Goal: Information Seeking & Learning: Learn about a topic

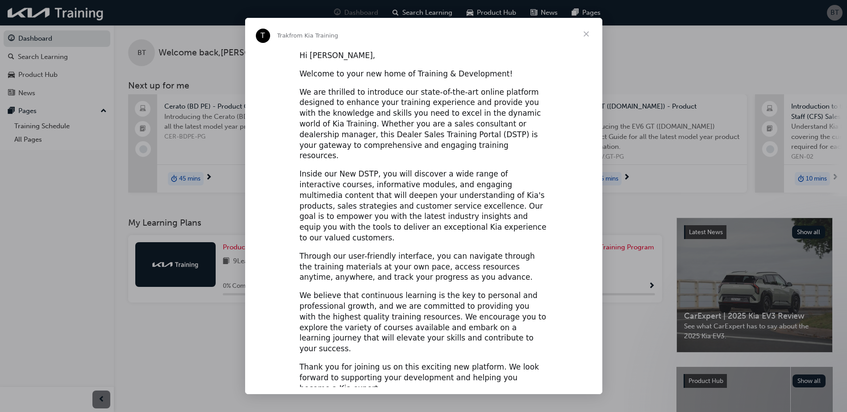
click at [586, 31] on span "Close" at bounding box center [586, 34] width 32 height 32
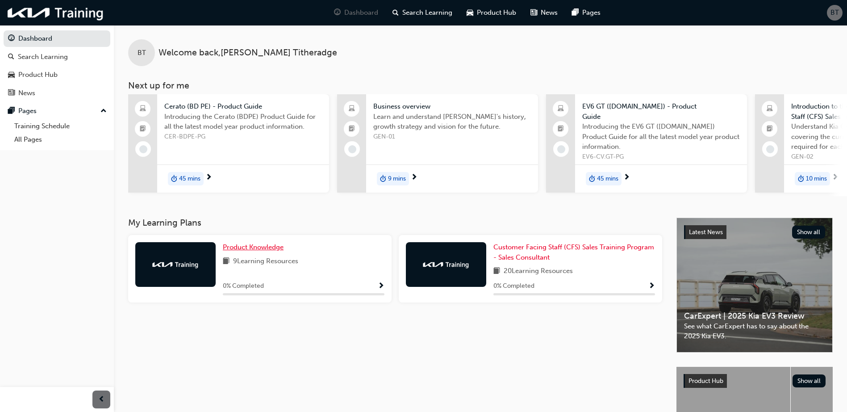
click at [247, 248] on span "Product Knowledge" at bounding box center [253, 247] width 61 height 8
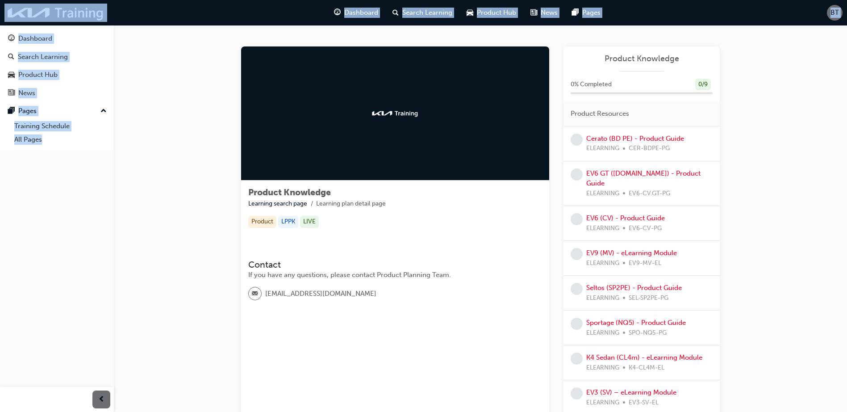
click at [183, 237] on div "Product Knowledge Learning search page Learning plan detail page Product Knowle…" at bounding box center [480, 259] width 733 height 468
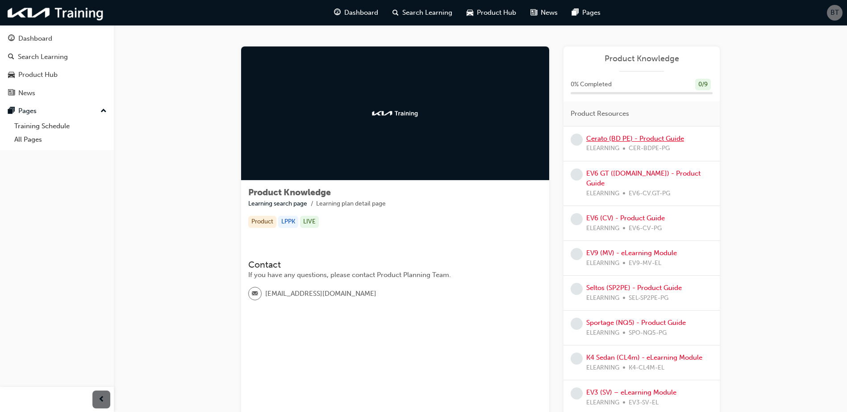
click at [637, 138] on link "Cerato (BD PE) - Product Guide" at bounding box center [635, 138] width 98 height 8
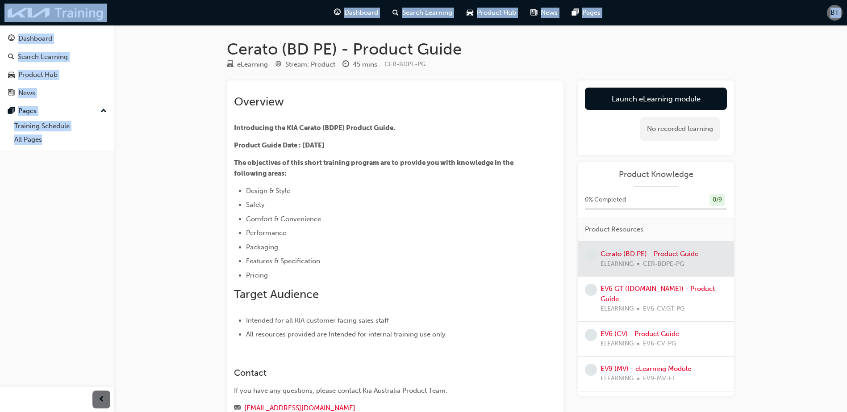
click at [612, 50] on h1 "Cerato (BD PE) - Product Guide" at bounding box center [480, 49] width 507 height 20
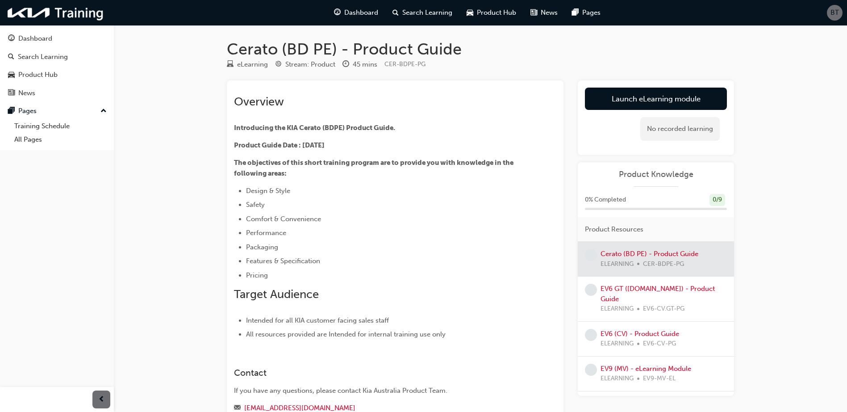
click at [612, 50] on h1 "Cerato (BD PE) - Product Guide" at bounding box center [480, 49] width 507 height 20
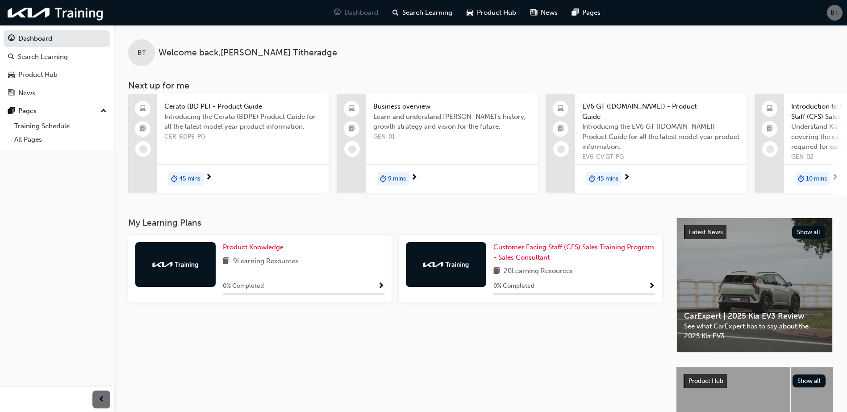
click at [252, 250] on span "Product Knowledge" at bounding box center [253, 247] width 61 height 8
click at [252, 250] on div "BT Welcome back , [PERSON_NAME] Next up for me Cerato (BD PE) - Product Guide I…" at bounding box center [423, 258] width 847 height 517
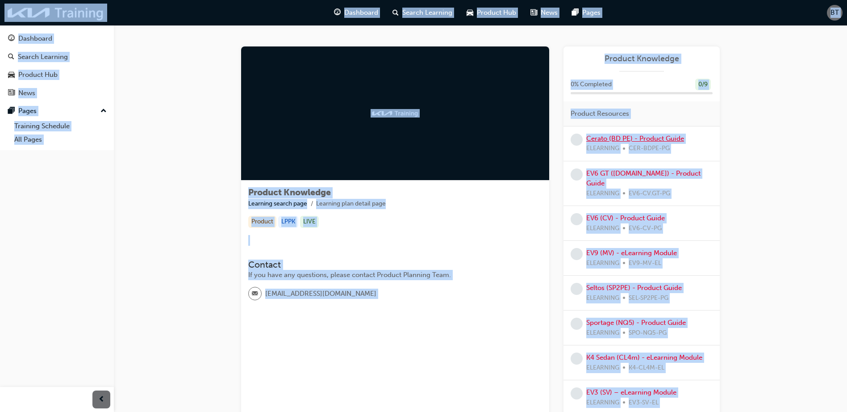
click at [604, 138] on link "Cerato (BD PE) - Product Guide" at bounding box center [635, 138] width 98 height 8
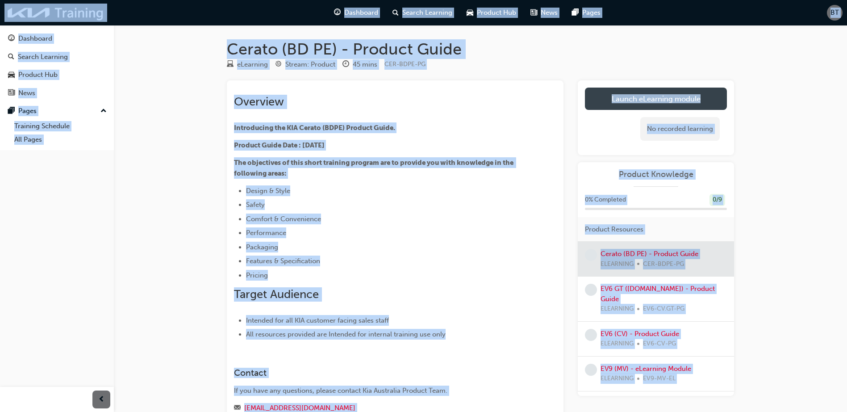
click at [633, 92] on link "Launch eLearning module" at bounding box center [656, 99] width 142 height 22
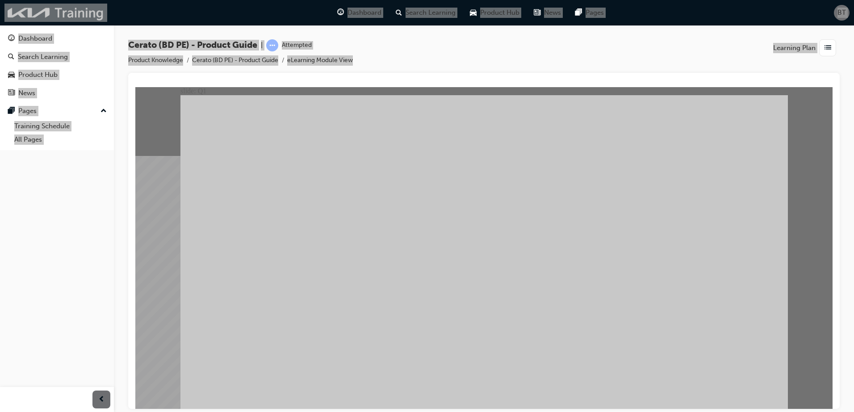
radio input "true"
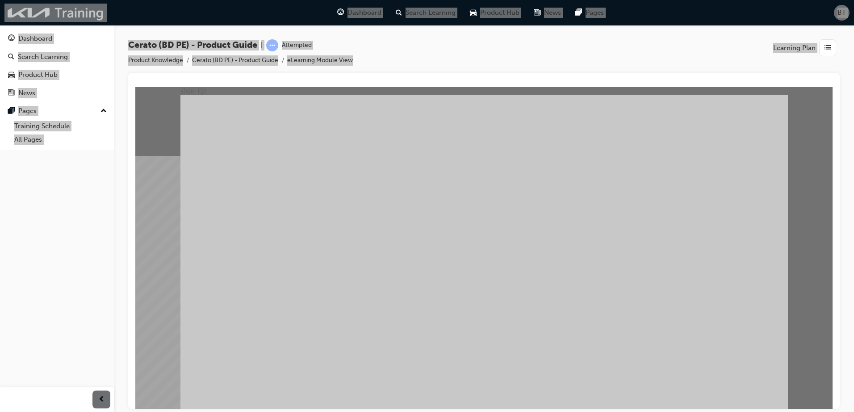
radio input "true"
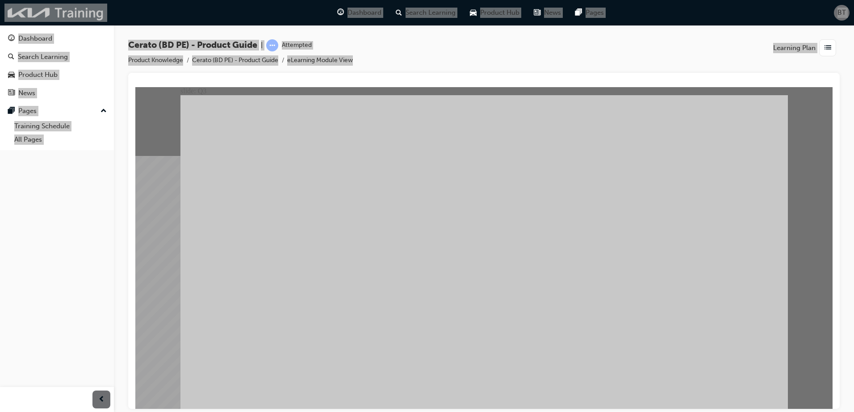
radio input "true"
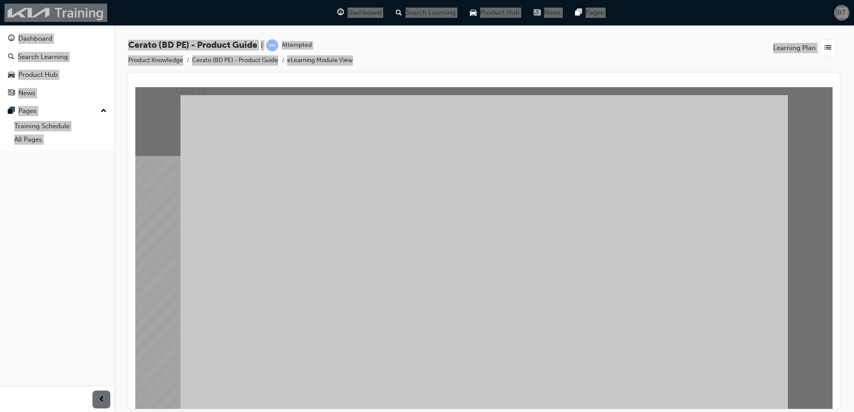
radio input "true"
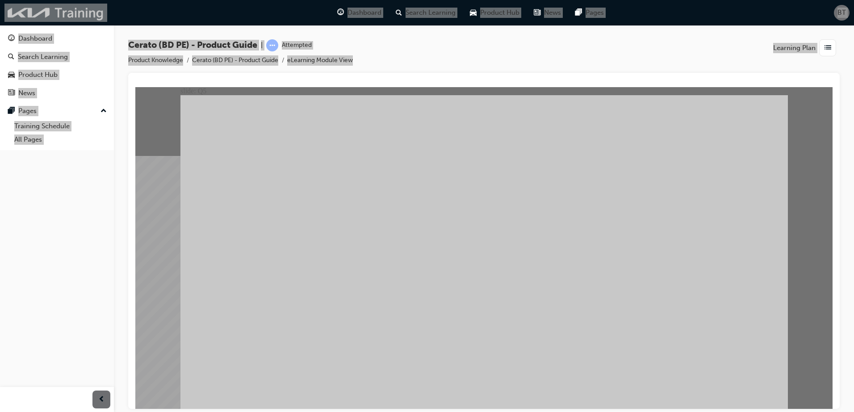
radio input "true"
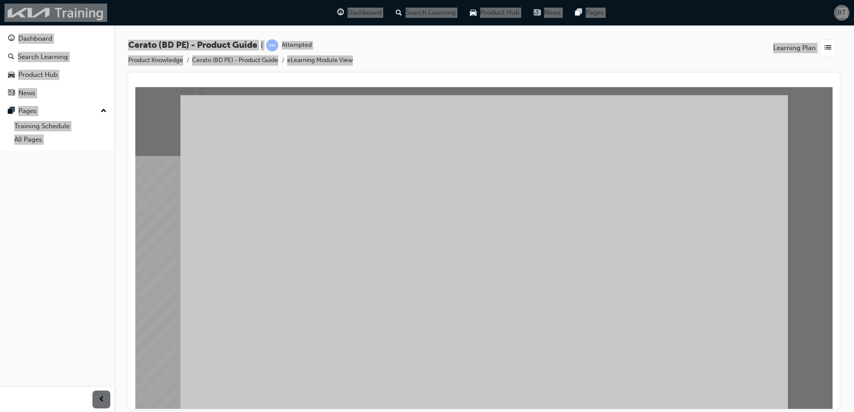
radio input "true"
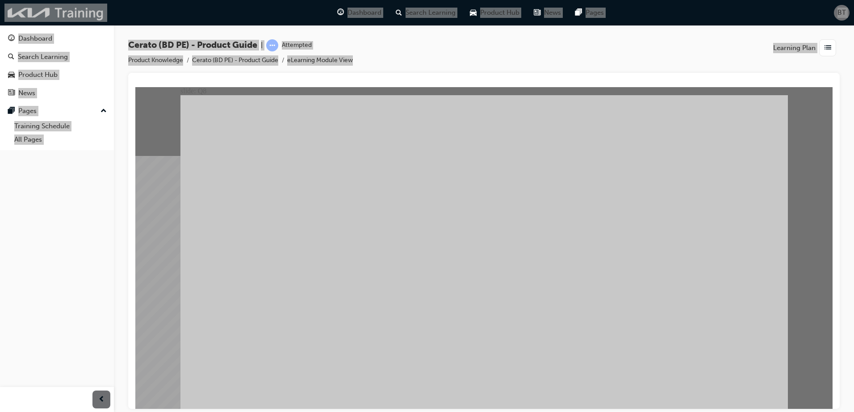
radio input "true"
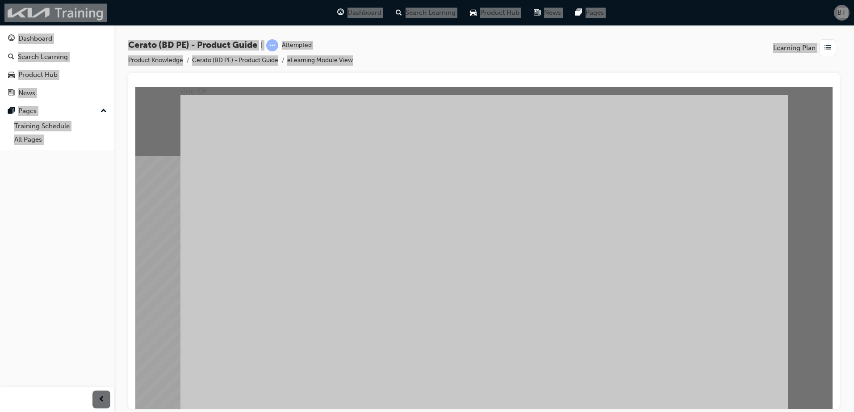
radio input "true"
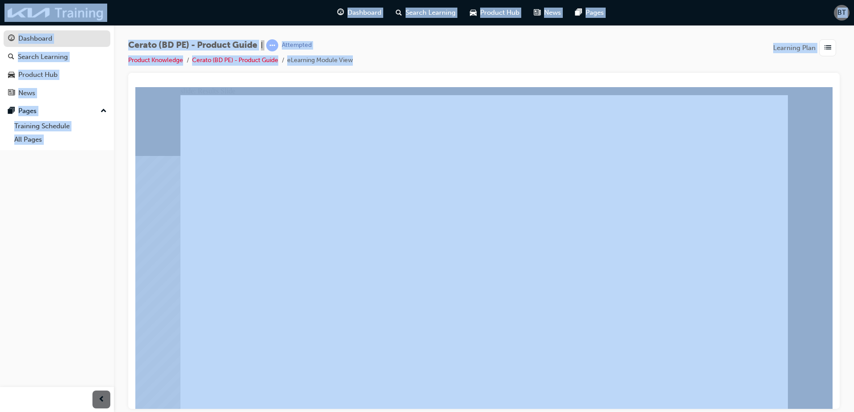
click at [39, 39] on div "Dashboard" at bounding box center [35, 38] width 34 height 10
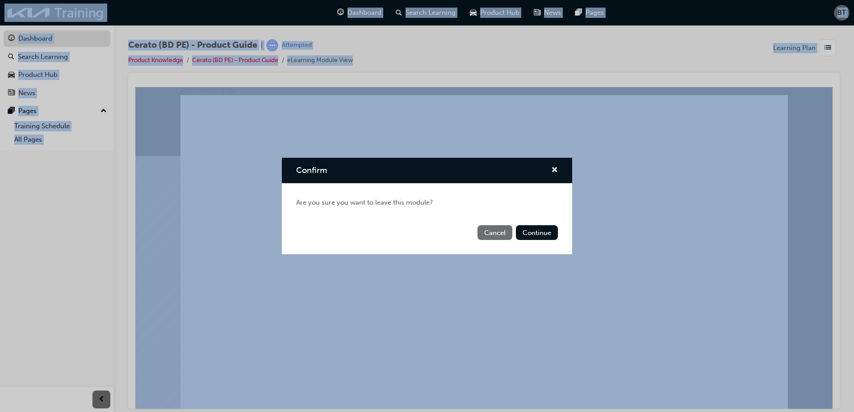
click at [39, 39] on div "Confirm Are you sure you want to leave this module? Cancel Continue" at bounding box center [427, 206] width 854 height 412
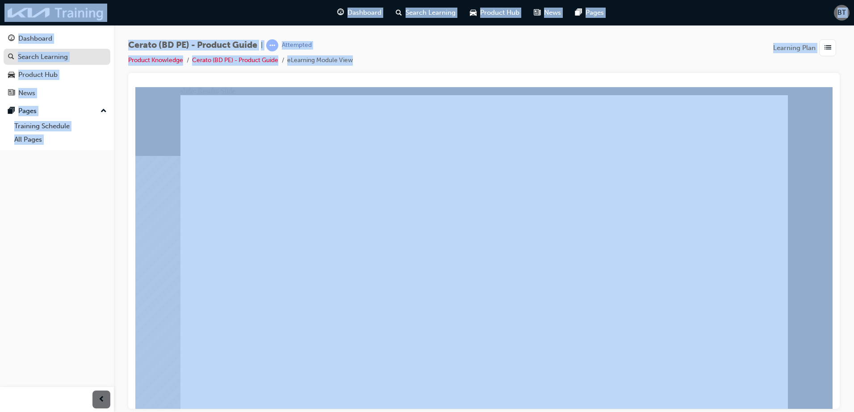
click at [49, 52] on div "Search Learning" at bounding box center [43, 57] width 50 height 10
drag, startPoint x: 49, startPoint y: 52, endPoint x: 36, endPoint y: 35, distance: 21.4
click at [36, 35] on div "Dashboard" at bounding box center [35, 38] width 34 height 10
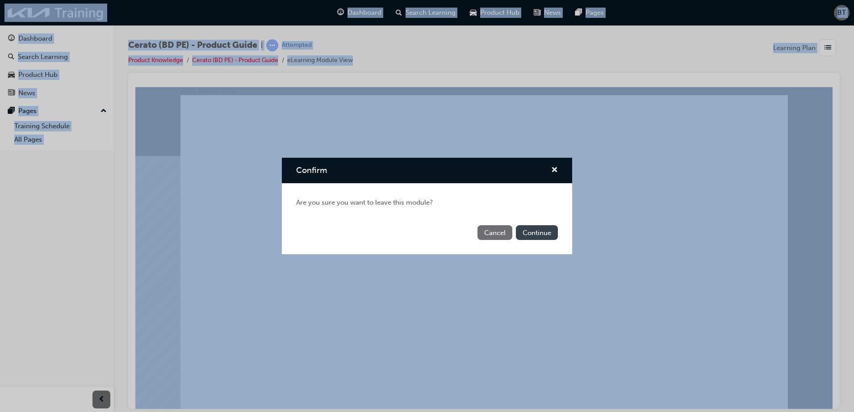
click at [535, 230] on button "Continue" at bounding box center [537, 232] width 42 height 15
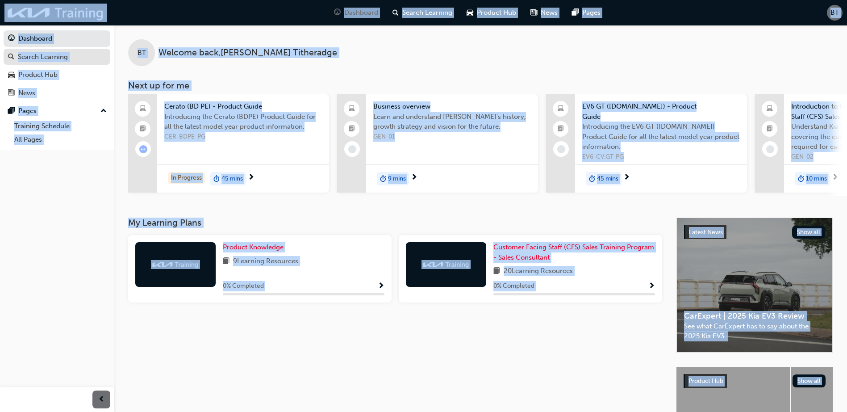
click at [64, 54] on div "Search Learning" at bounding box center [43, 57] width 50 height 10
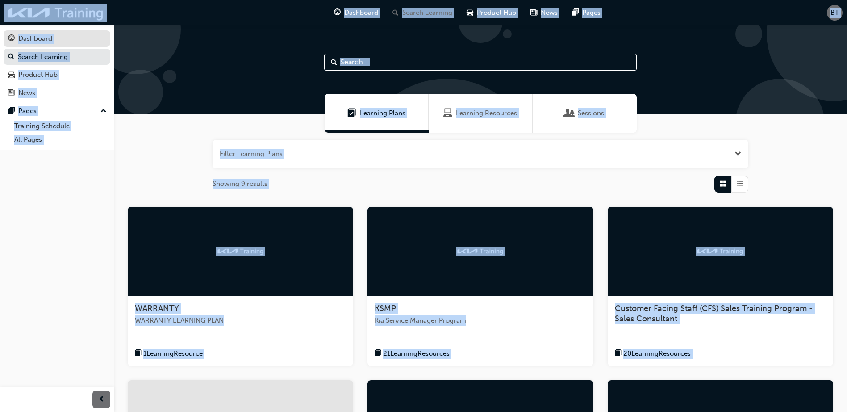
click at [42, 34] on div "Dashboard" at bounding box center [35, 38] width 34 height 10
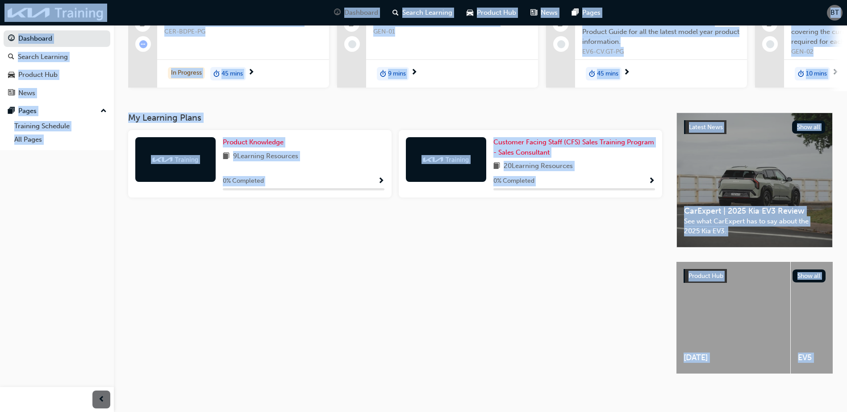
scroll to position [112, 0]
click at [243, 138] on span "Product Knowledge" at bounding box center [253, 142] width 61 height 8
click at [243, 138] on div "BT Welcome back , [PERSON_NAME] Next up for me Cerato (BD PE) - Product Guide I…" at bounding box center [423, 153] width 847 height 517
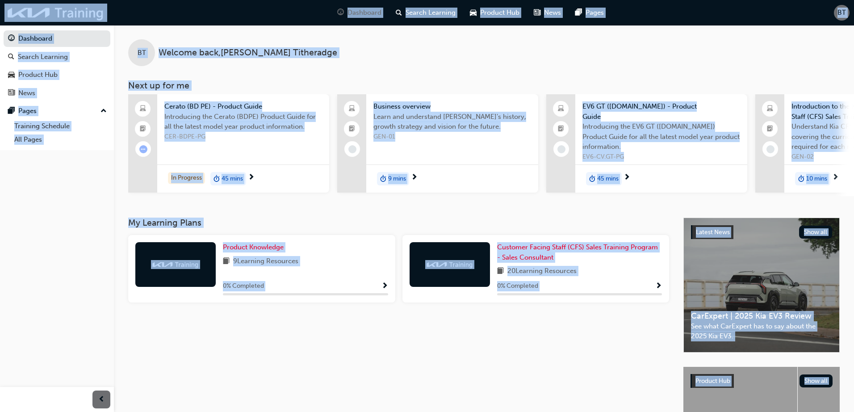
click at [243, 138] on div "BT Welcome back , [PERSON_NAME] Next up for me Cerato (BD PE) - Product Guide I…" at bounding box center [427, 258] width 854 height 517
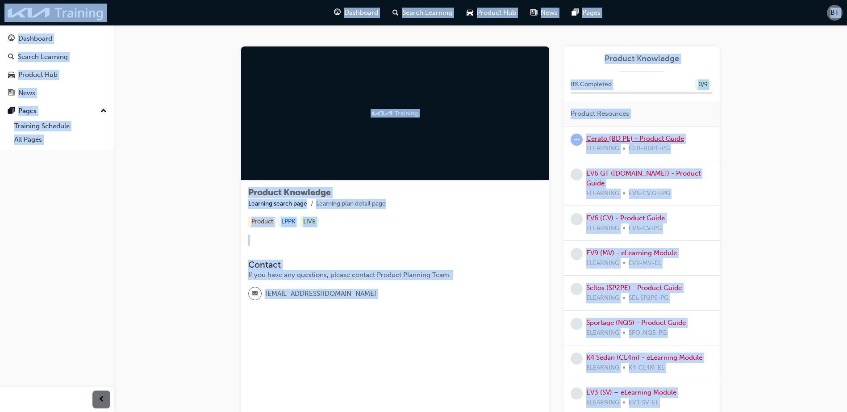
click at [609, 136] on link "Cerato (BD PE) - Product Guide" at bounding box center [635, 138] width 98 height 8
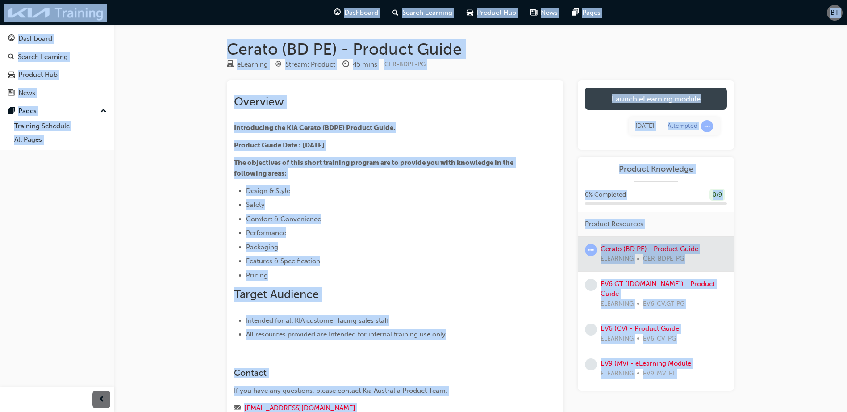
click at [634, 96] on link "Launch eLearning module" at bounding box center [656, 99] width 142 height 22
click at [634, 96] on div "Cerato (BD PE) - Product Guide eLearning Stream: Product 45 mins CER-BDPE-PG Ov…" at bounding box center [423, 260] width 847 height 521
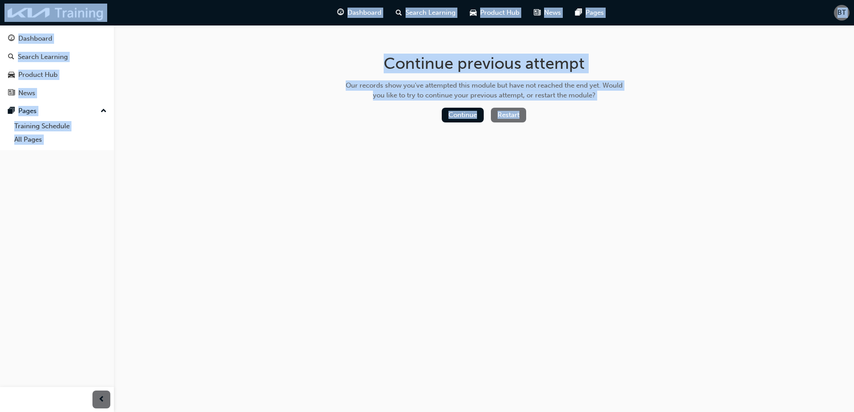
click at [504, 113] on button "Restart" at bounding box center [508, 115] width 35 height 15
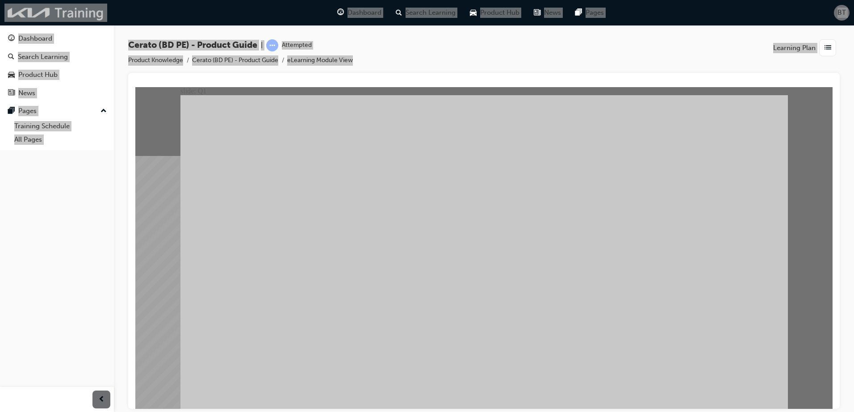
radio input "true"
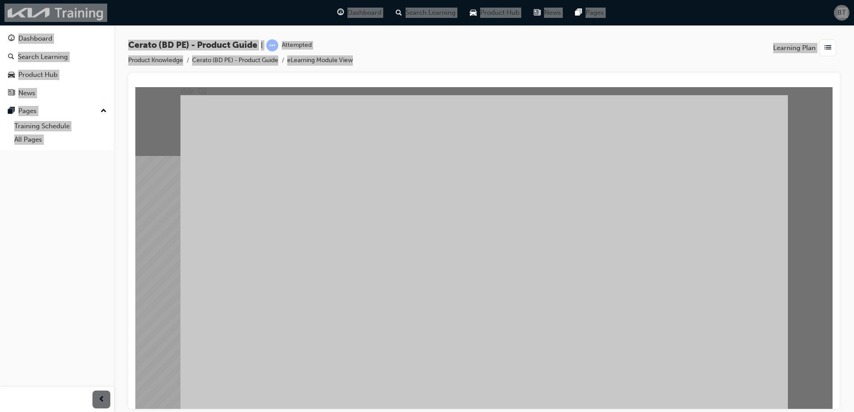
radio input "true"
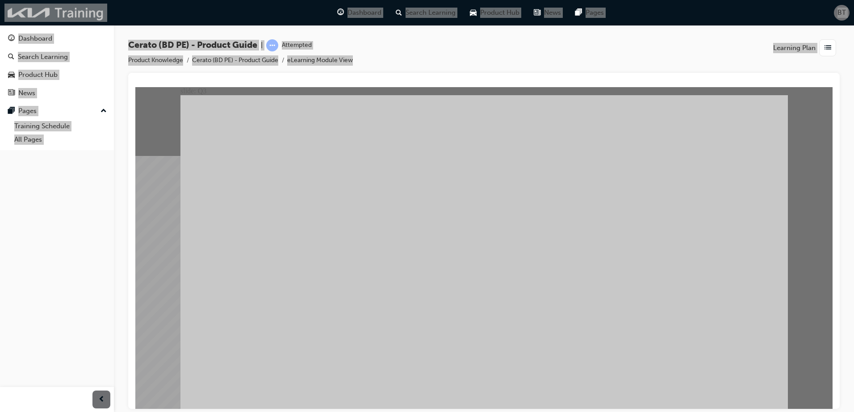
radio input "true"
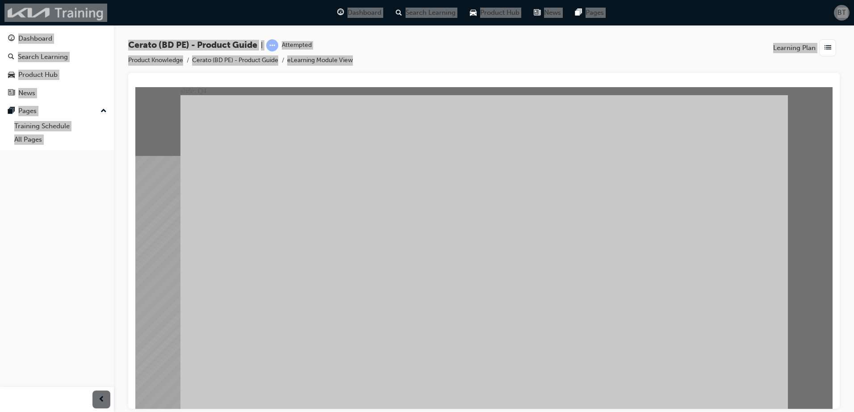
radio input "true"
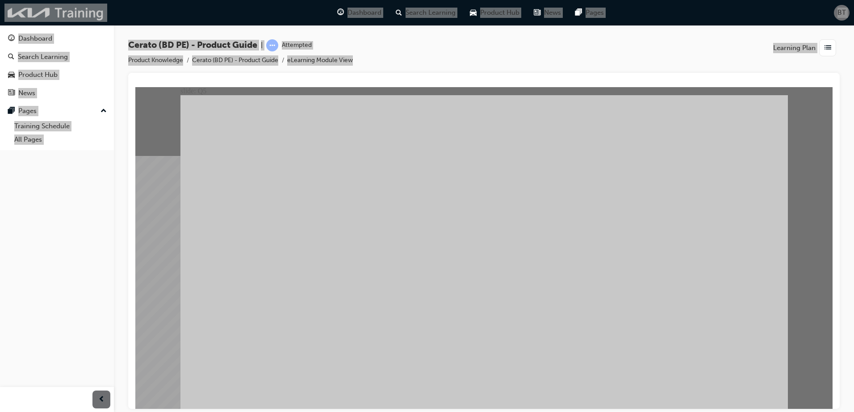
radio input "true"
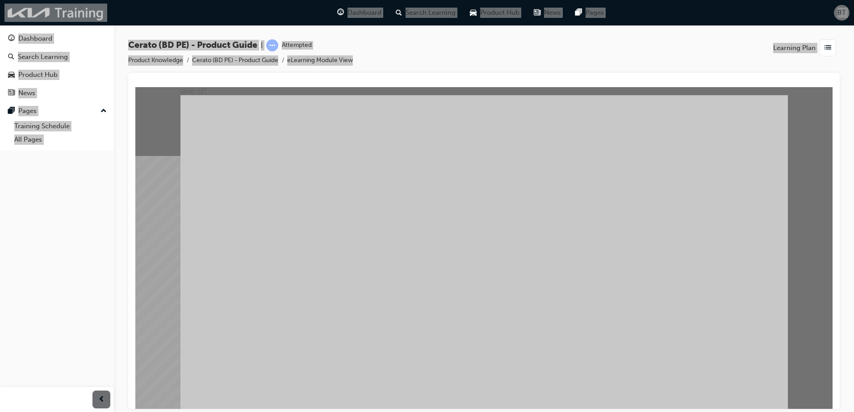
radio input "true"
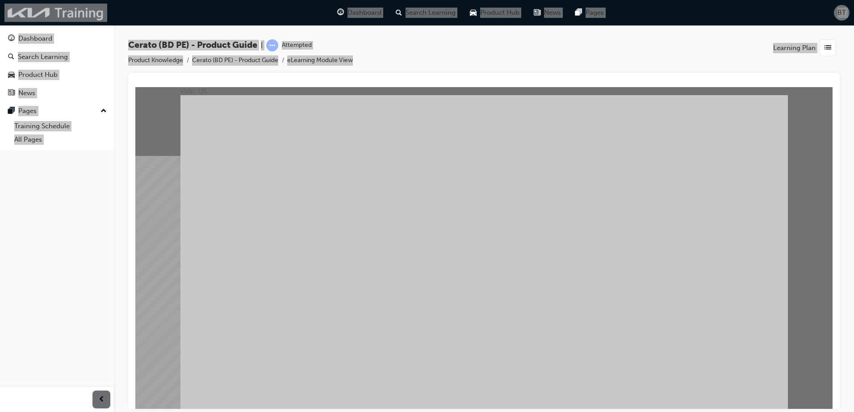
radio input "true"
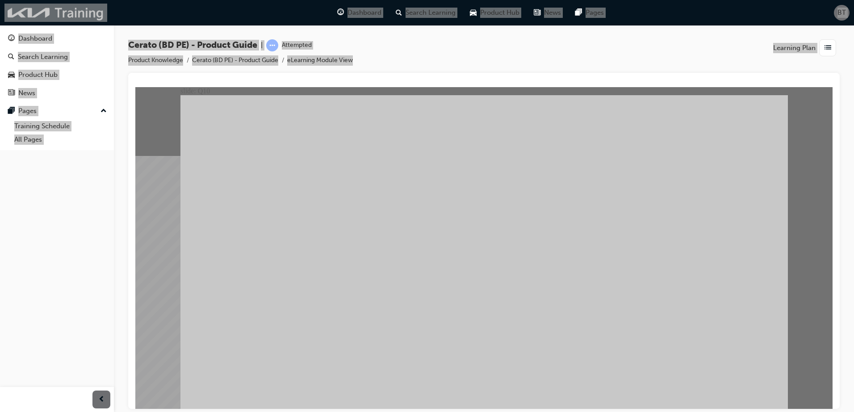
radio input "true"
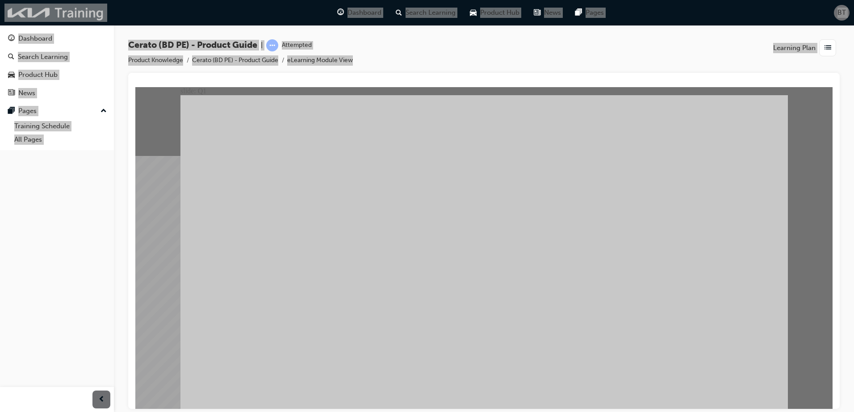
radio input "true"
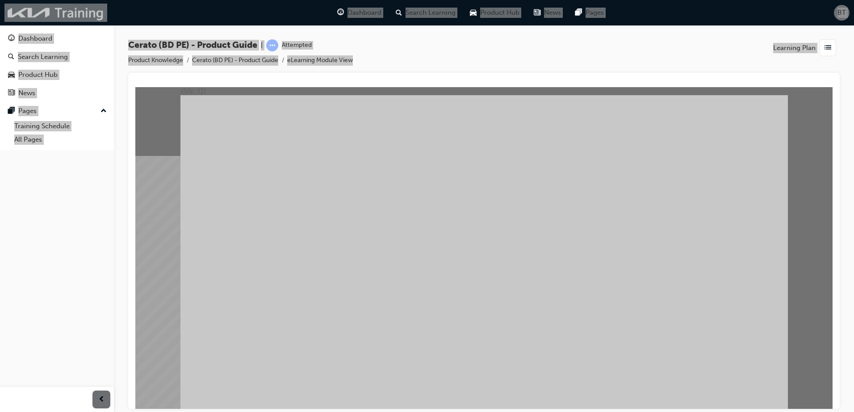
radio input "true"
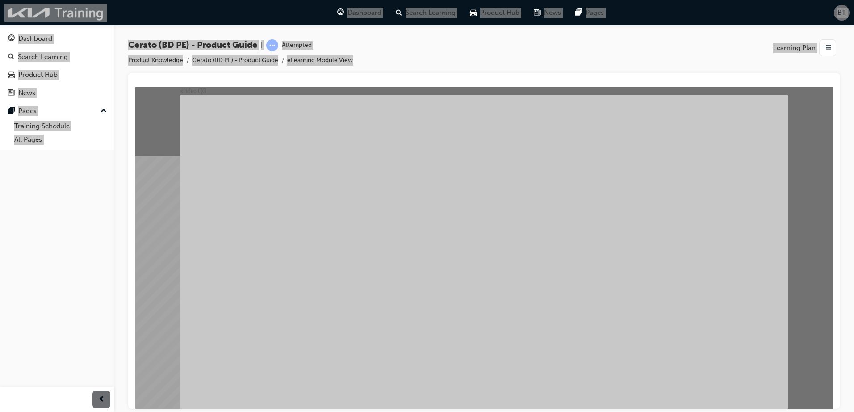
radio input "true"
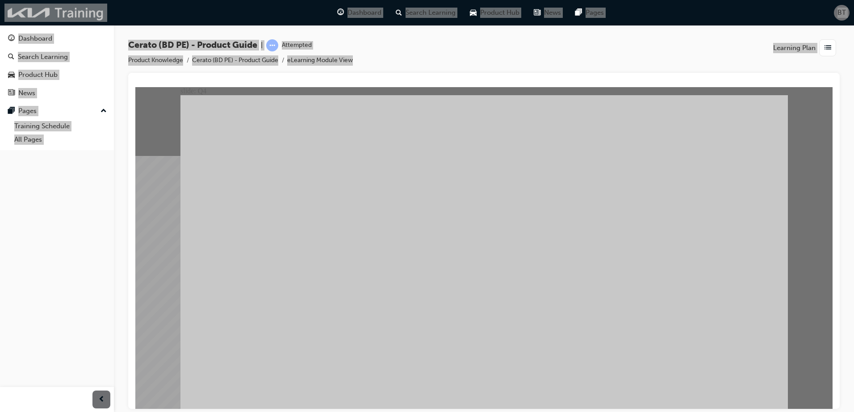
radio input "true"
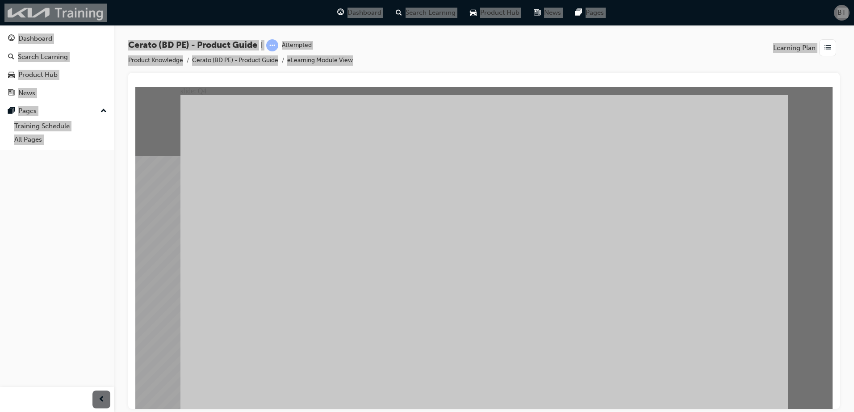
radio input "true"
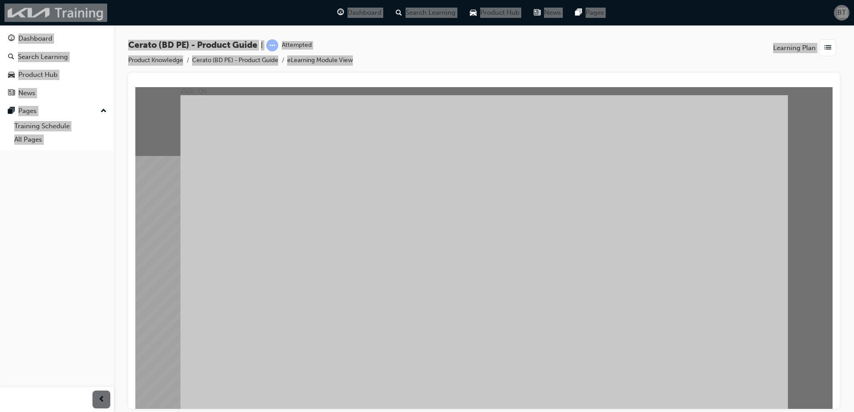
radio input "true"
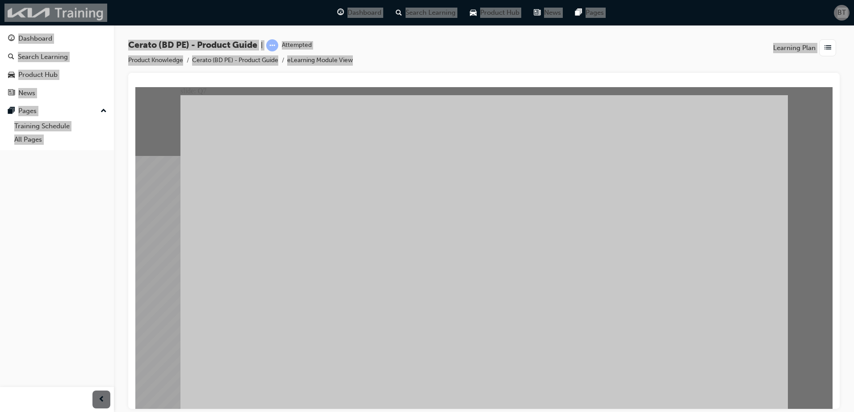
radio input "true"
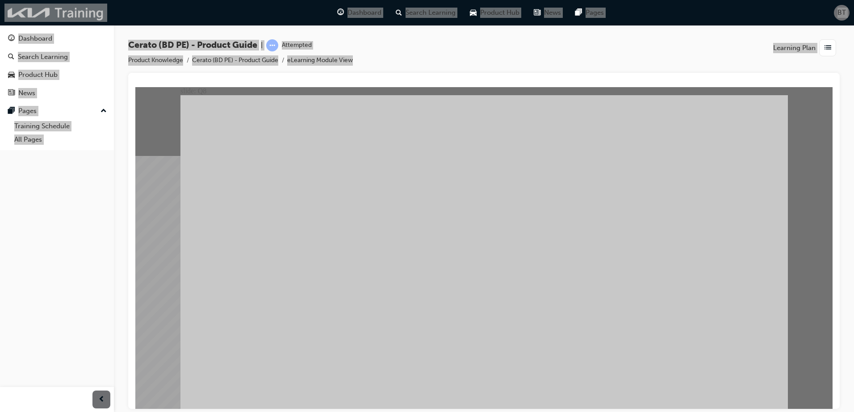
radio input "true"
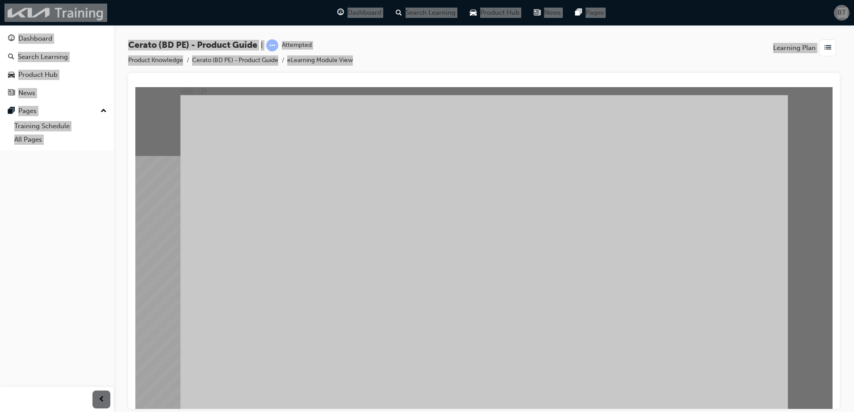
radio input "true"
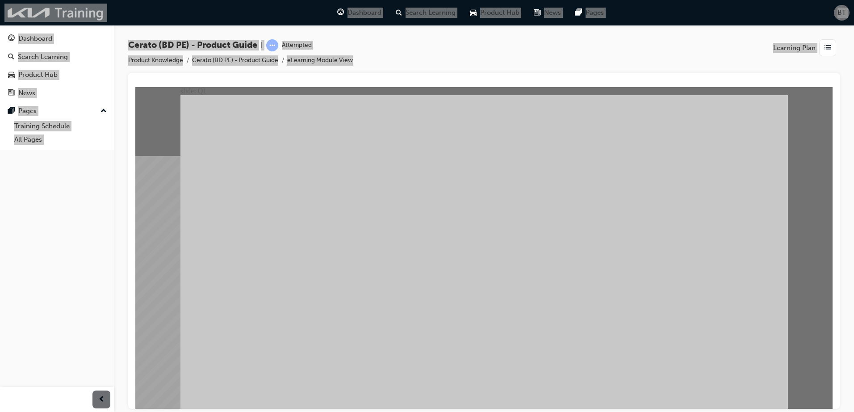
radio input "true"
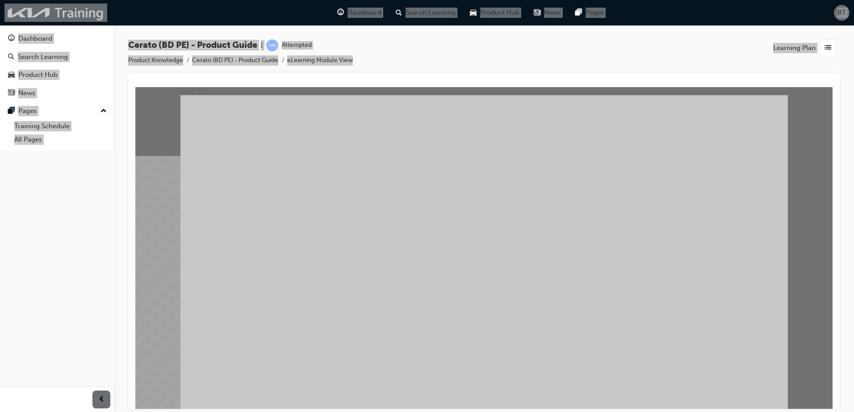
radio input "true"
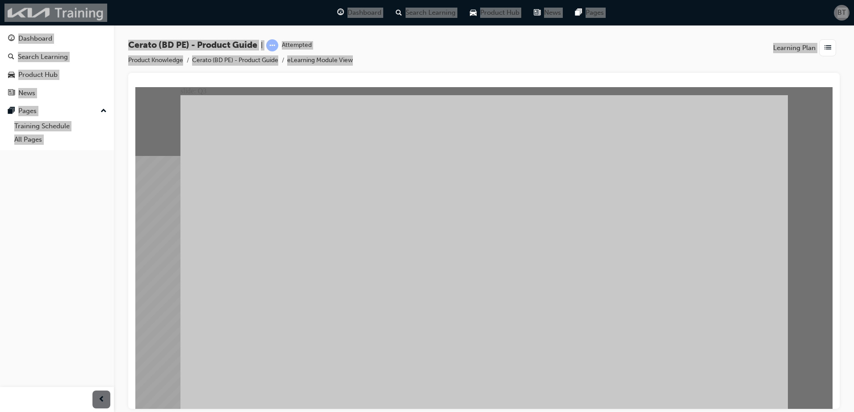
radio input "true"
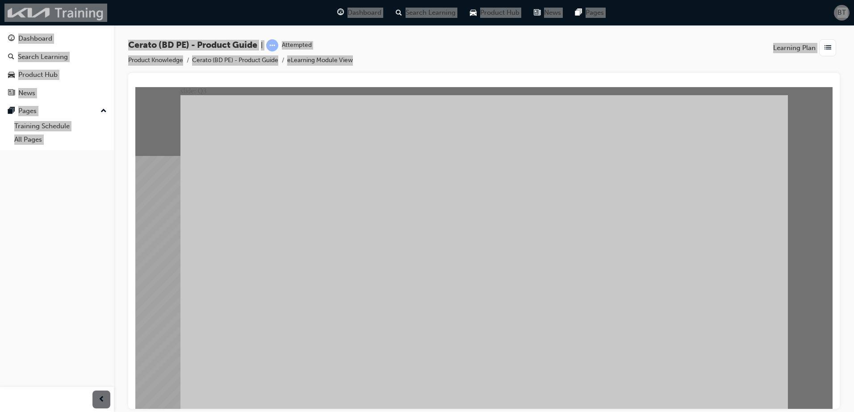
radio input "true"
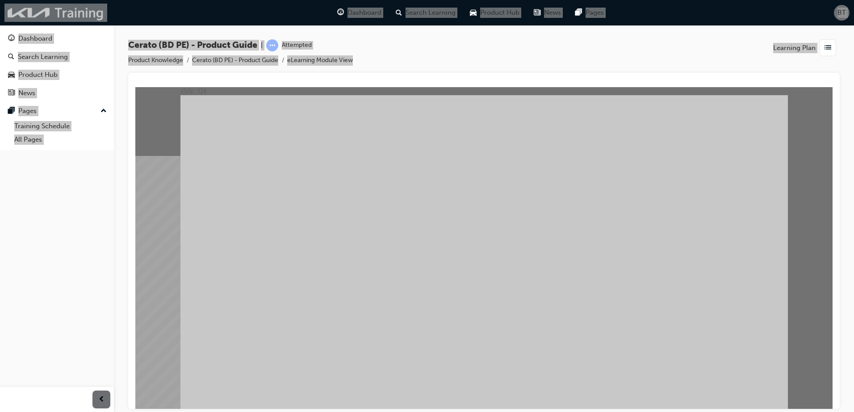
radio input "true"
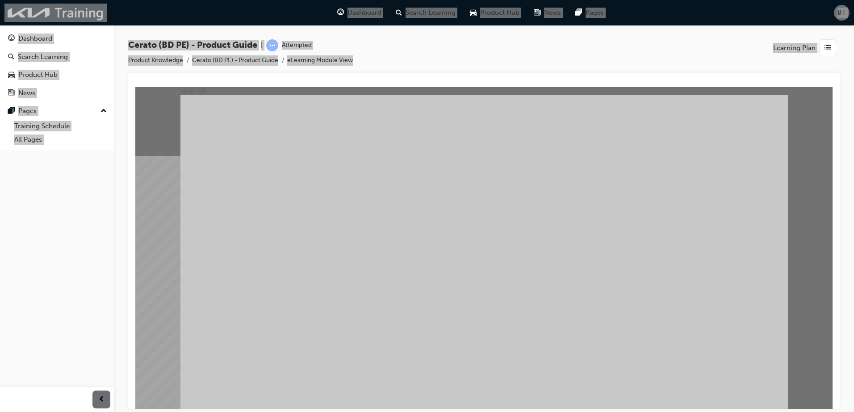
radio input "true"
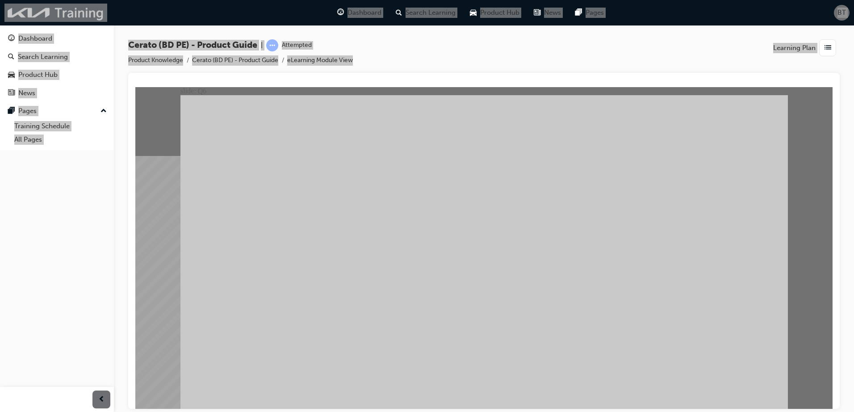
radio input "true"
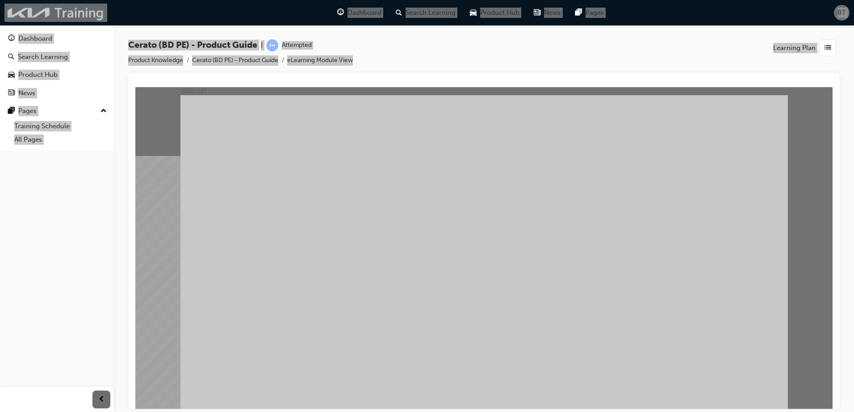
radio input "true"
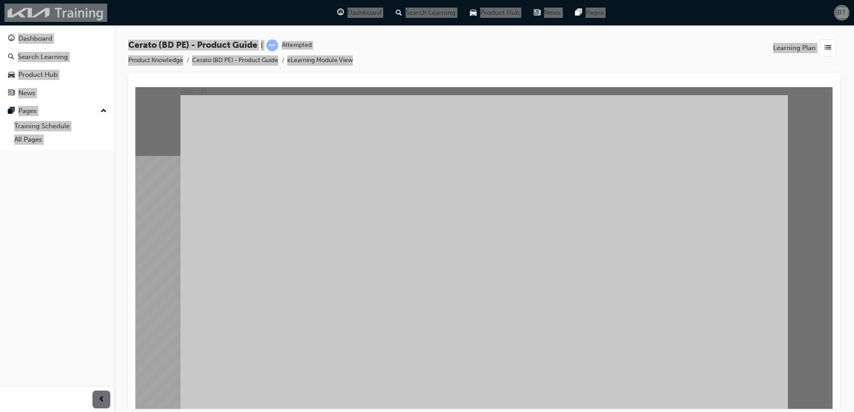
radio input "true"
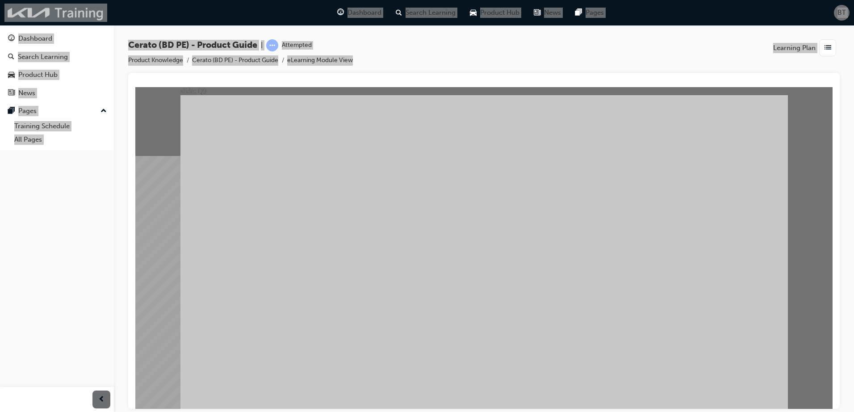
radio input "true"
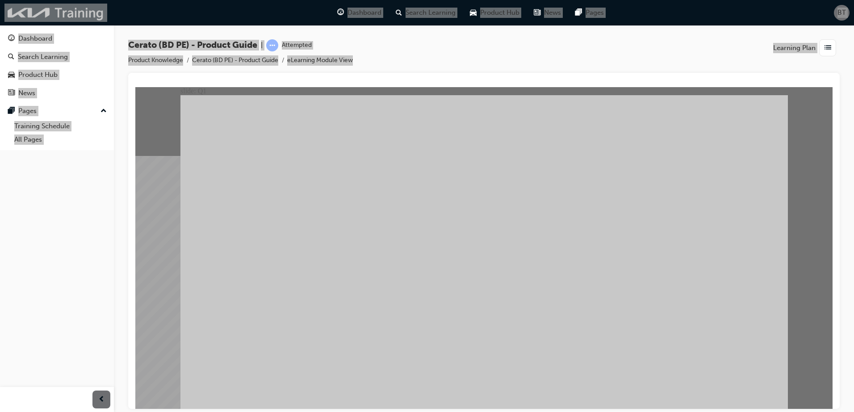
radio input "true"
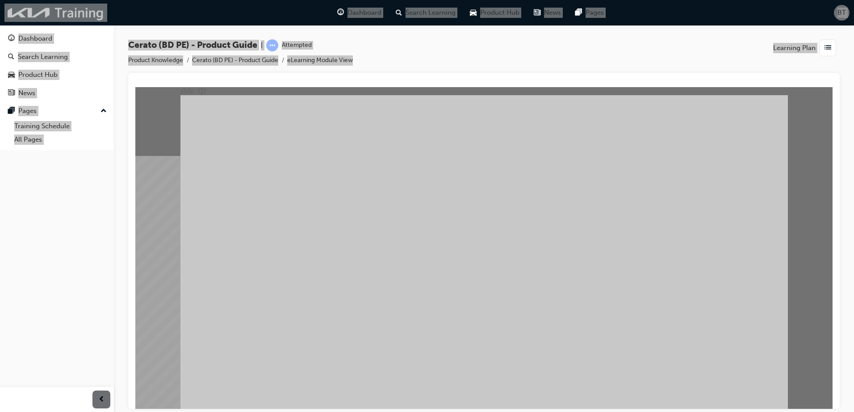
radio input "true"
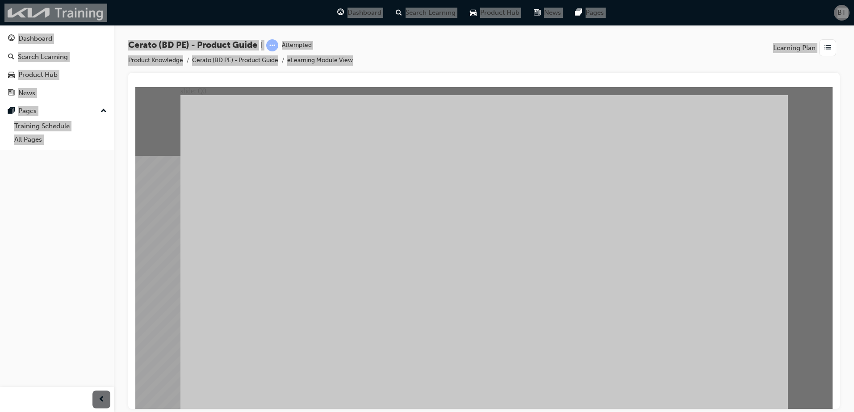
radio input "true"
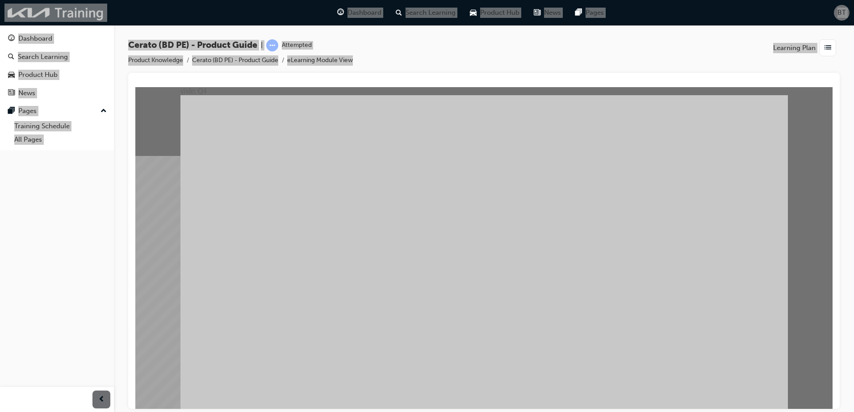
radio input "true"
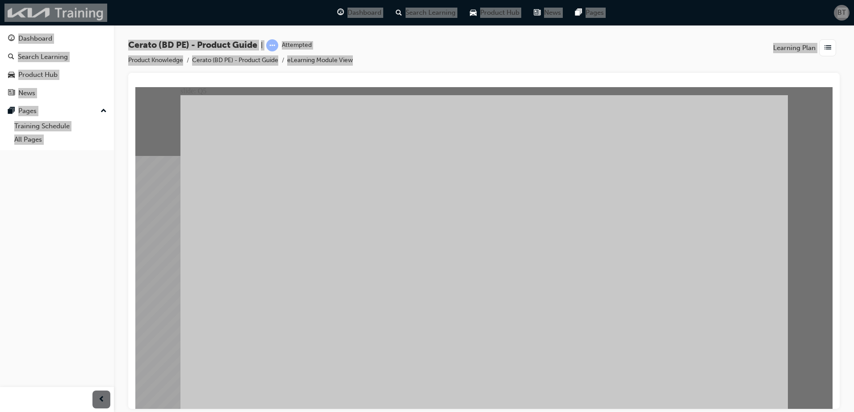
radio input "true"
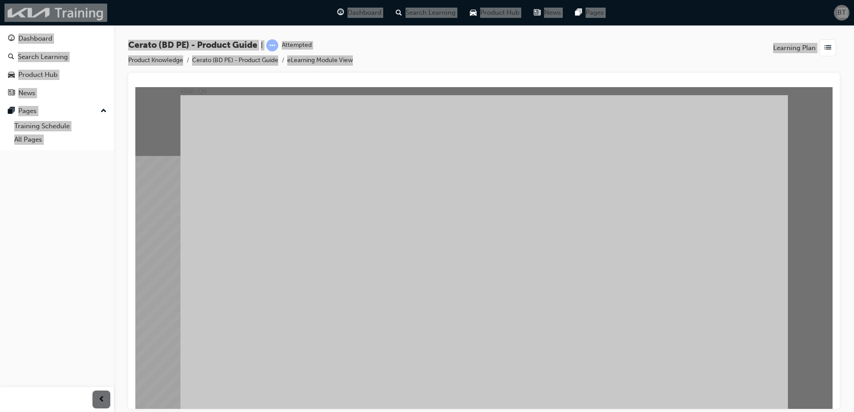
radio input "true"
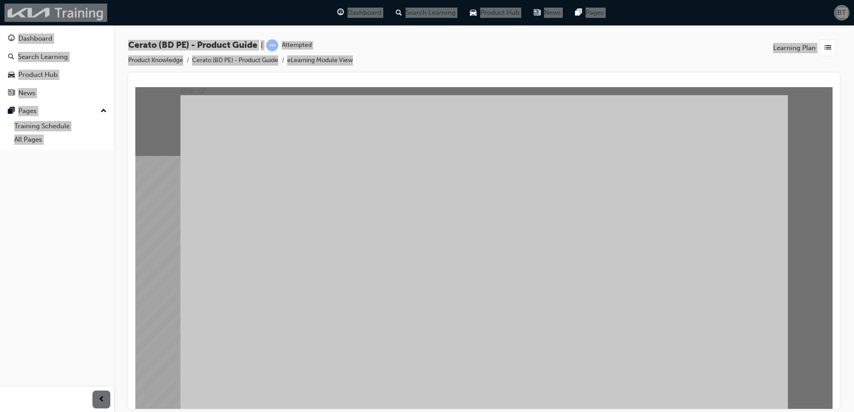
radio input "true"
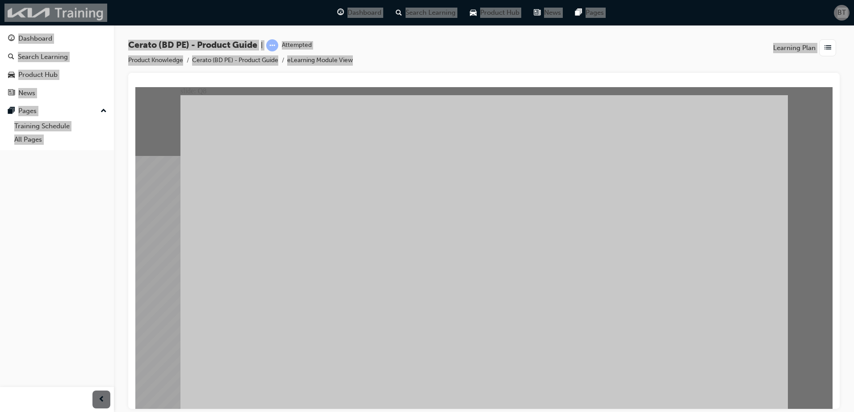
radio input "true"
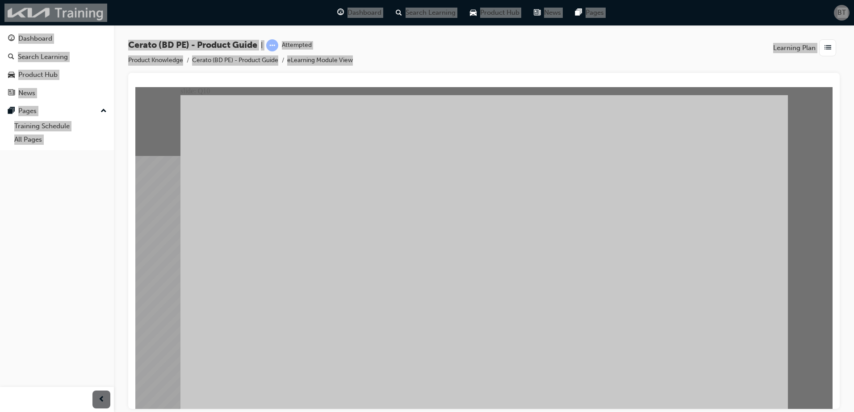
radio input "true"
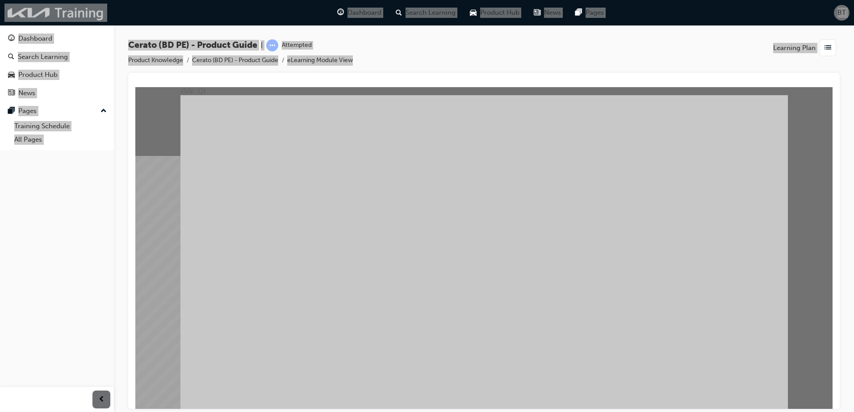
radio input "true"
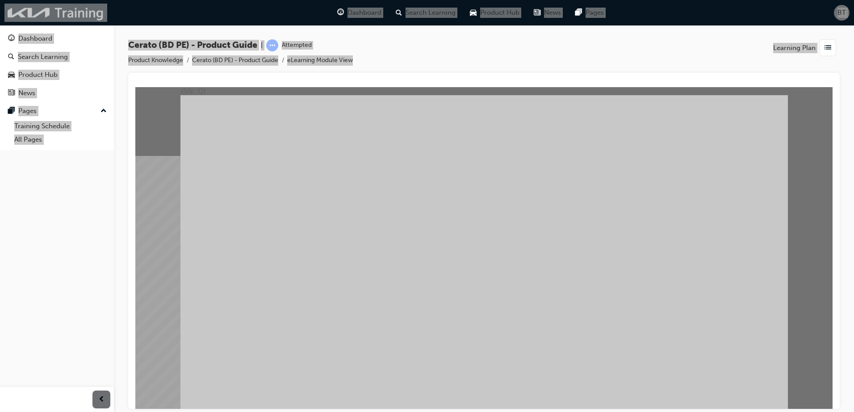
radio input "true"
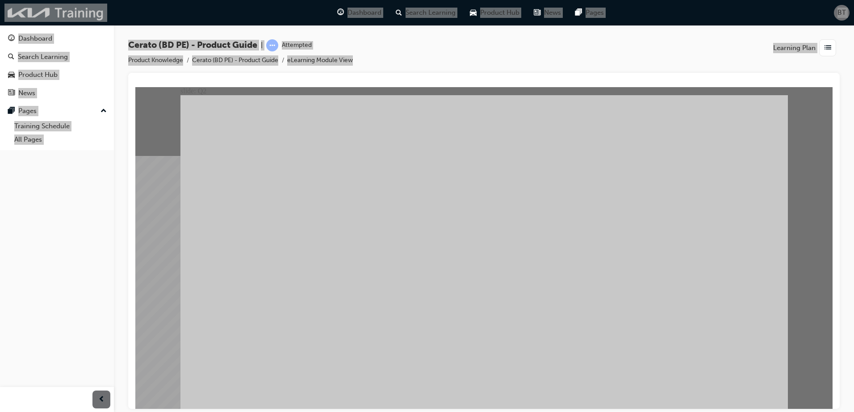
radio input "true"
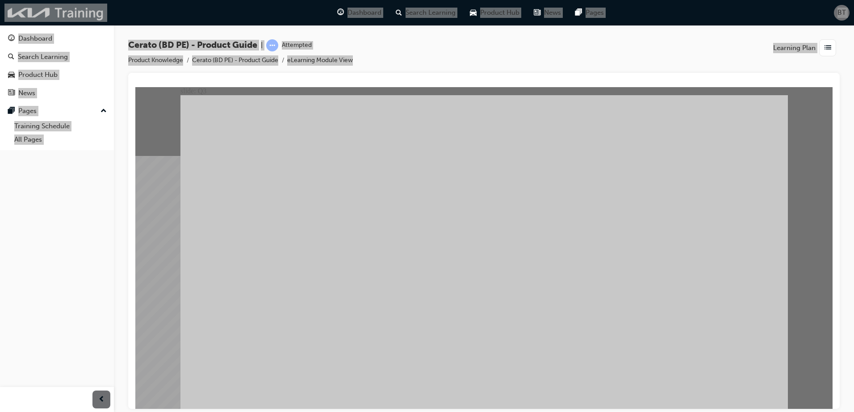
radio input "true"
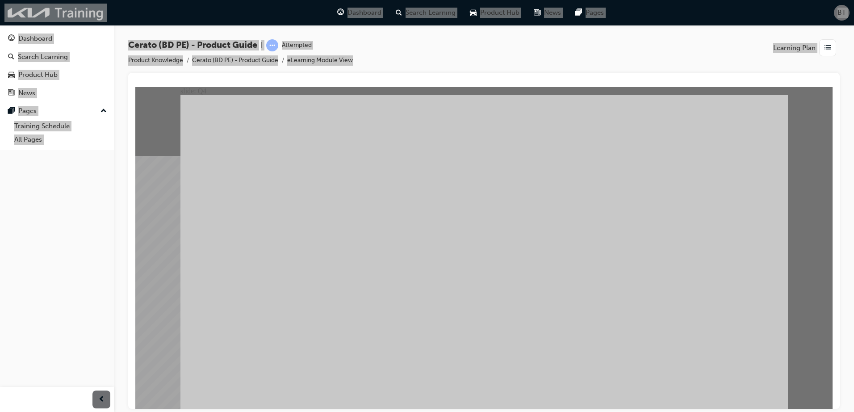
radio input "true"
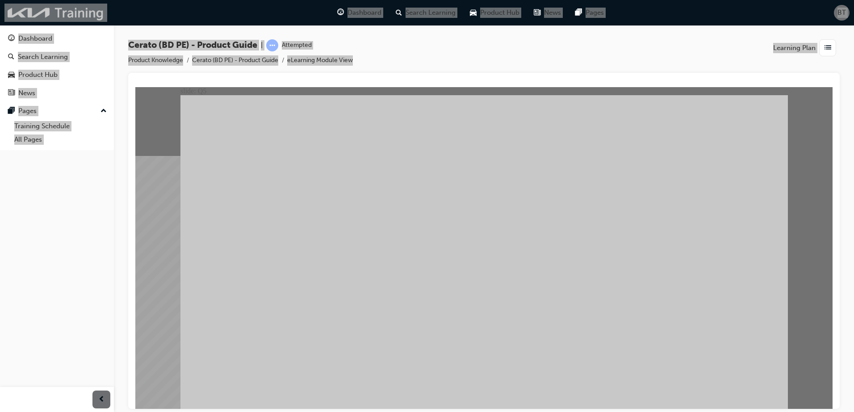
radio input "true"
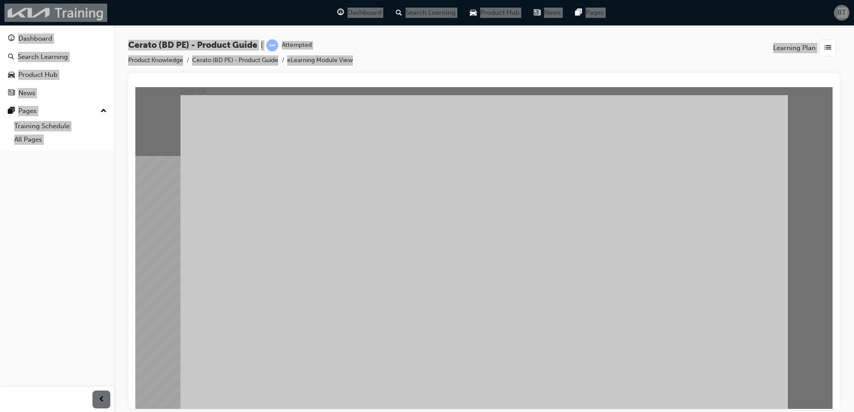
radio input "true"
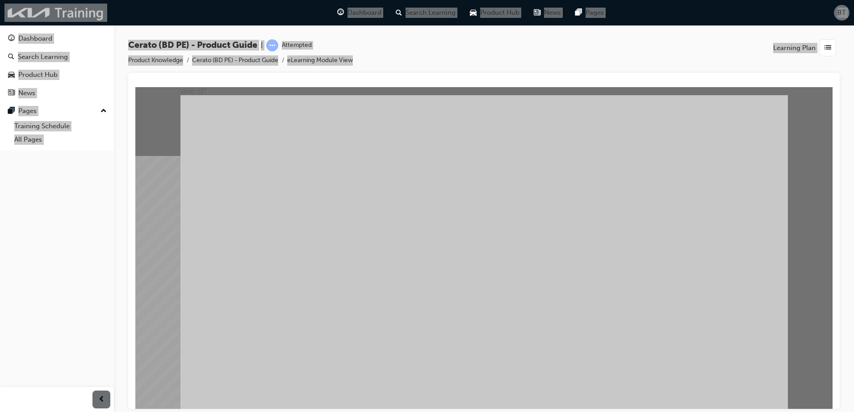
radio input "true"
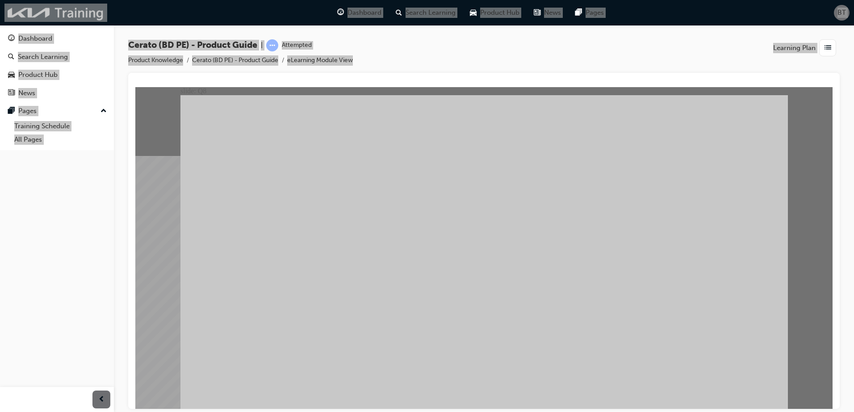
radio input "true"
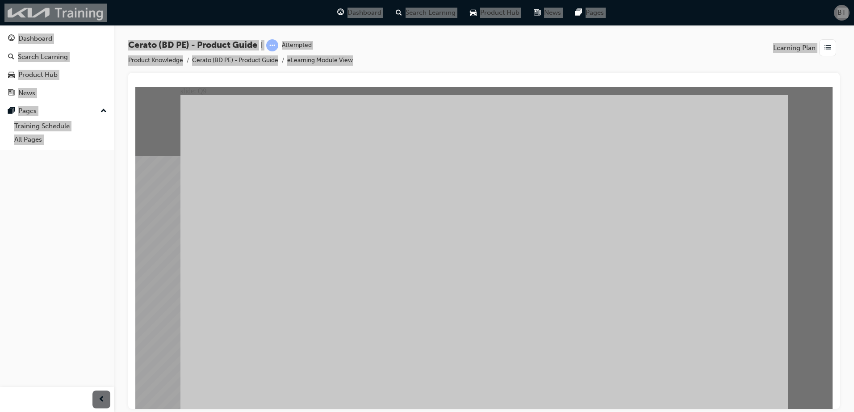
radio input "true"
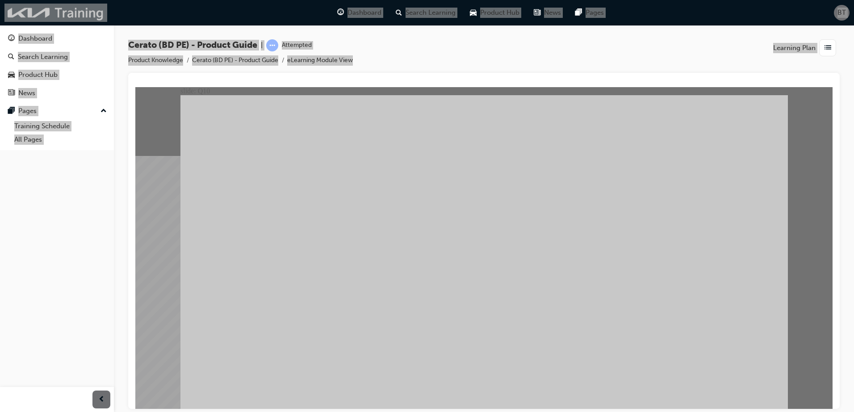
click at [413, 289] on div "Unfortunately you did not pass the quiz this time. Click Retry to retake the qu…" at bounding box center [483, 256] width 607 height 322
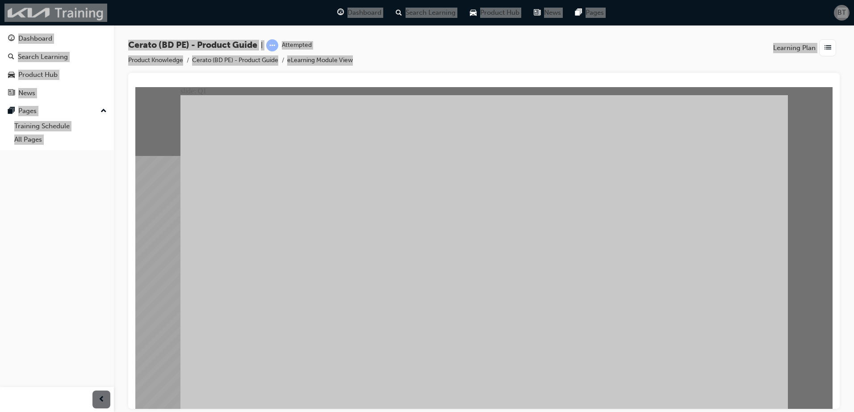
radio input "true"
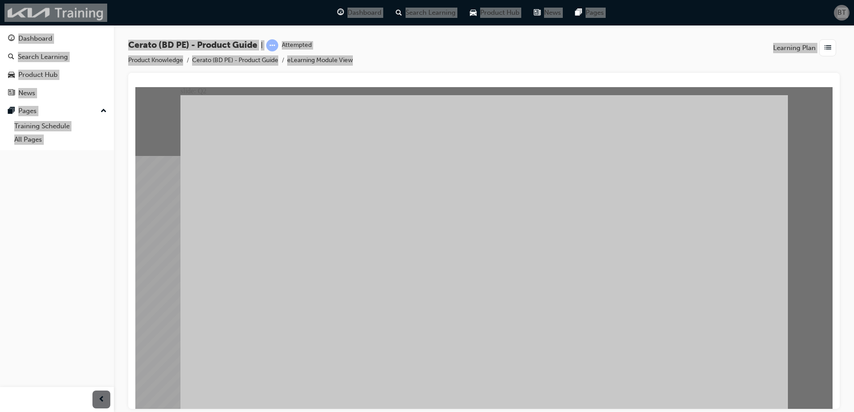
radio input "true"
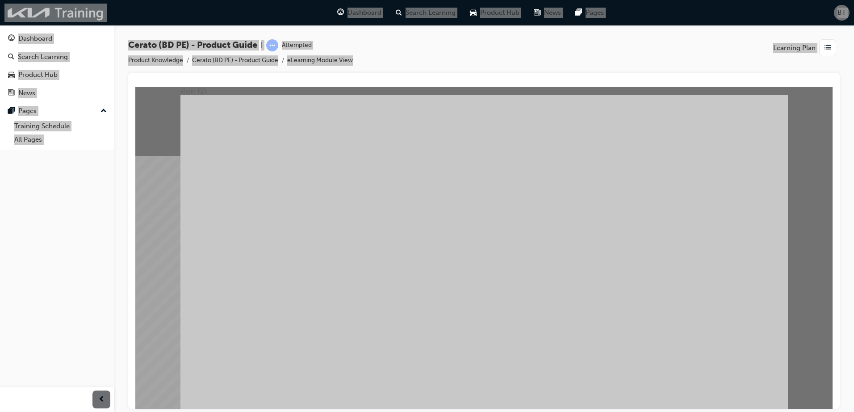
radio input "true"
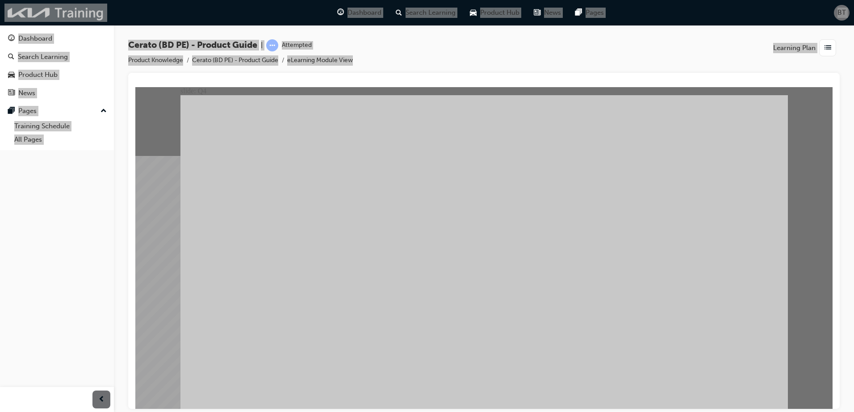
radio input "true"
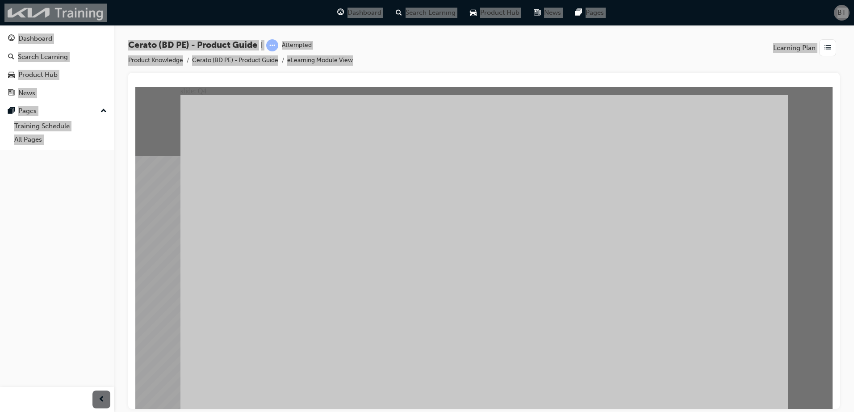
radio input "true"
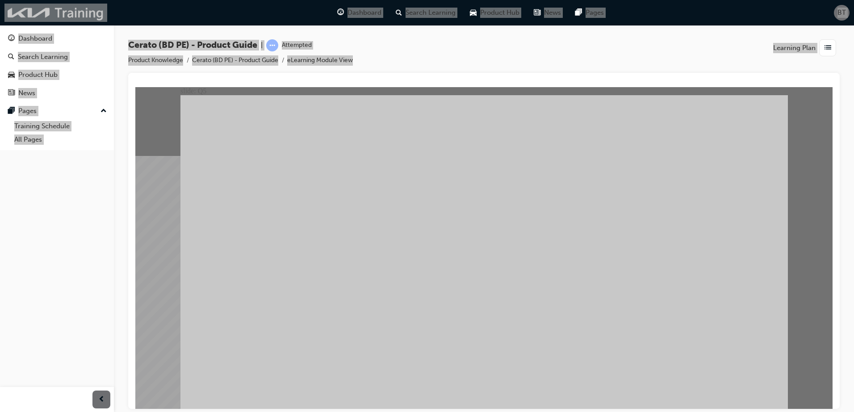
radio input "true"
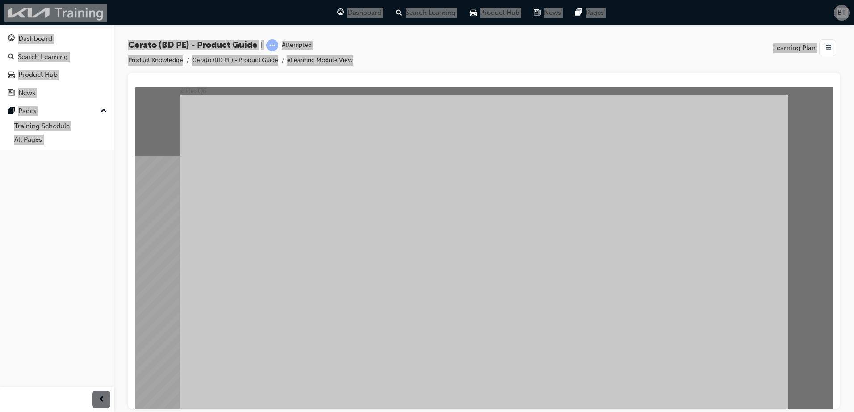
radio input "true"
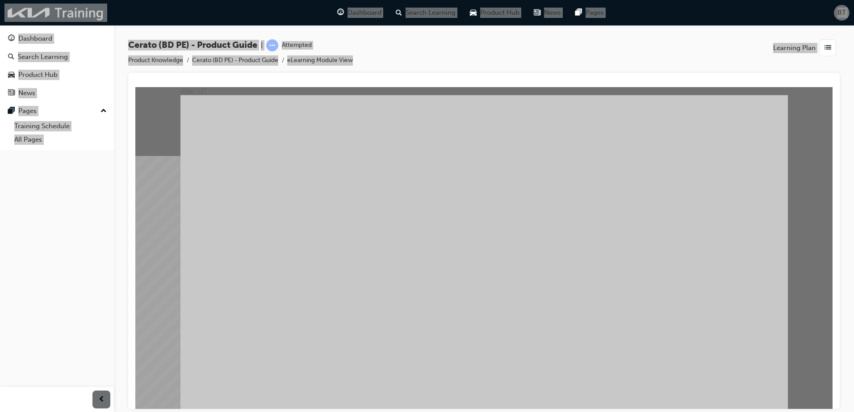
radio input "true"
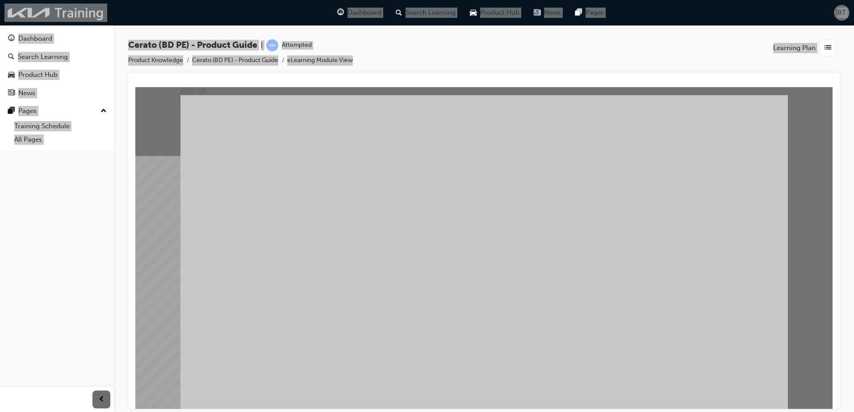
radio input "true"
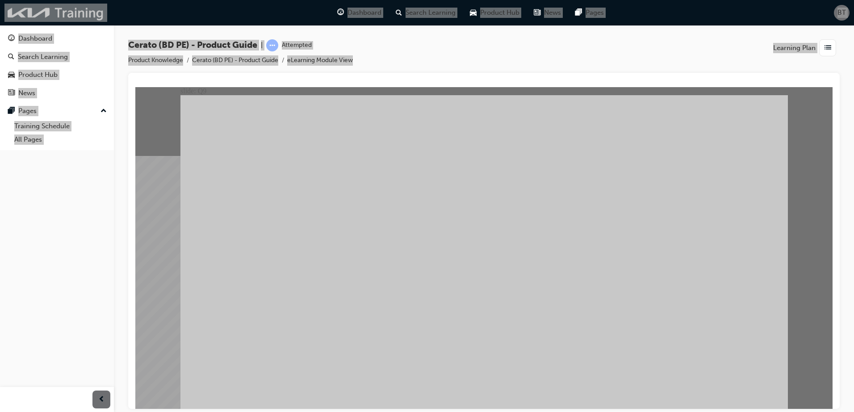
radio input "true"
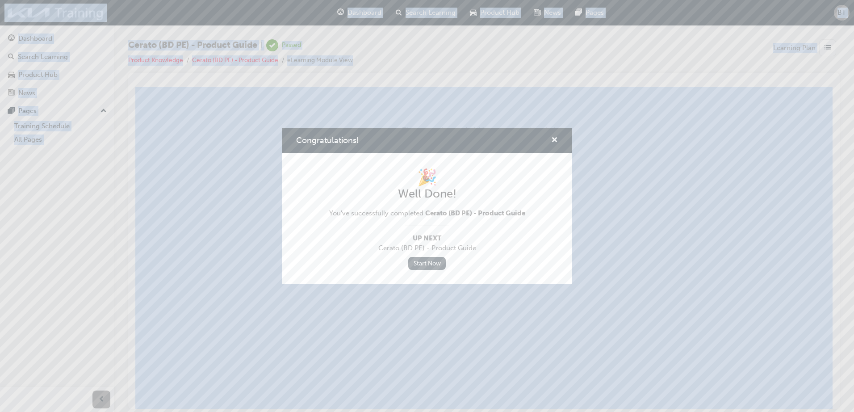
click at [424, 261] on link "Start Now" at bounding box center [427, 263] width 38 height 13
click at [557, 137] on span "cross-icon" at bounding box center [554, 141] width 7 height 8
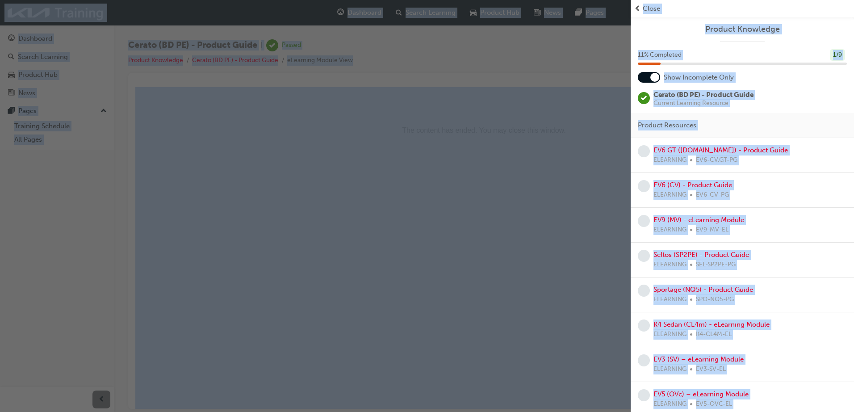
click at [645, 8] on span "Close" at bounding box center [651, 9] width 17 height 10
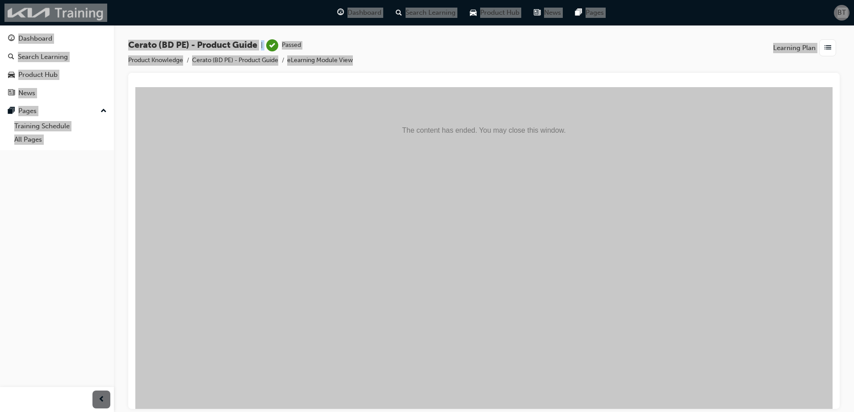
click at [459, 141] on html "The content has ended. You may close this window." at bounding box center [483, 114] width 697 height 54
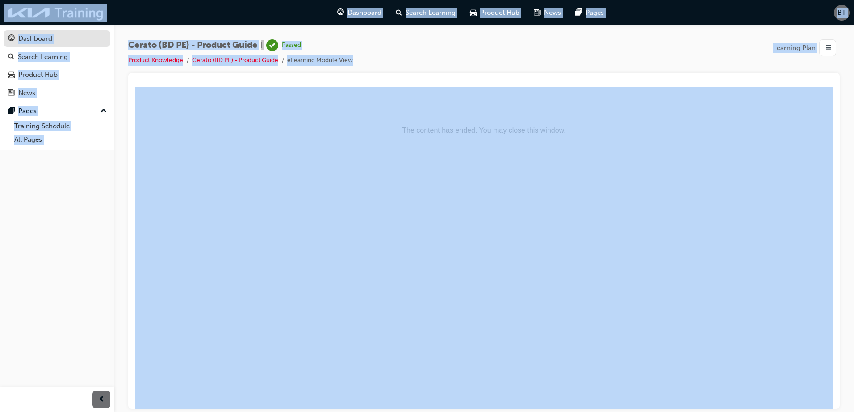
click at [49, 38] on div "Dashboard" at bounding box center [35, 38] width 34 height 10
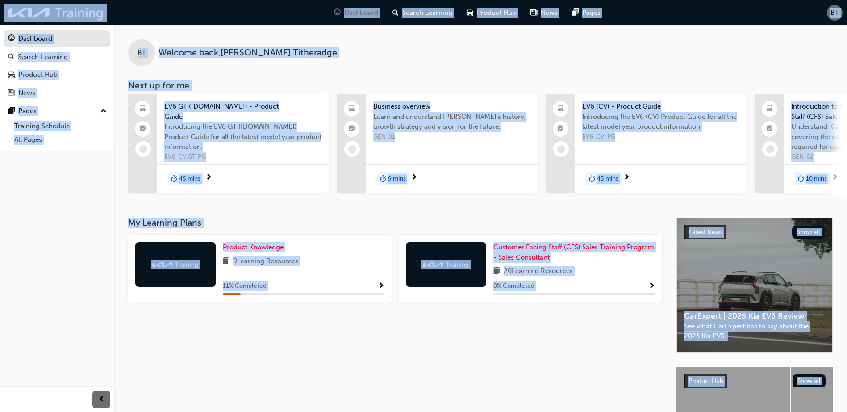
click at [270, 264] on span "9 Learning Resources" at bounding box center [265, 261] width 65 height 11
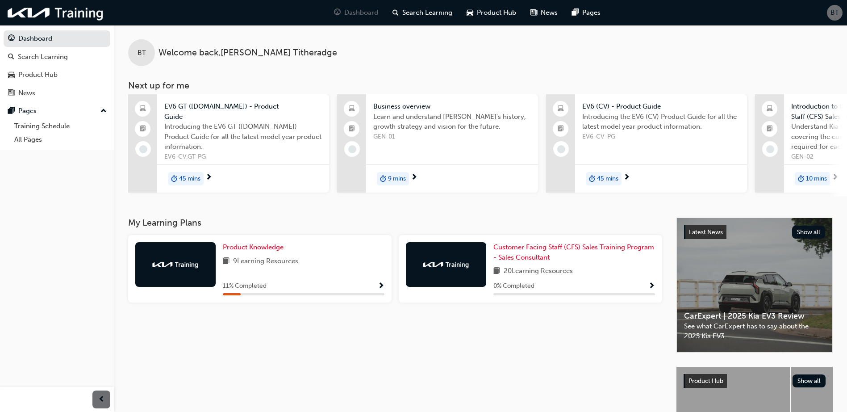
click at [270, 264] on span "9 Learning Resources" at bounding box center [265, 261] width 65 height 11
drag, startPoint x: 270, startPoint y: 264, endPoint x: 245, endPoint y: 247, distance: 29.7
click at [245, 247] on span "Product Knowledge" at bounding box center [253, 247] width 61 height 8
click at [245, 247] on div "BT Welcome back , [PERSON_NAME] Next up for me EV6 GT ([DOMAIN_NAME]) - Product…" at bounding box center [423, 258] width 847 height 517
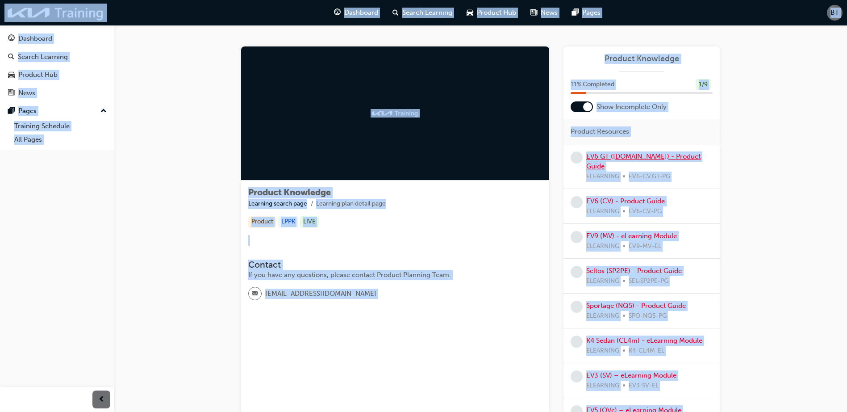
click at [624, 153] on link "EV6 GT ([DOMAIN_NAME]) - Product Guide" at bounding box center [643, 161] width 114 height 18
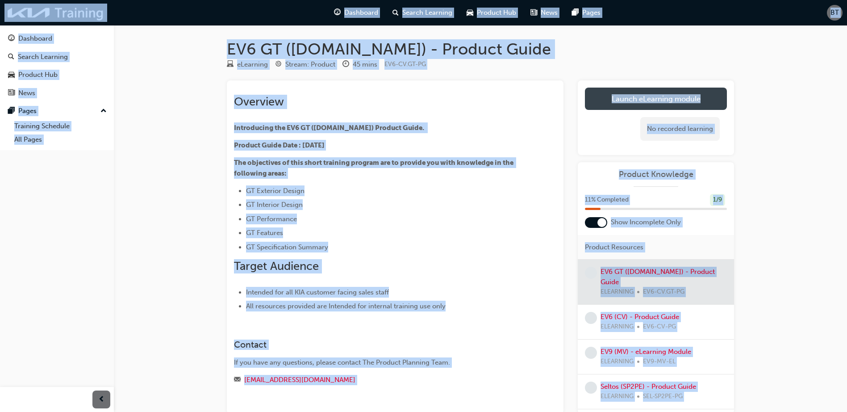
drag, startPoint x: 624, startPoint y: 153, endPoint x: 636, endPoint y: 94, distance: 59.8
click at [636, 94] on link "Launch eLearning module" at bounding box center [656, 99] width 142 height 22
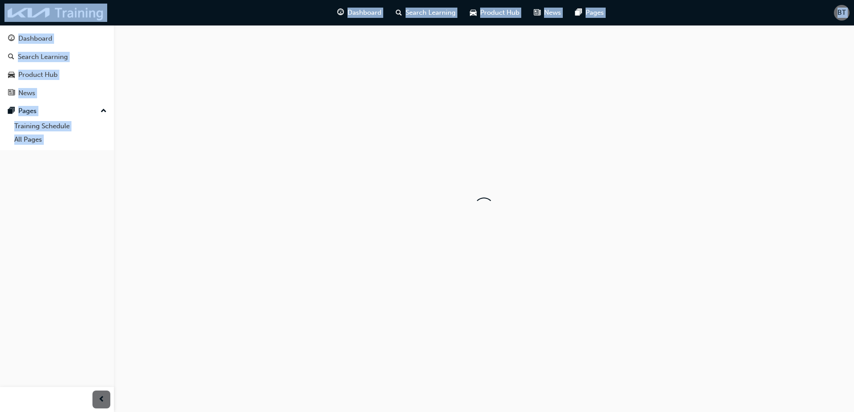
click at [636, 94] on div at bounding box center [484, 207] width 740 height 364
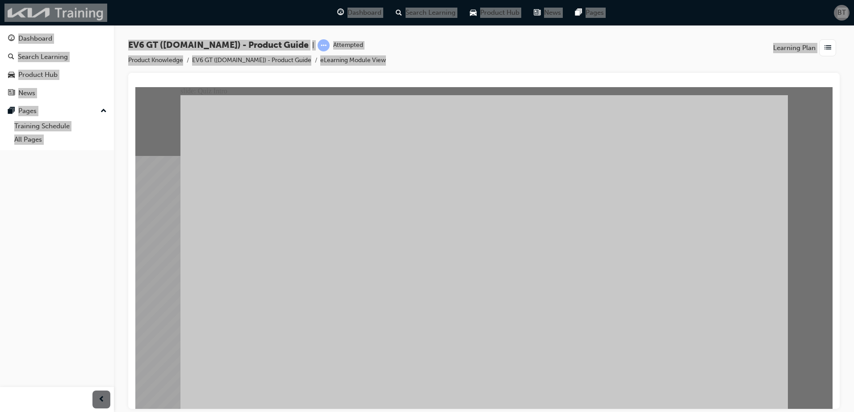
radio input "true"
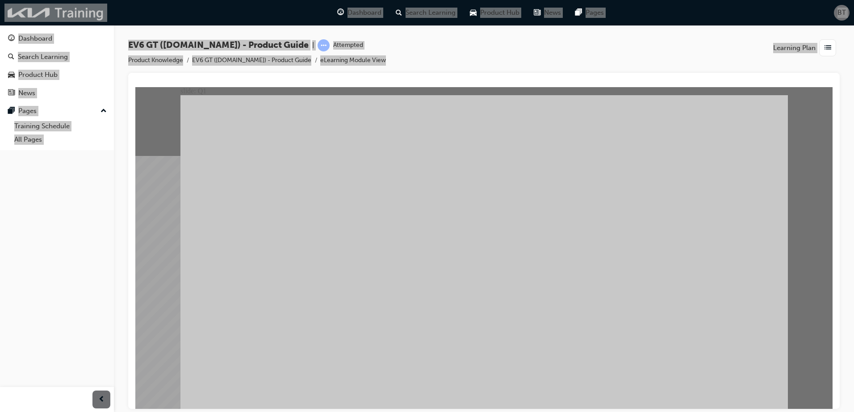
radio input "true"
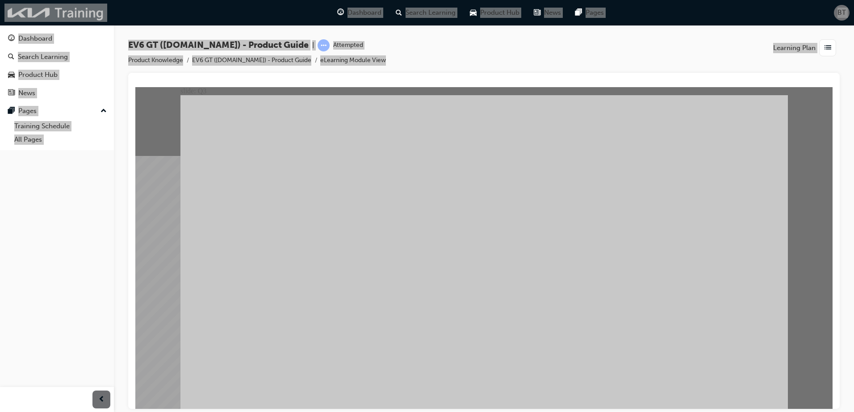
radio input "true"
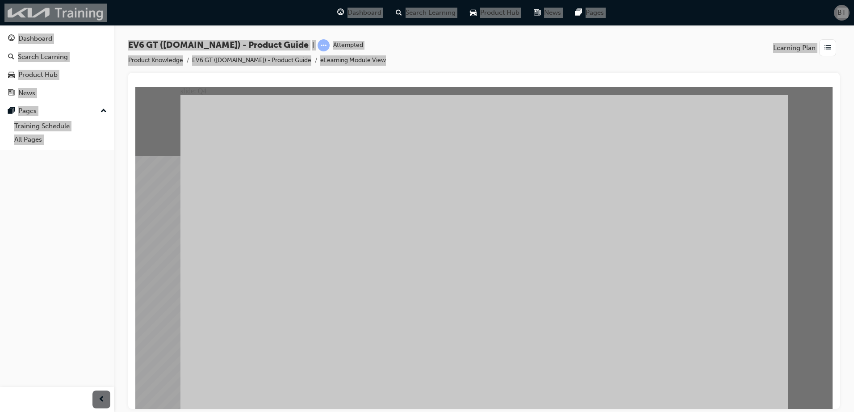
radio input "true"
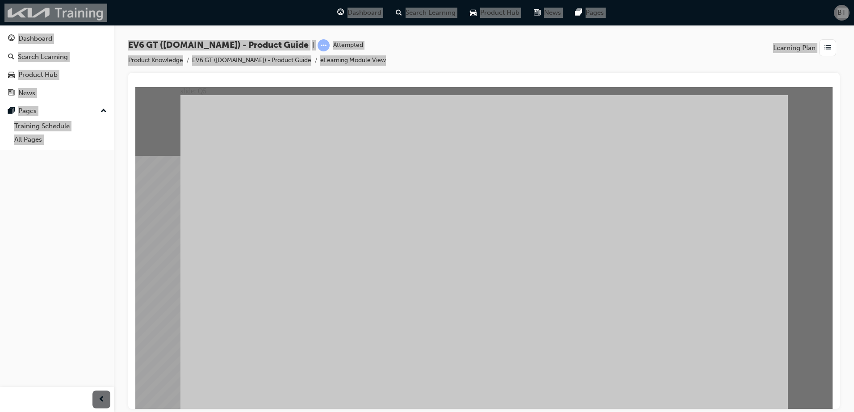
radio input "true"
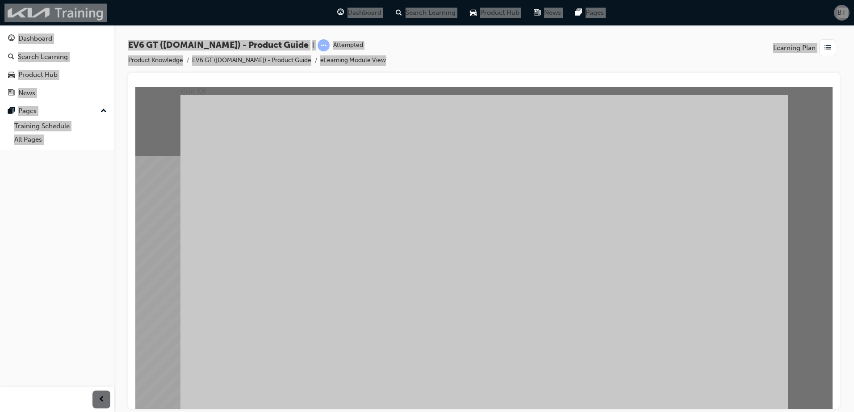
radio input "true"
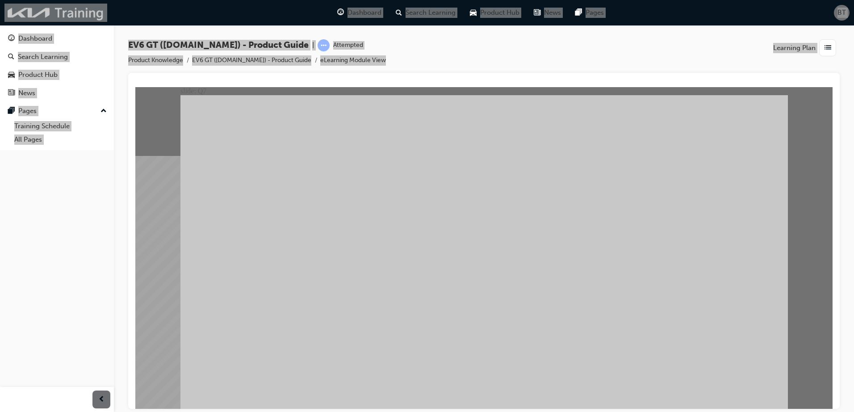
radio input "true"
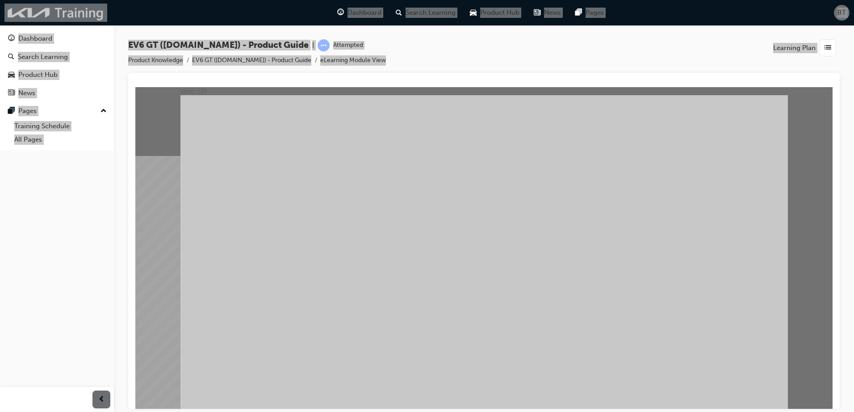
radio input "true"
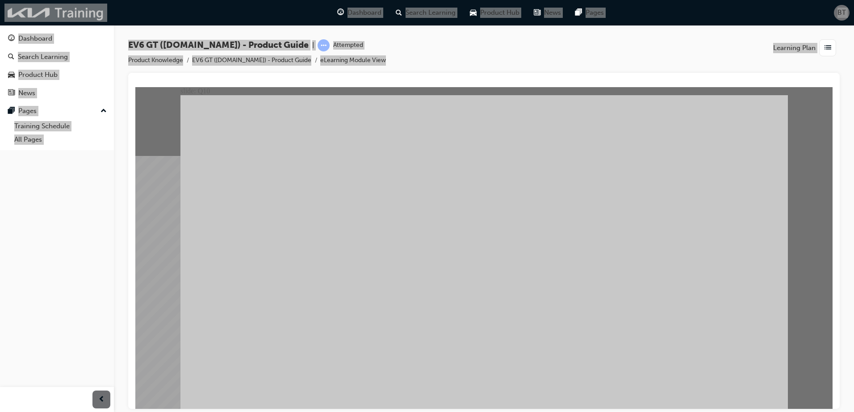
radio input "true"
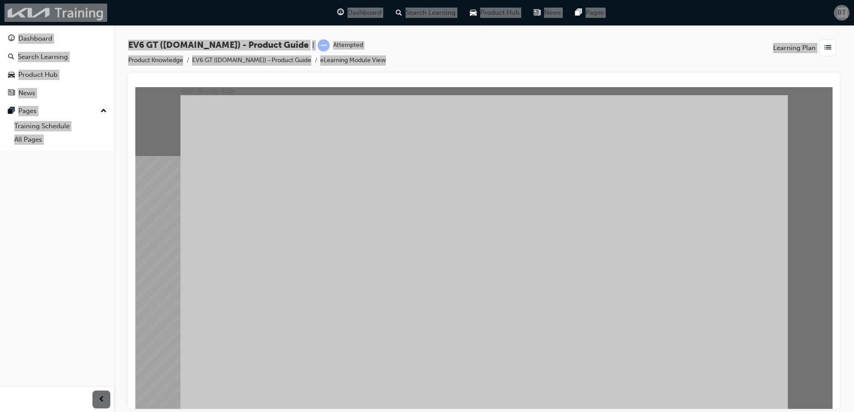
radio input "true"
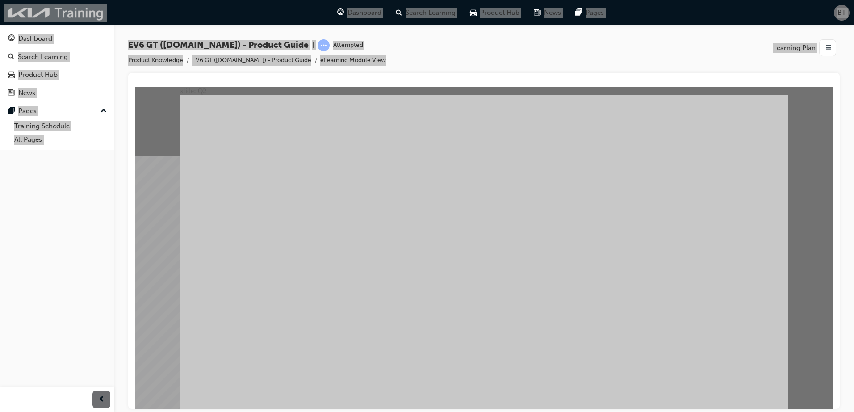
radio input "true"
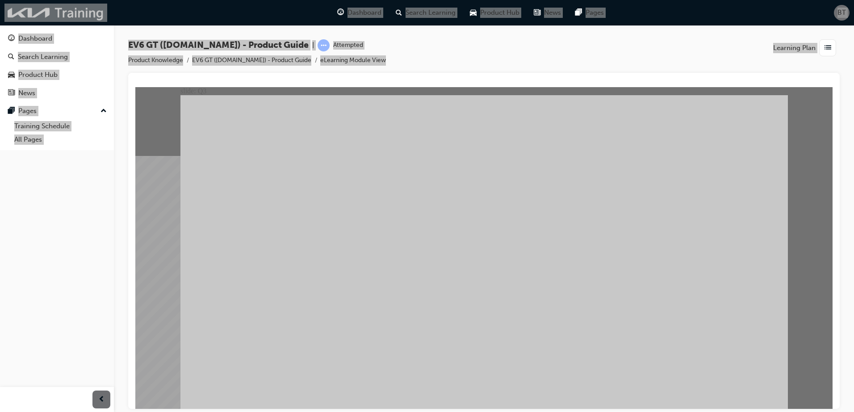
radio input "true"
drag, startPoint x: 485, startPoint y: 283, endPoint x: 486, endPoint y: 288, distance: 5.0
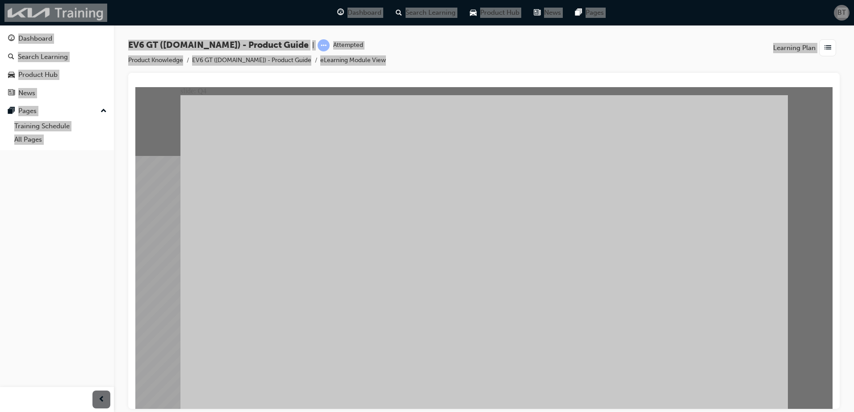
radio input "true"
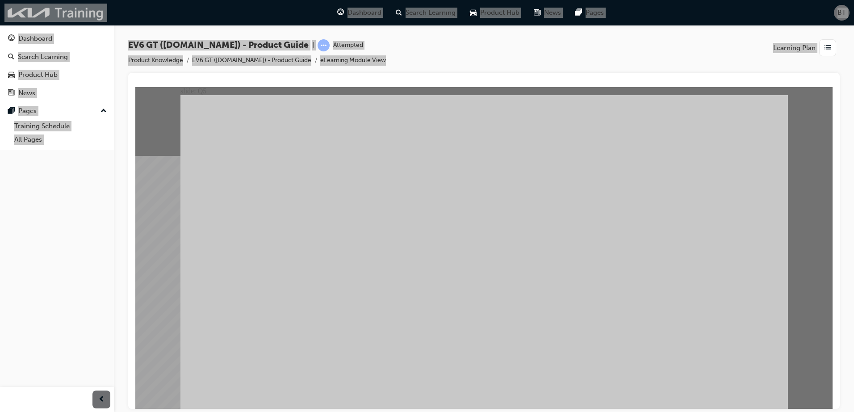
radio input "true"
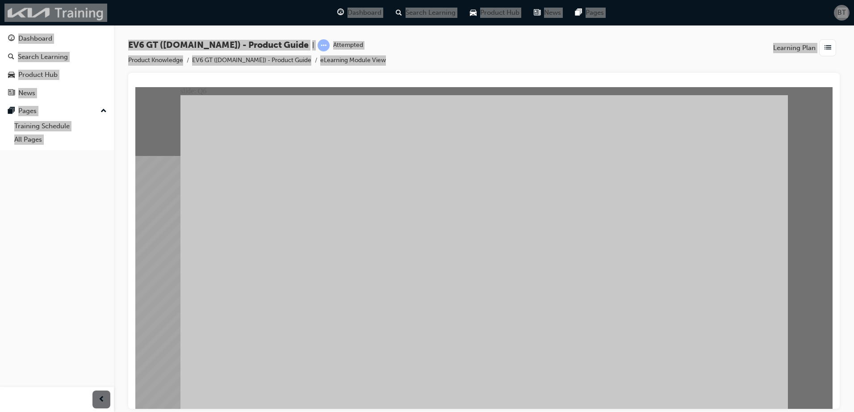
radio input "true"
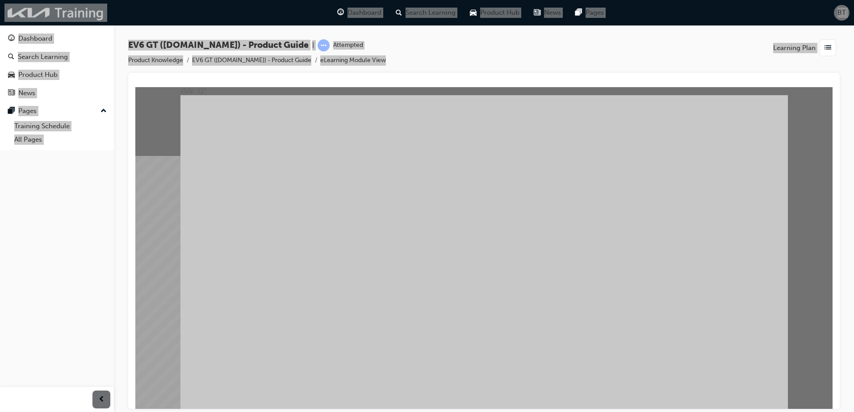
radio input "true"
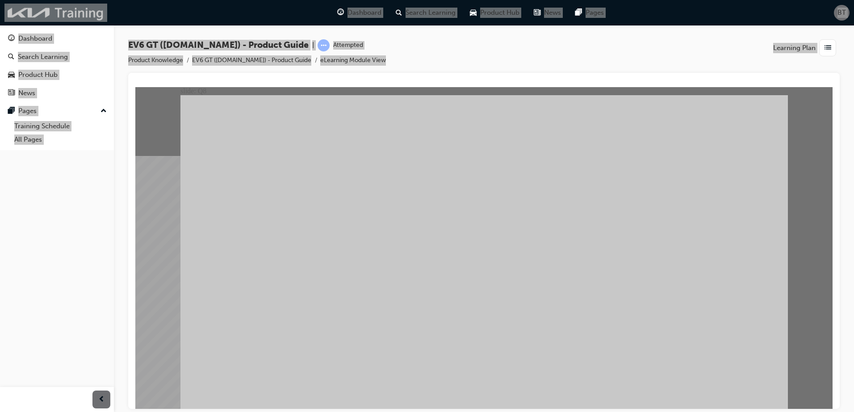
radio input "true"
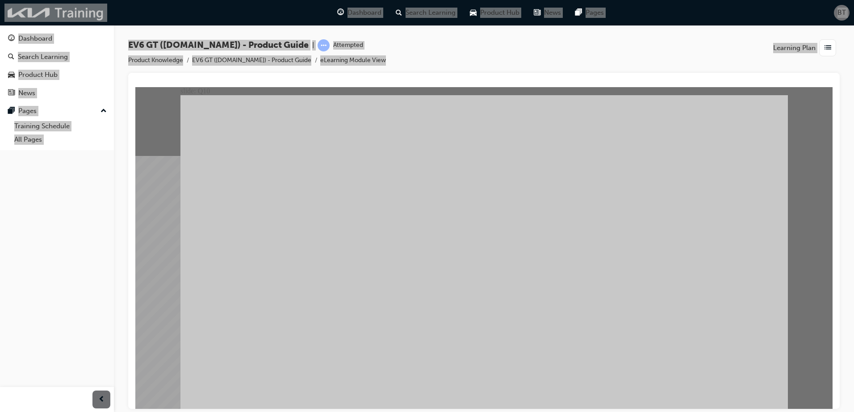
radio input "true"
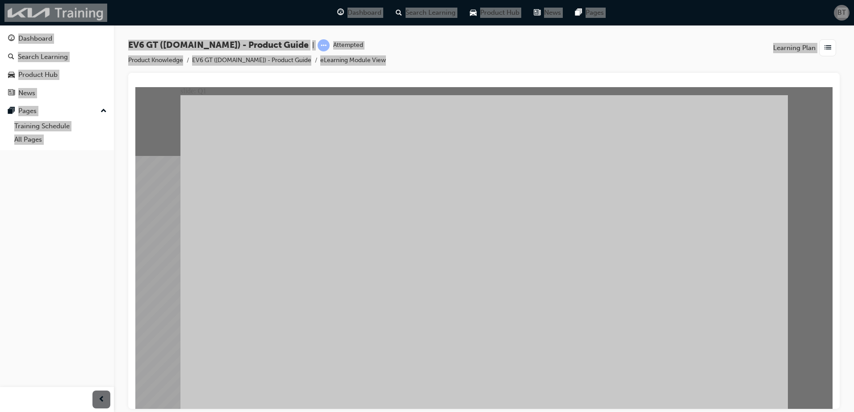
radio input "true"
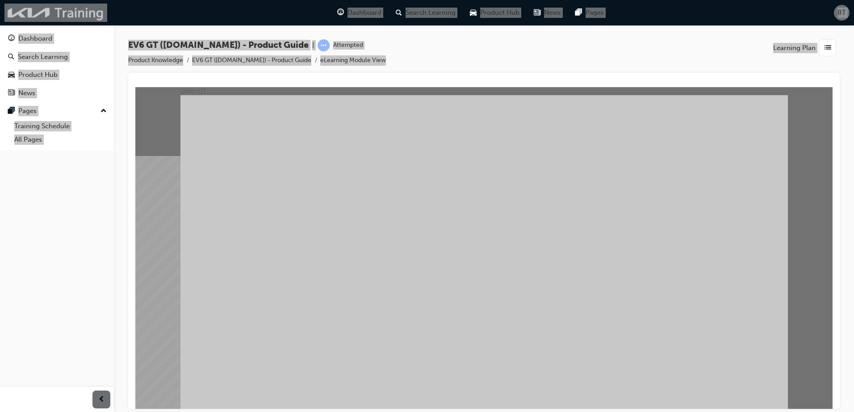
radio input "true"
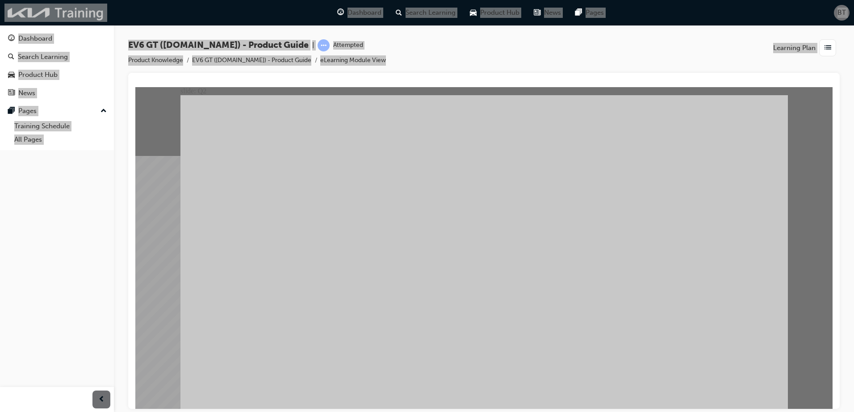
radio input "true"
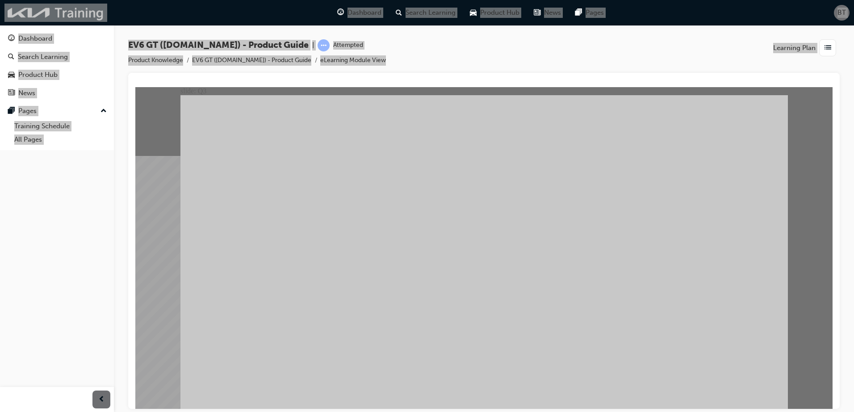
radio input "true"
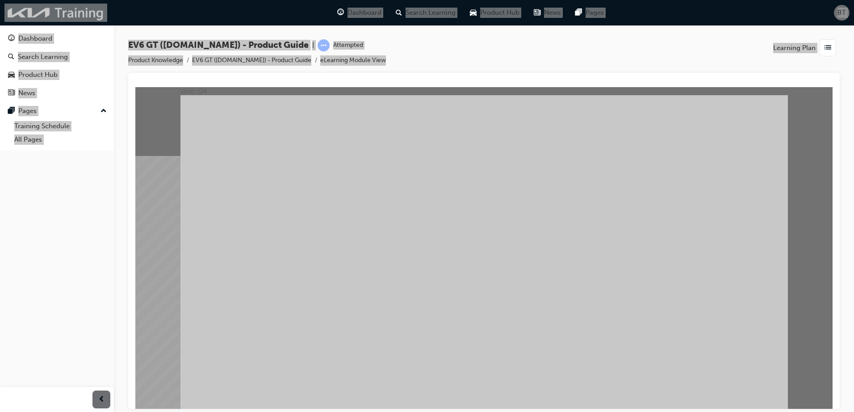
radio input "true"
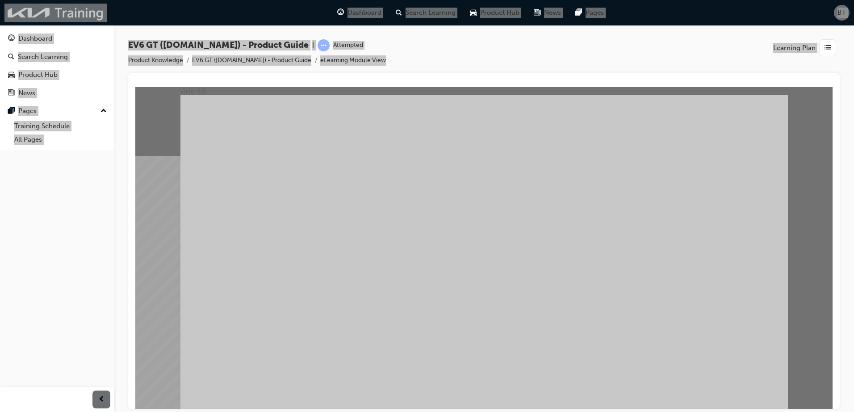
radio input "true"
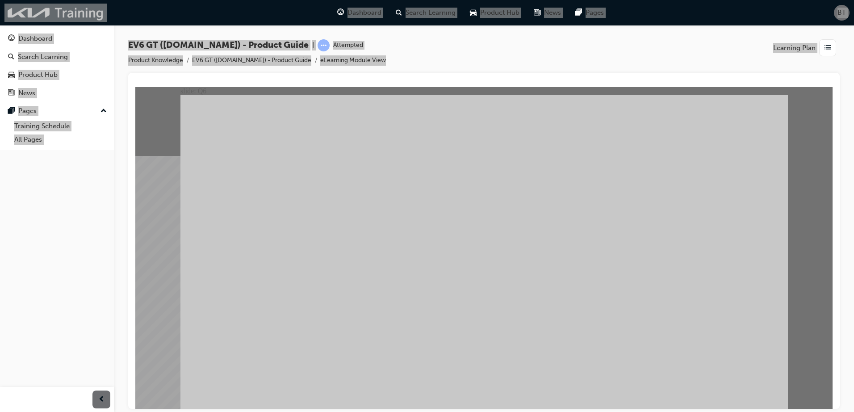
radio input "true"
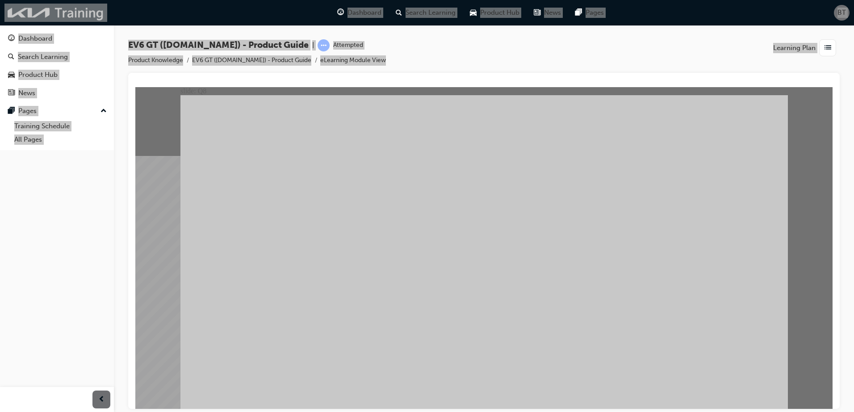
radio input "true"
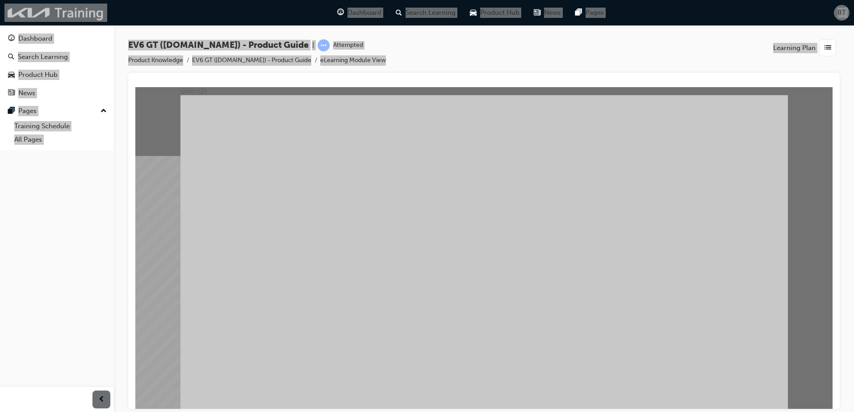
radio input "true"
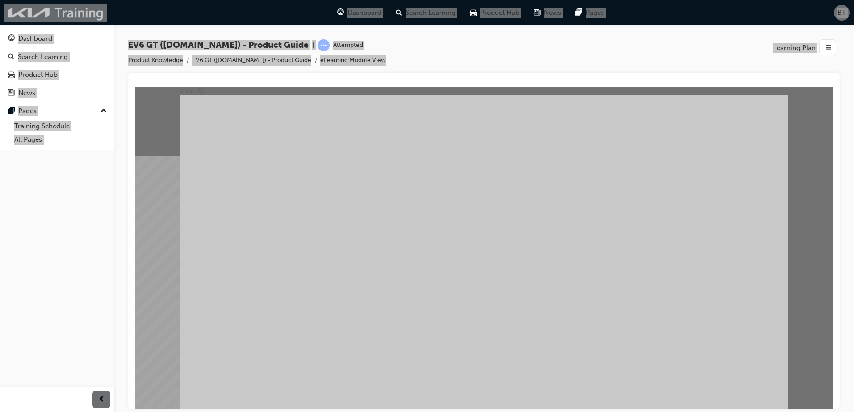
radio input "true"
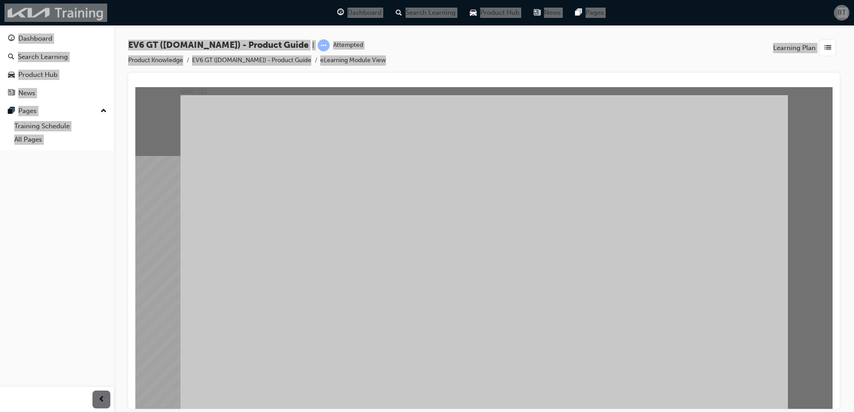
radio input "true"
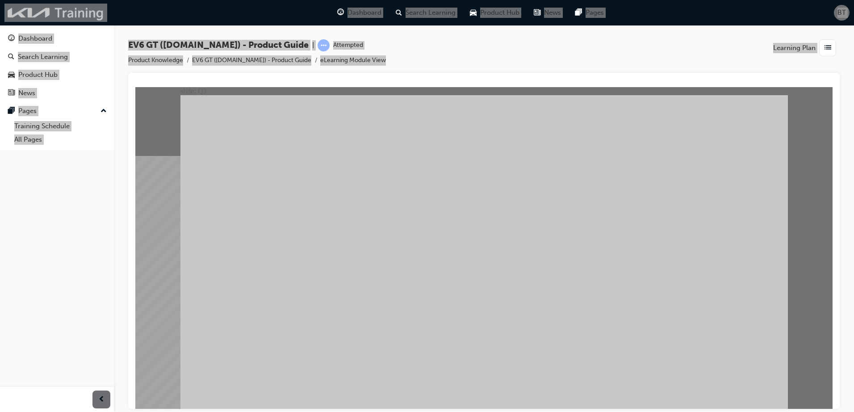
radio input "true"
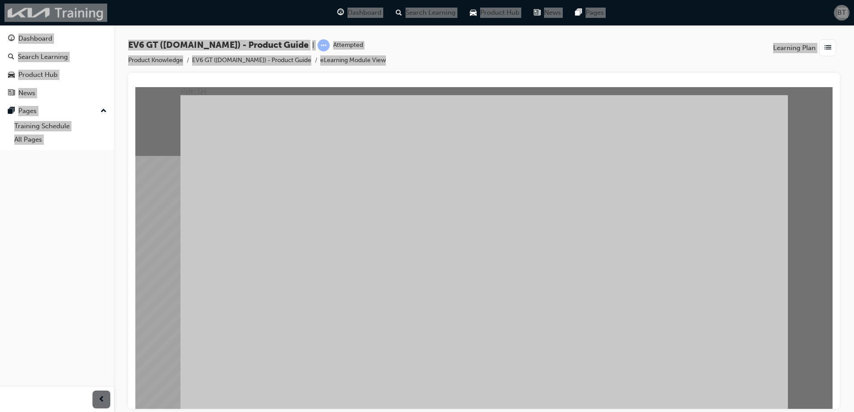
radio input "true"
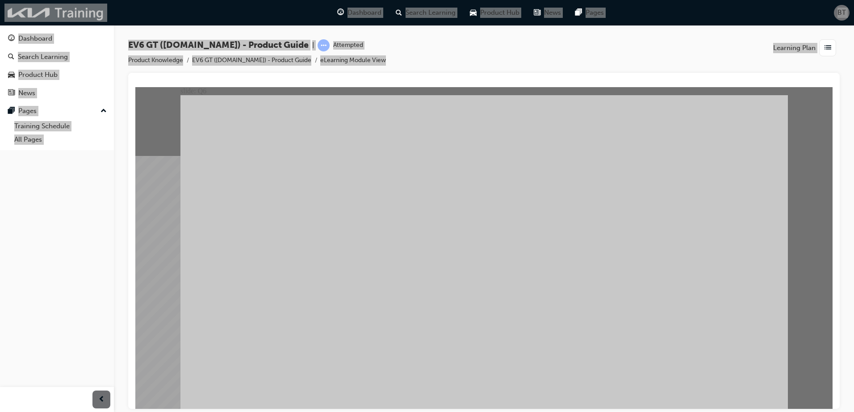
radio input "true"
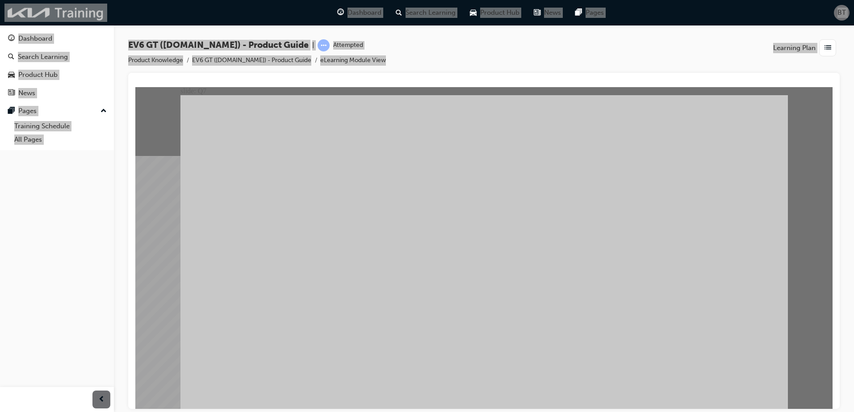
radio input "true"
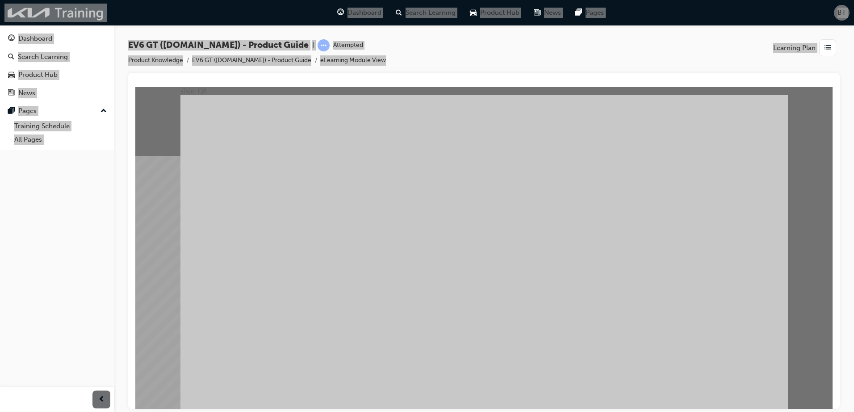
radio input "true"
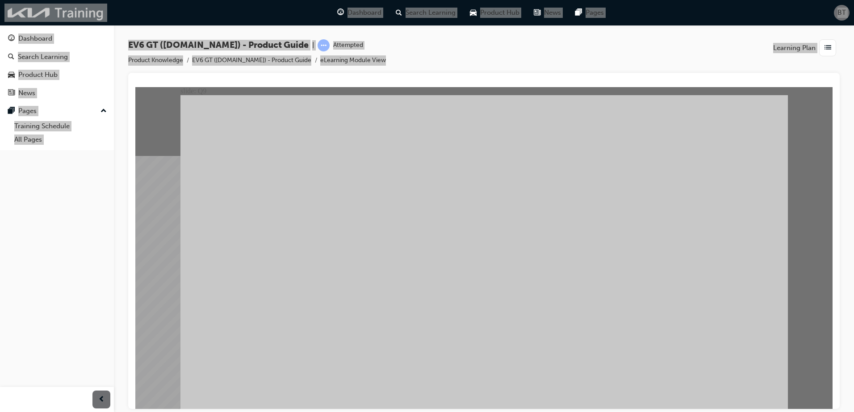
radio input "true"
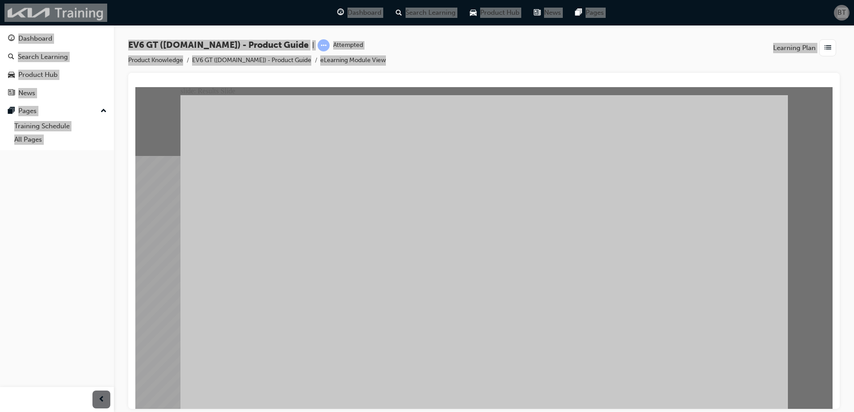
radio input "true"
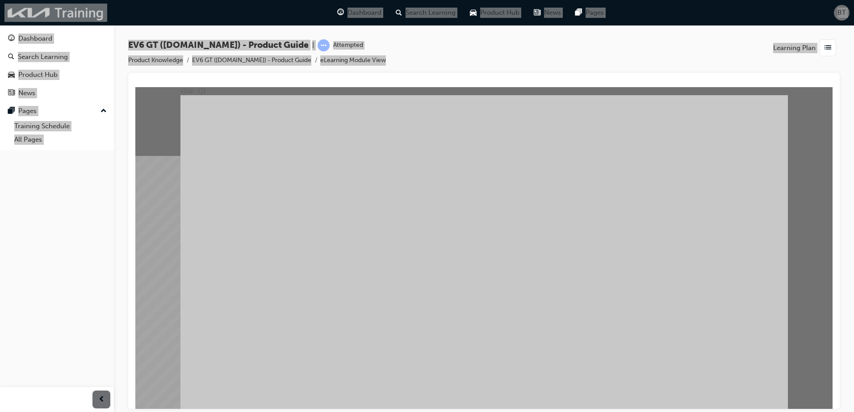
radio input "true"
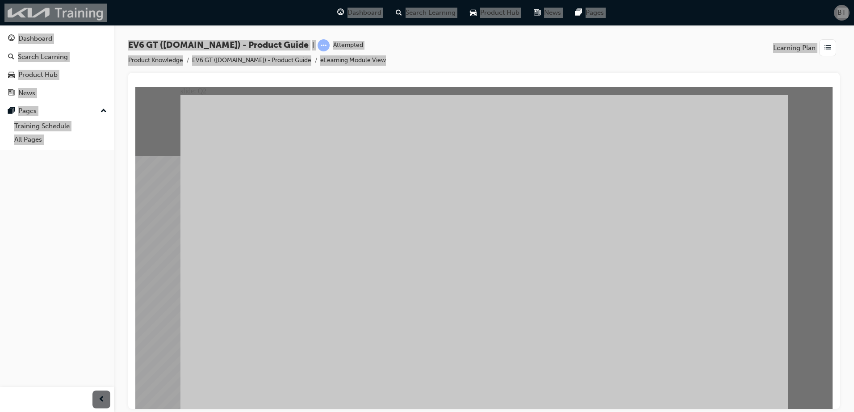
radio input "true"
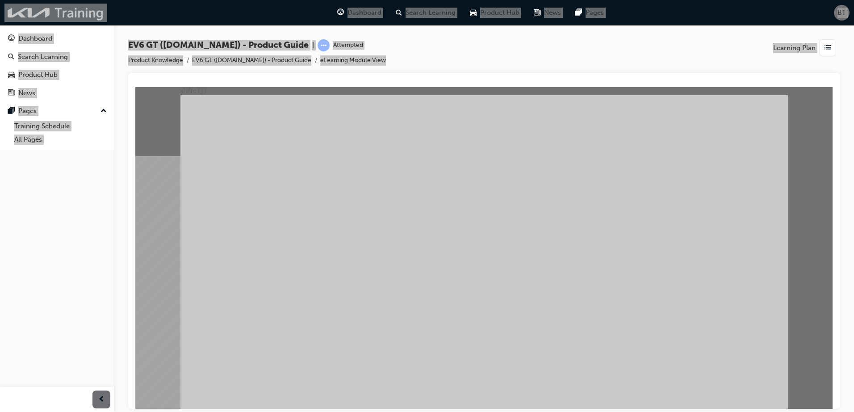
radio input "true"
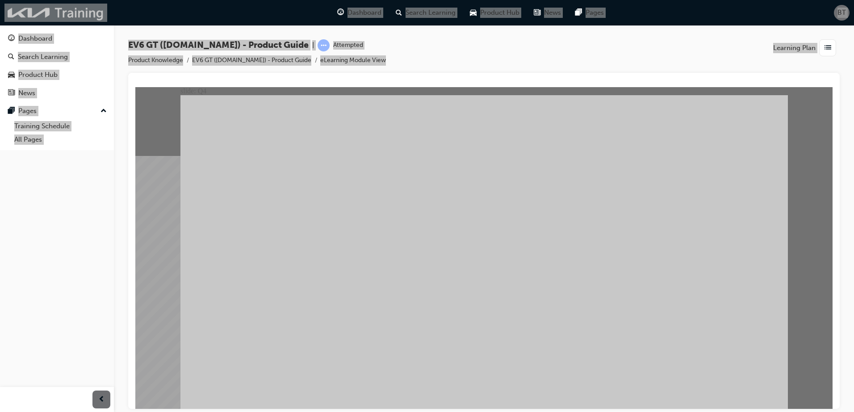
radio input "true"
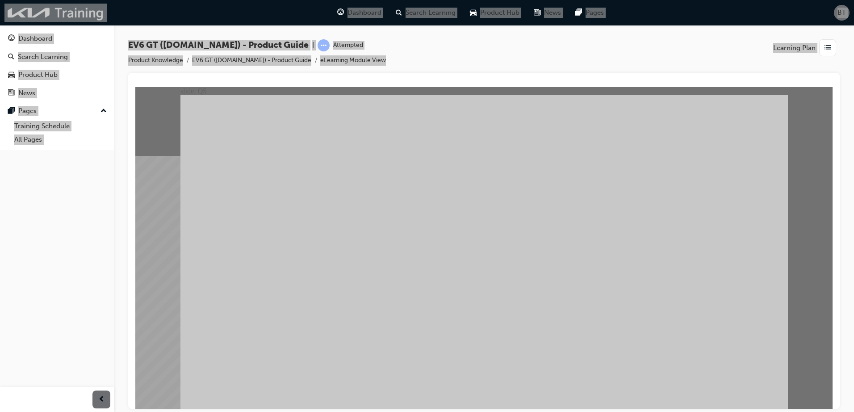
radio input "true"
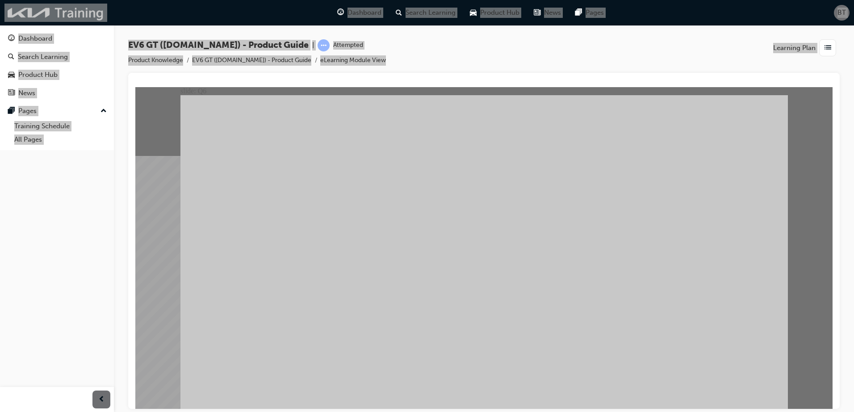
radio input "true"
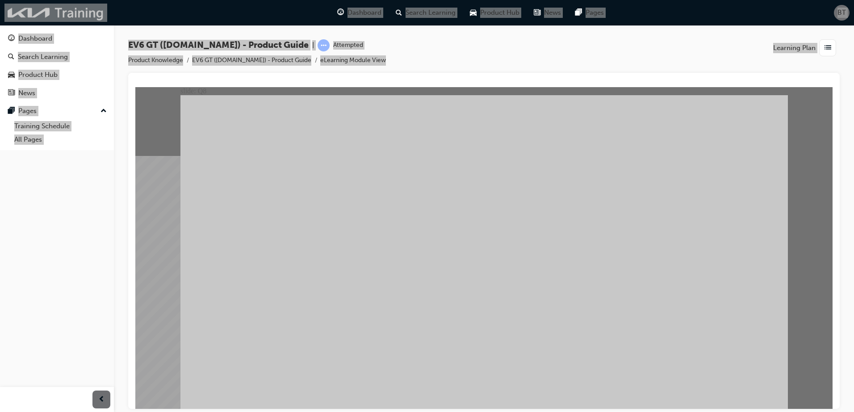
radio input "true"
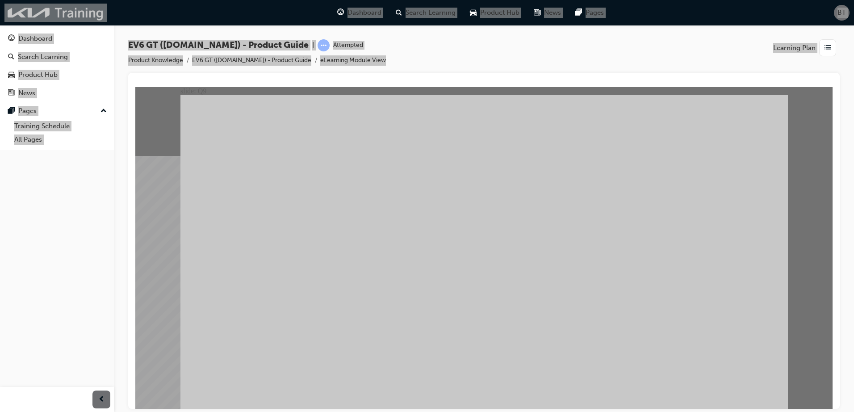
radio input "true"
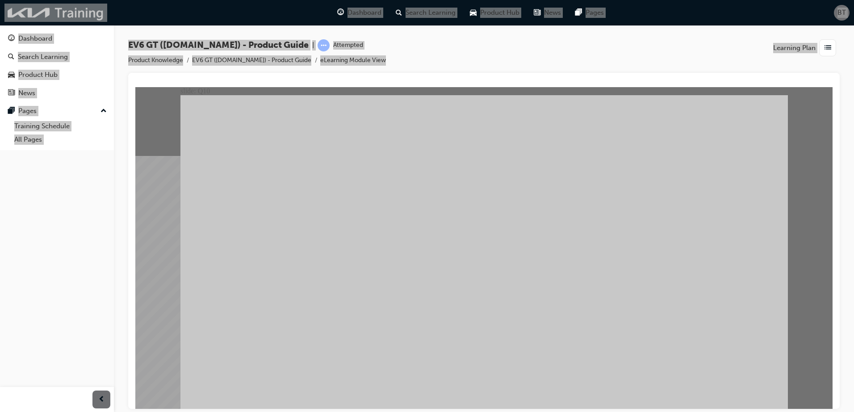
radio input "true"
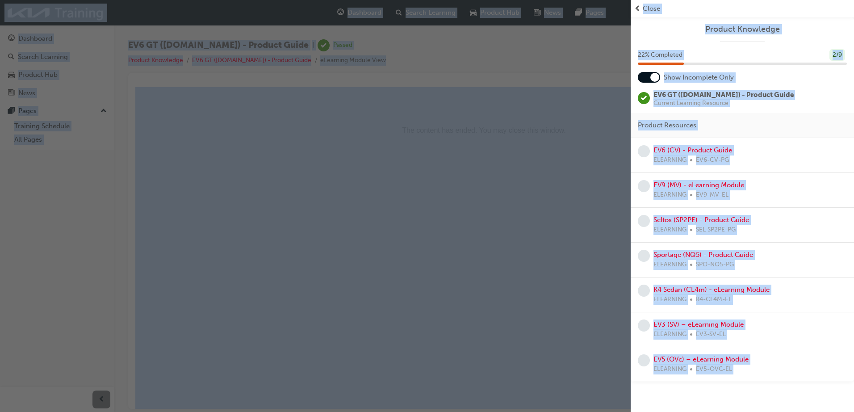
click at [647, 7] on span "Close" at bounding box center [651, 9] width 17 height 10
click at [647, 7] on div "Dashboard Search Learning Product Hub News Pages BT" at bounding box center [427, 12] width 854 height 25
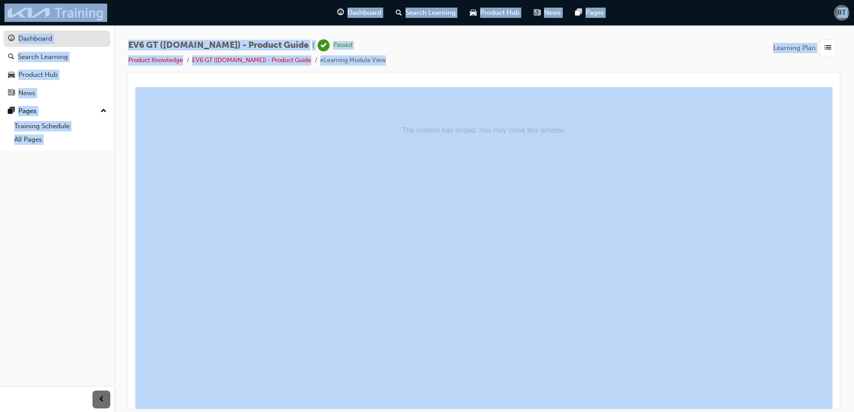
click at [47, 37] on div "Dashboard" at bounding box center [35, 38] width 34 height 10
click at [47, 37] on link "Dashboard" at bounding box center [57, 38] width 107 height 17
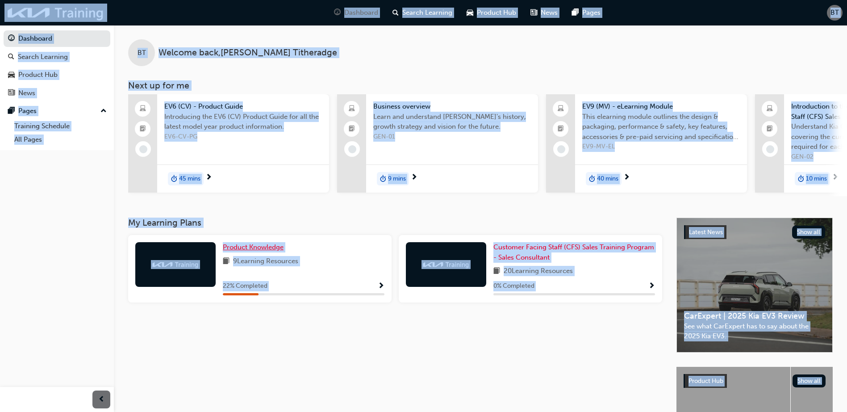
click at [262, 246] on link "Product Knowledge" at bounding box center [255, 247] width 64 height 10
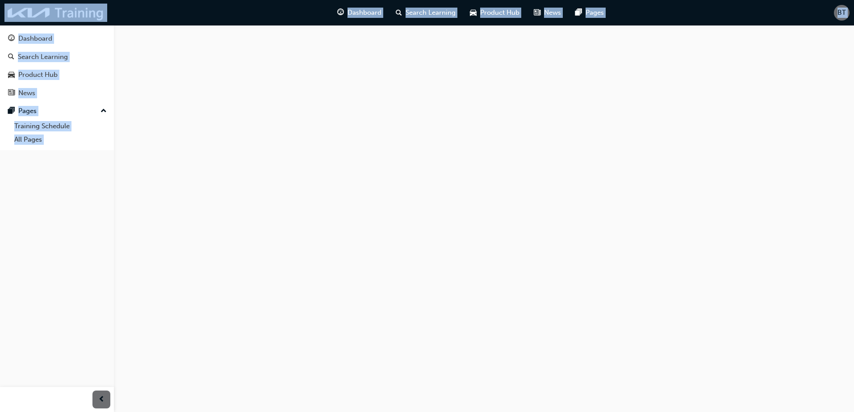
click at [262, 246] on div at bounding box center [427, 206] width 854 height 412
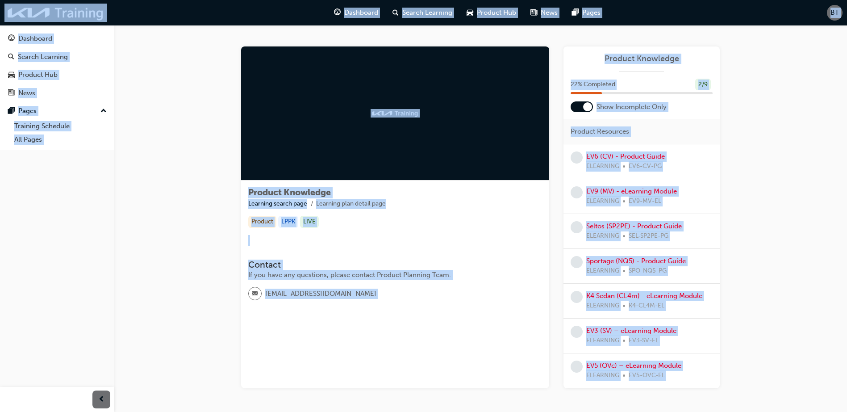
click at [586, 106] on div at bounding box center [587, 106] width 9 height 9
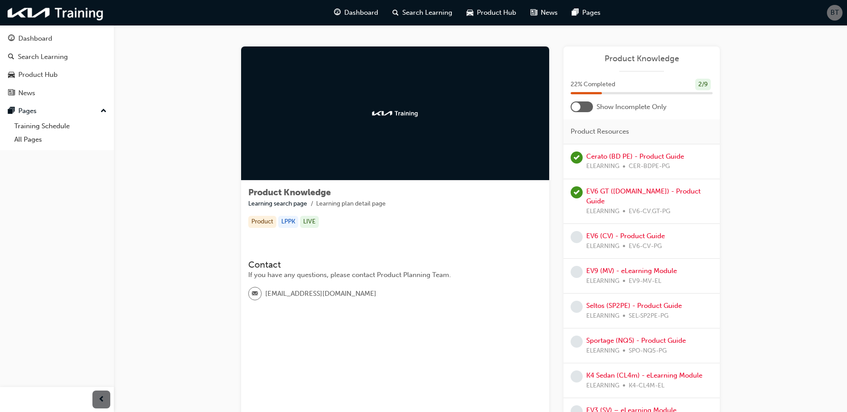
click at [581, 106] on div at bounding box center [576, 106] width 9 height 9
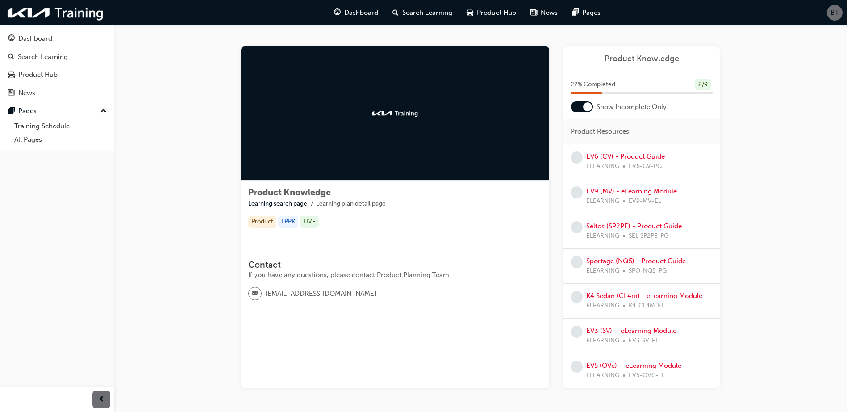
click at [586, 106] on div at bounding box center [587, 106] width 9 height 9
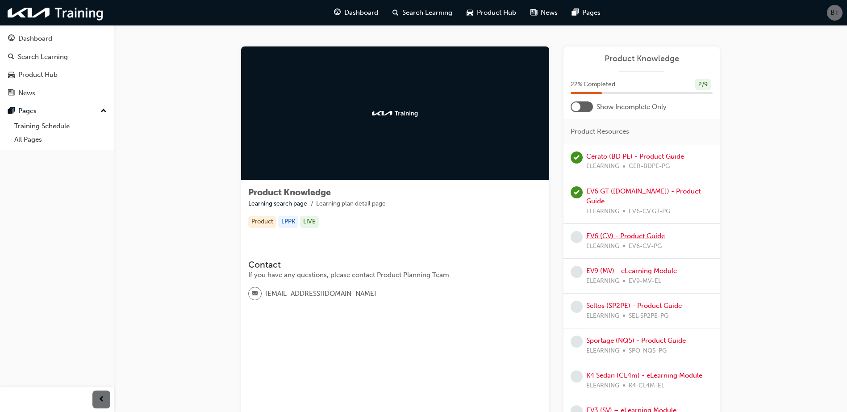
click at [631, 232] on link "EV6 (CV) - Product Guide" at bounding box center [625, 236] width 79 height 8
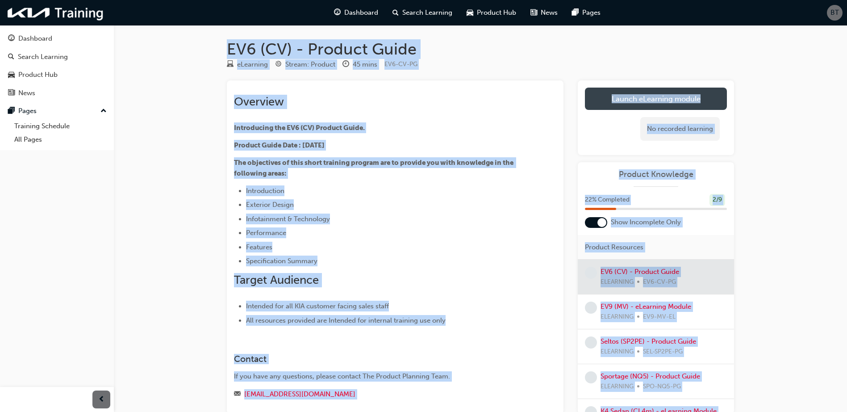
click at [639, 98] on link "Launch eLearning module" at bounding box center [656, 99] width 142 height 22
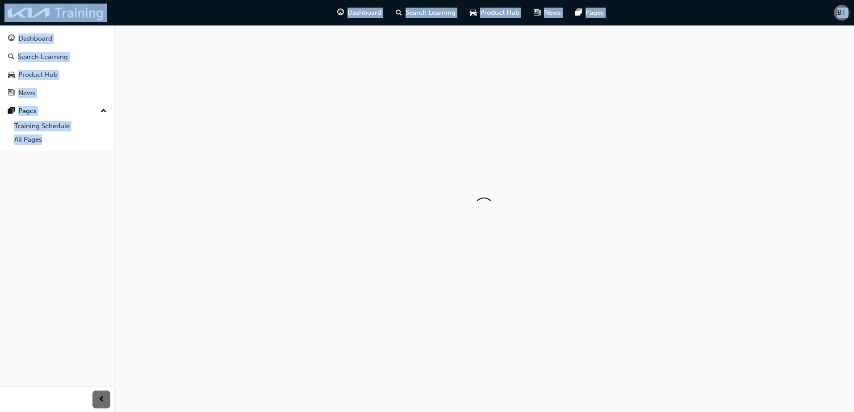
click at [639, 98] on div at bounding box center [484, 207] width 740 height 364
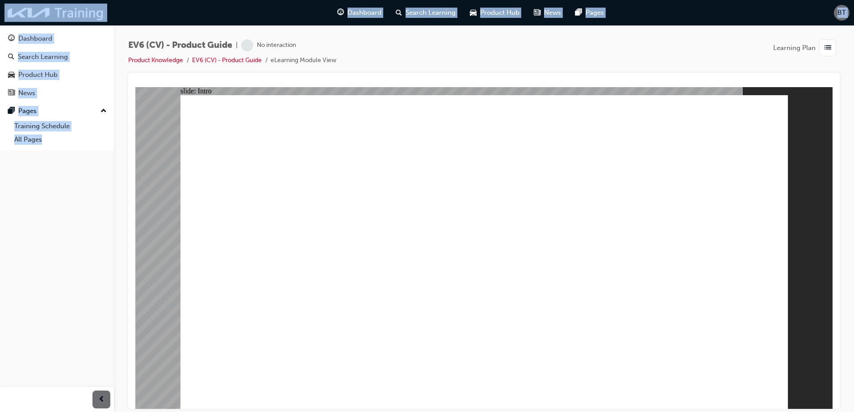
click at [457, 60] on div "EV6 (CV) - Product Guide | No interaction Product Knowledge EV6 (CV) - Product …" at bounding box center [483, 55] width 711 height 33
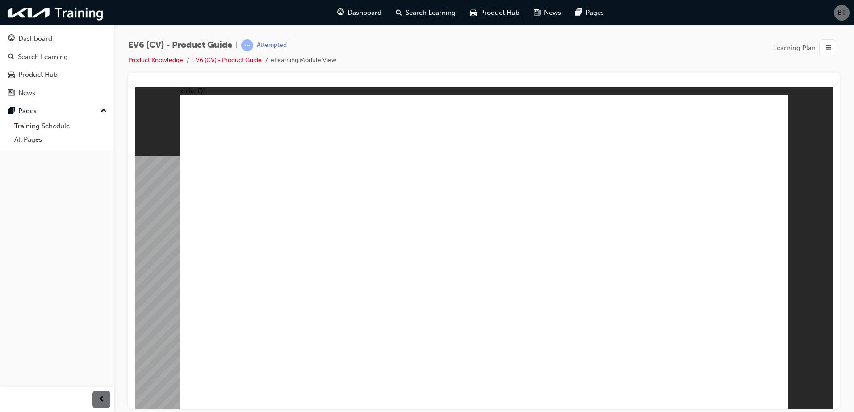
radio input "true"
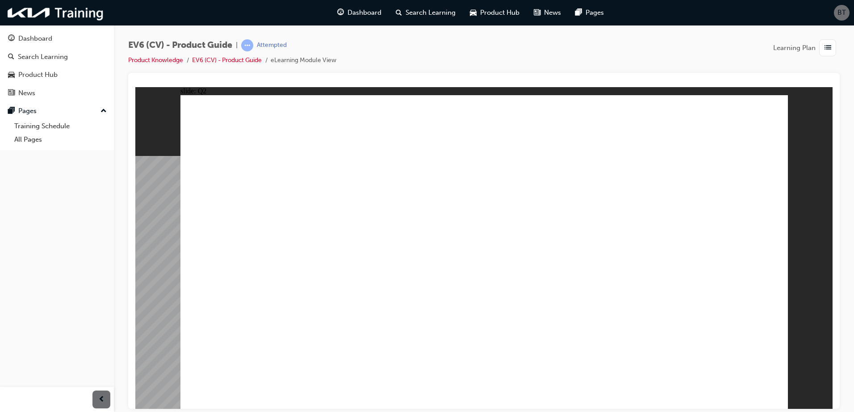
radio input "true"
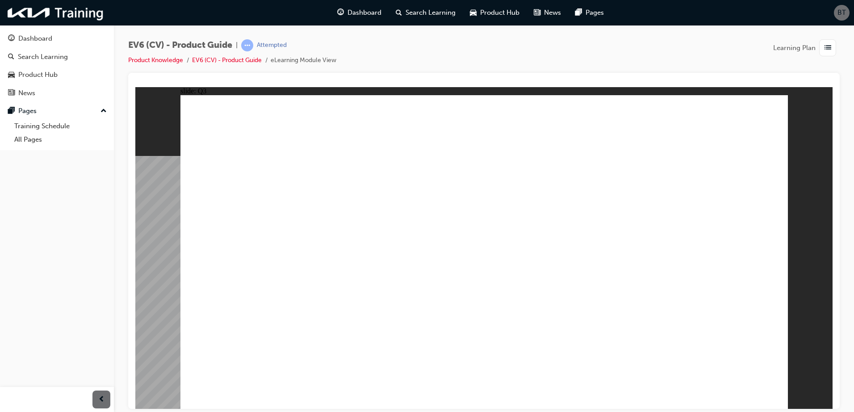
radio input "true"
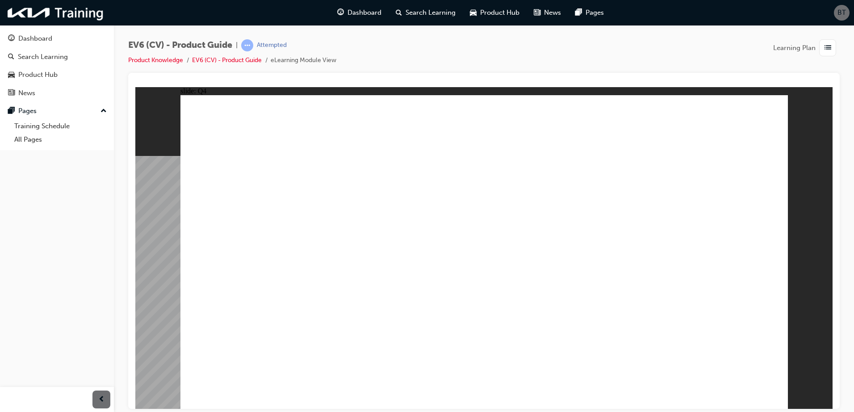
radio input "true"
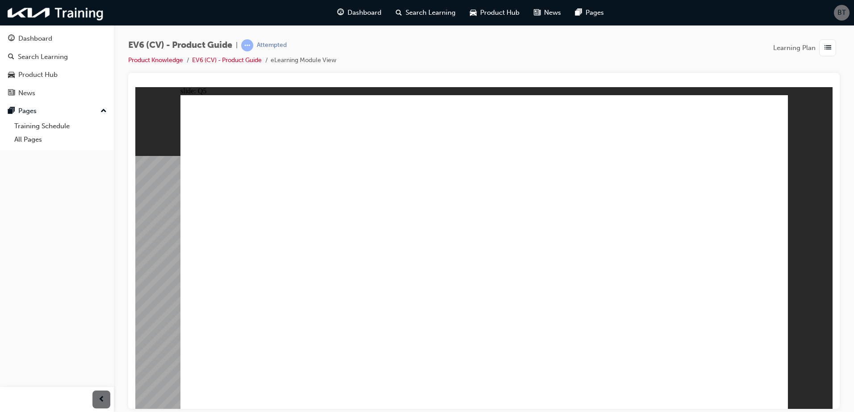
radio input "true"
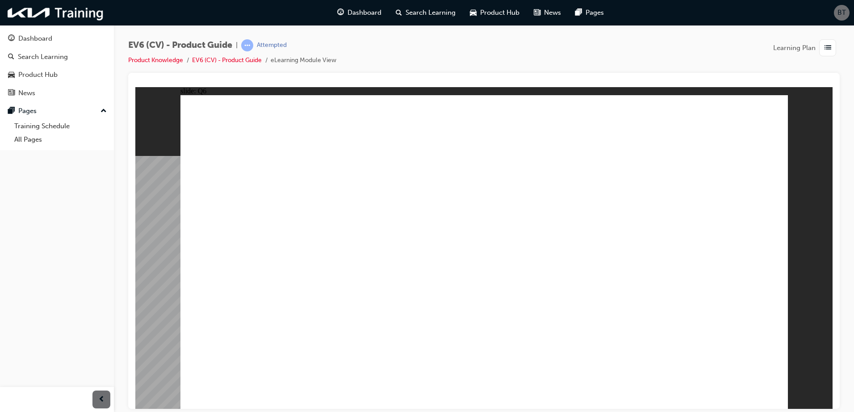
radio input "true"
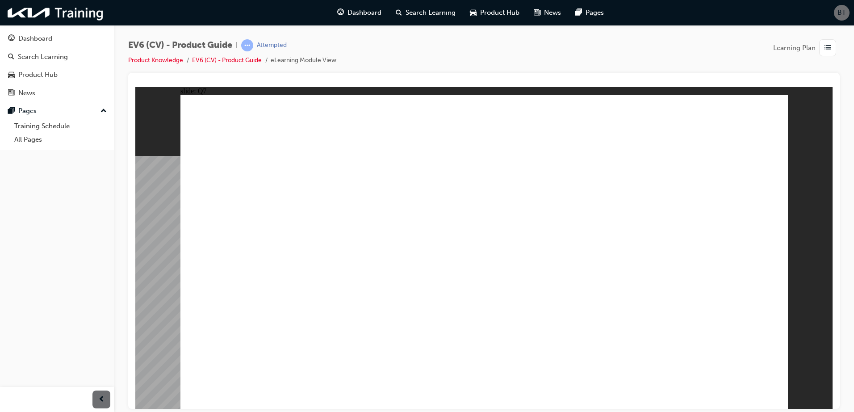
radio input "true"
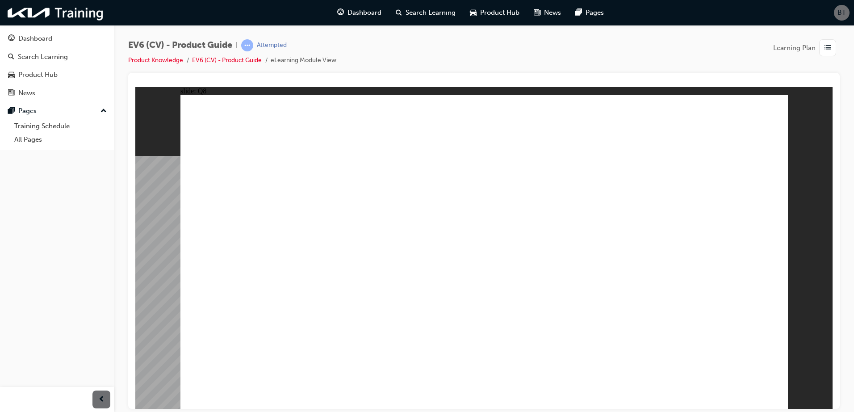
radio input "true"
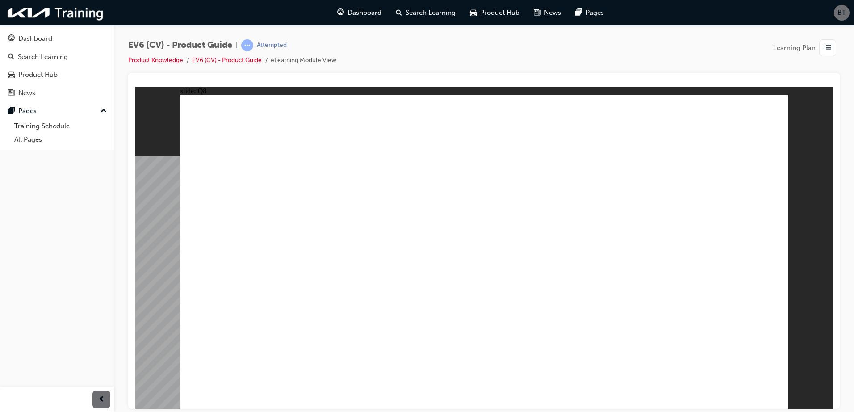
radio input "true"
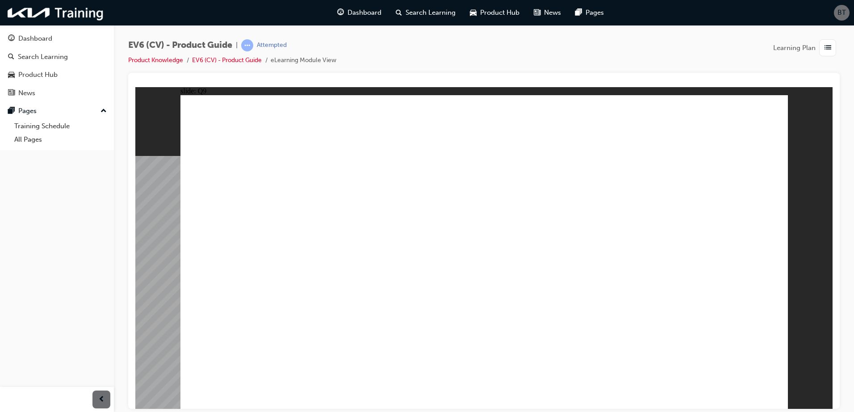
radio input "true"
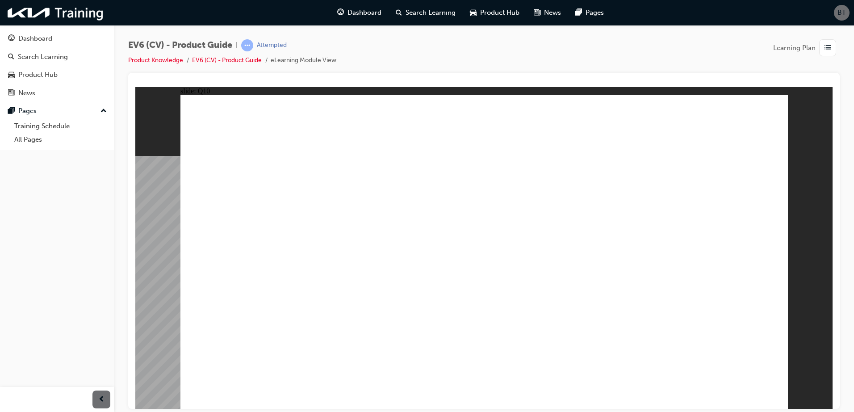
radio input "true"
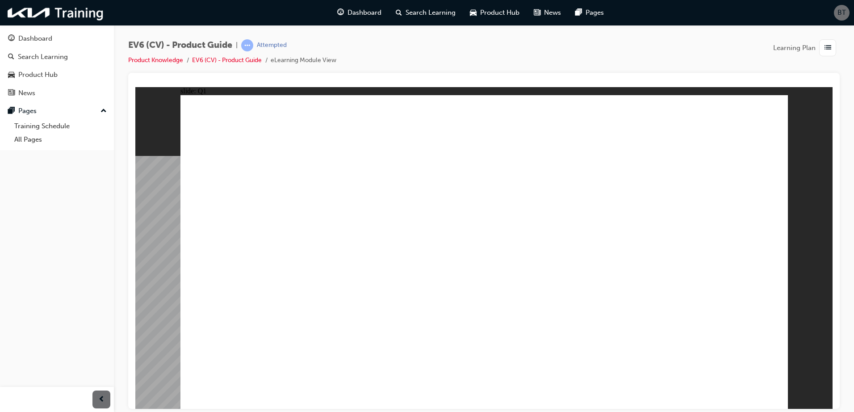
radio input "true"
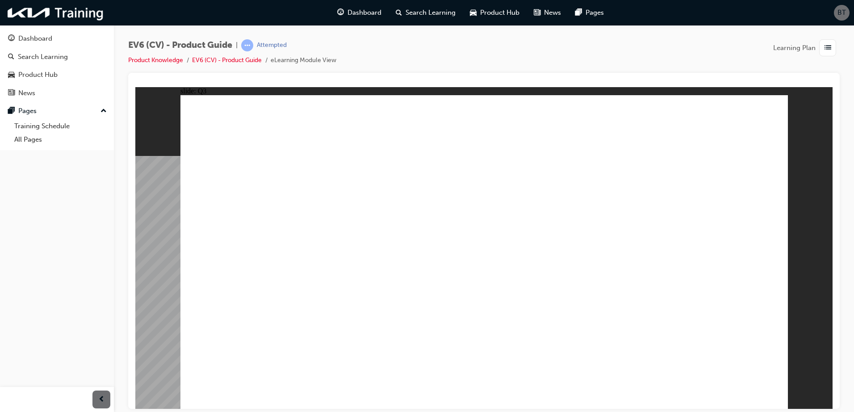
radio input "true"
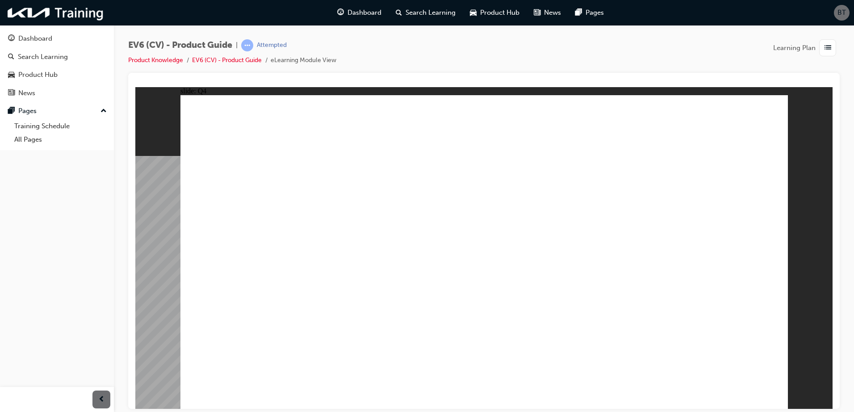
radio input "true"
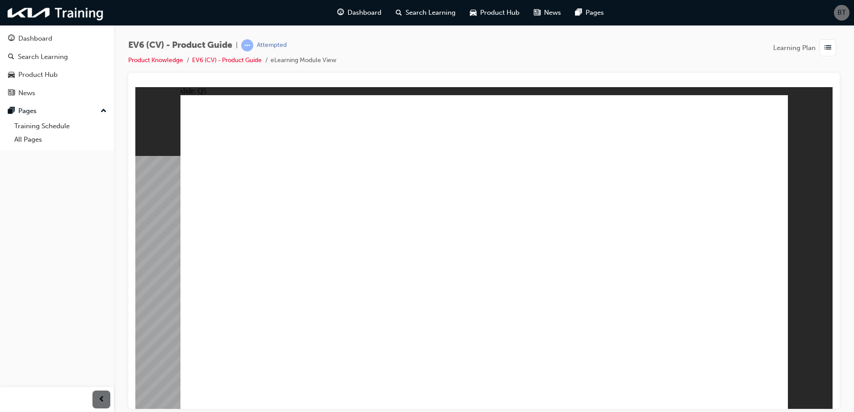
radio input "true"
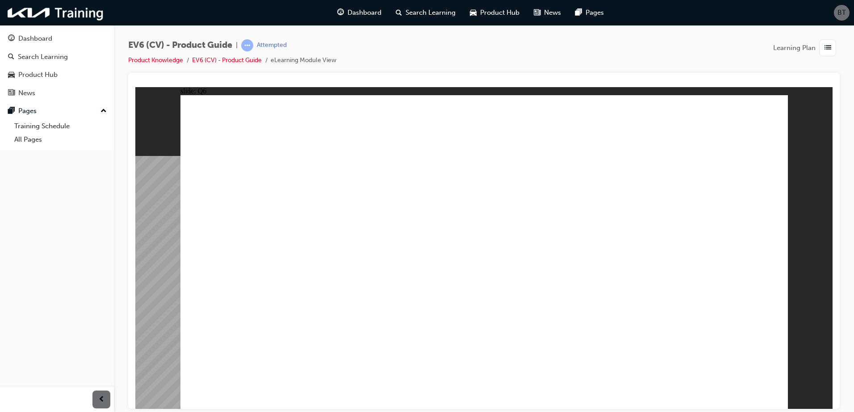
radio input "true"
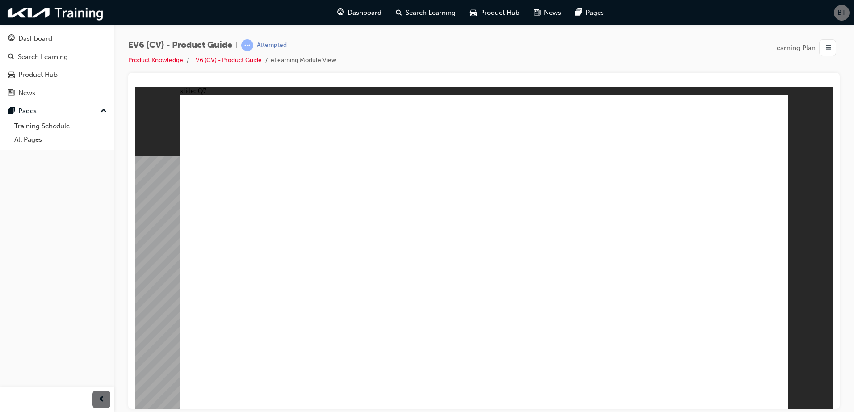
radio input "true"
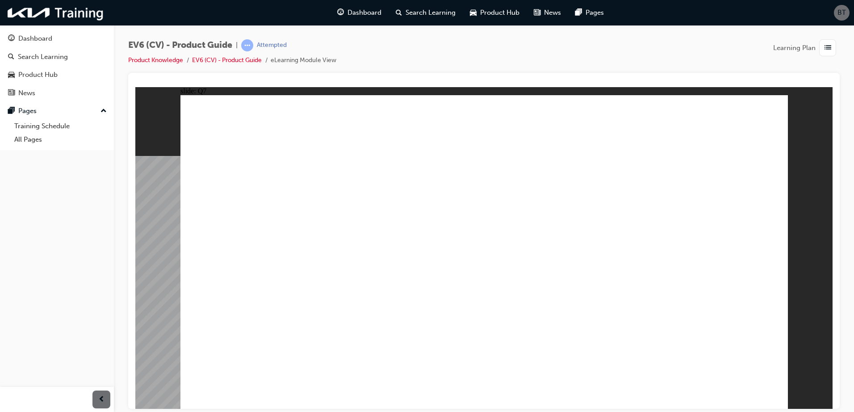
radio input "true"
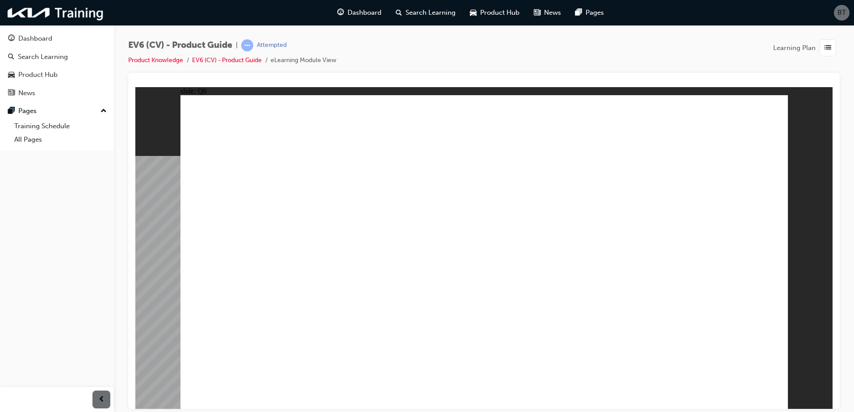
radio input "true"
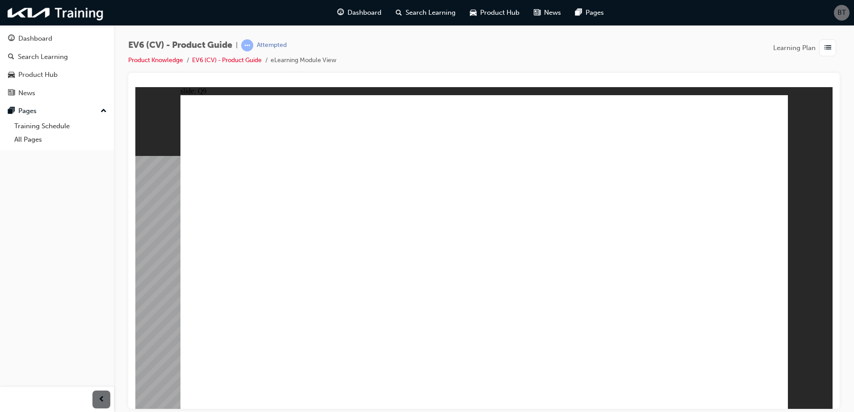
radio input "true"
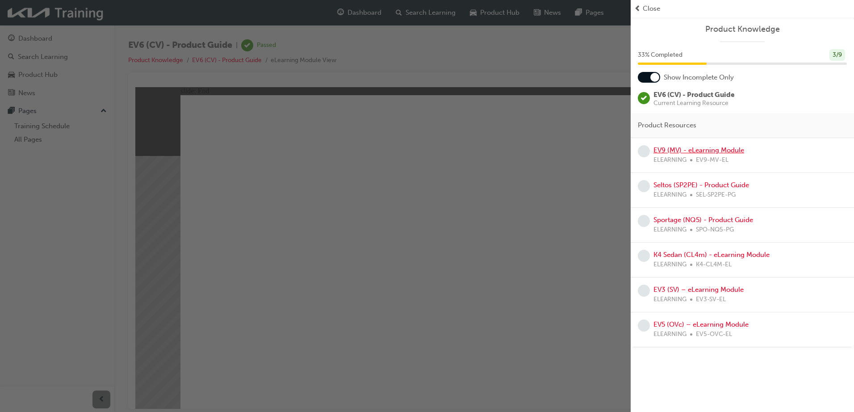
click at [698, 148] on link "EV9 (MV) - eLearning Module" at bounding box center [698, 150] width 91 height 8
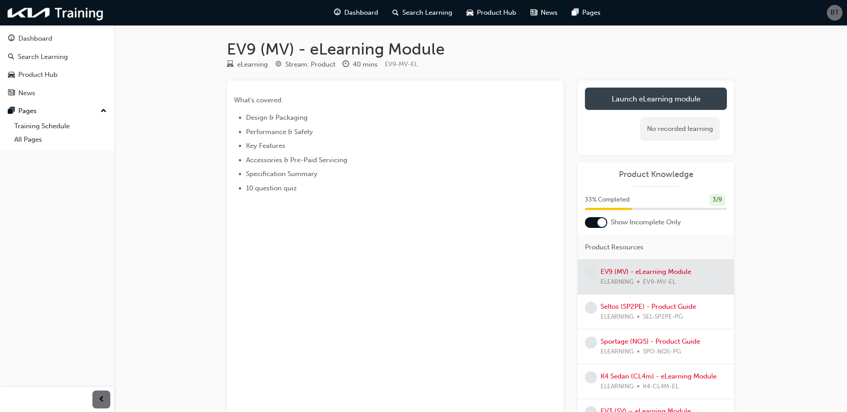
click at [645, 96] on link "Launch eLearning module" at bounding box center [656, 99] width 142 height 22
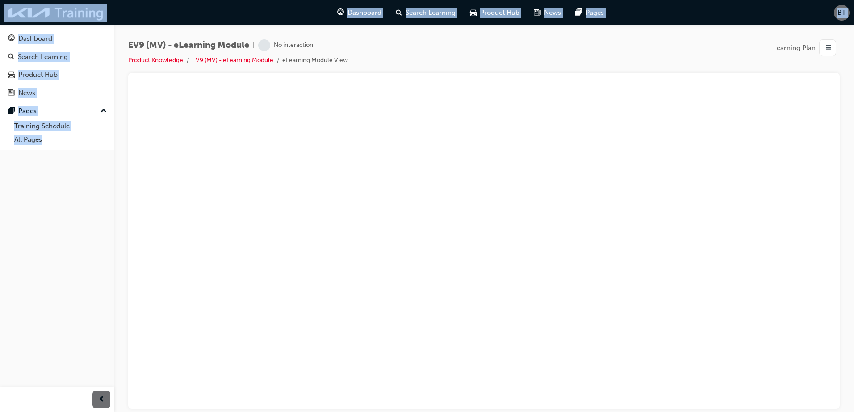
click at [695, 40] on div "EV9 (MV) - eLearning Module | No interaction Product Knowledge EV9 (MV) - eLear…" at bounding box center [483, 55] width 711 height 33
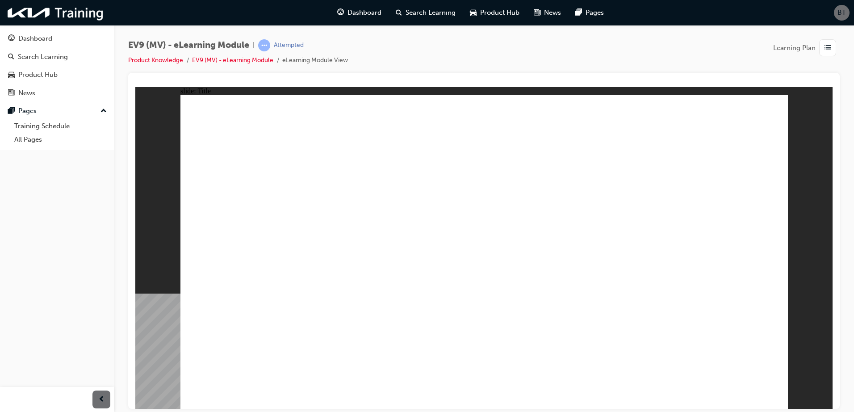
click at [793, 376] on div "slide: Title This document is strictly confidential. Any unauthorised distribut…" at bounding box center [483, 248] width 697 height 322
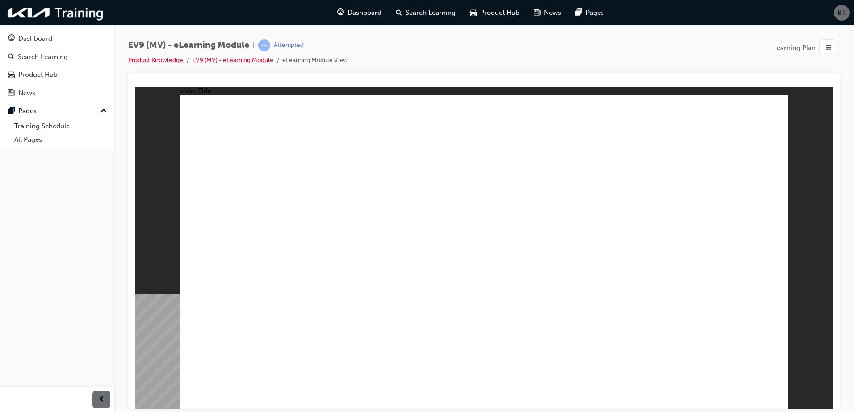
click at [770, 389] on div "This document is strictly confidential. Any unauthorised distribution, or copyi…" at bounding box center [483, 256] width 607 height 322
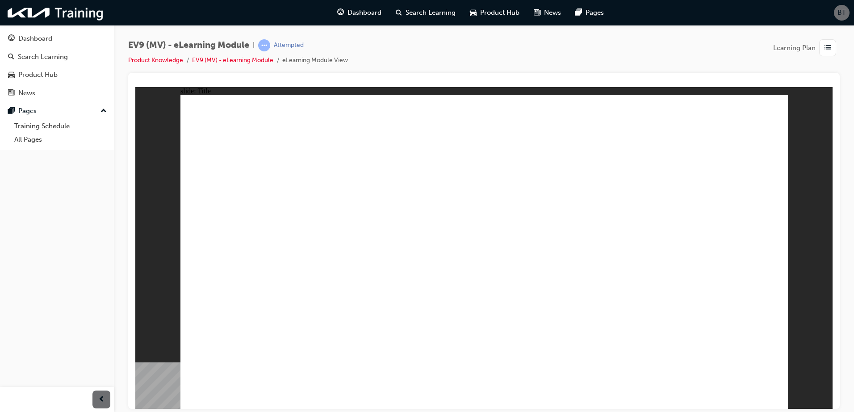
radio input "true"
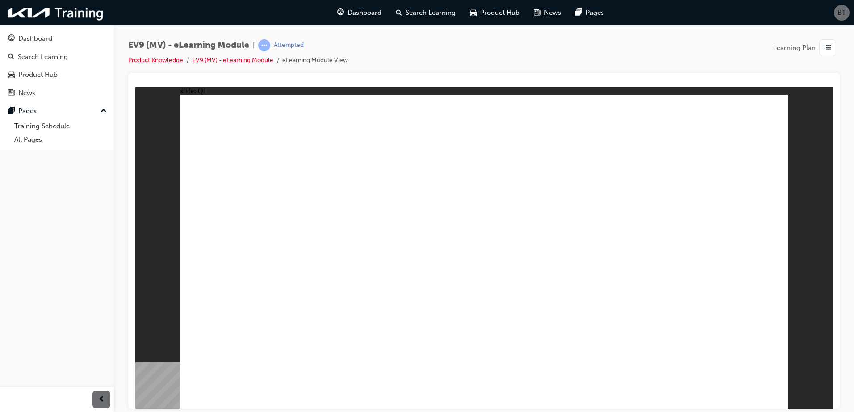
radio input "true"
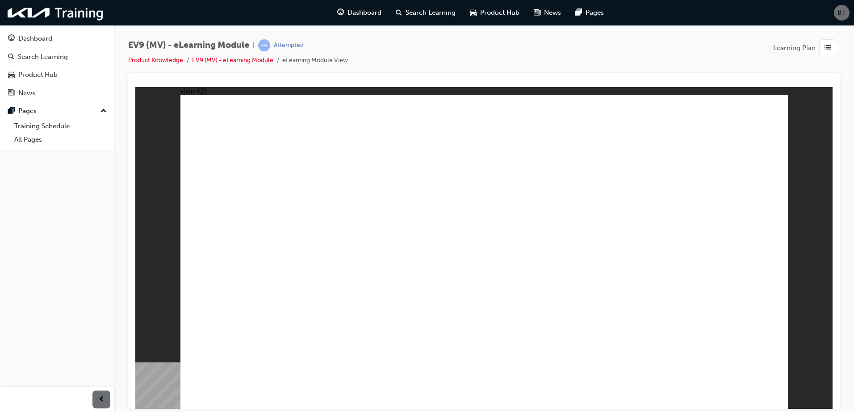
radio input "true"
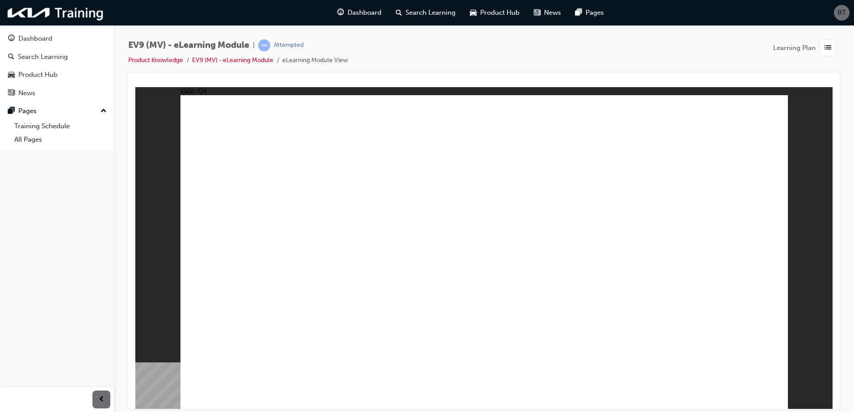
checkbox input "false"
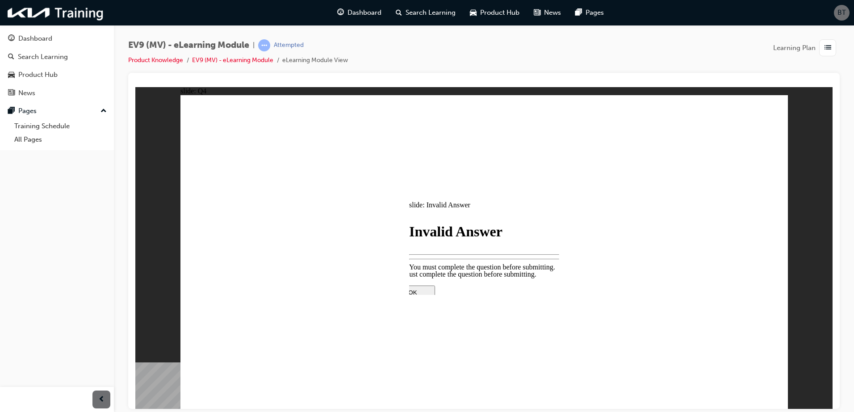
checkbox input "true"
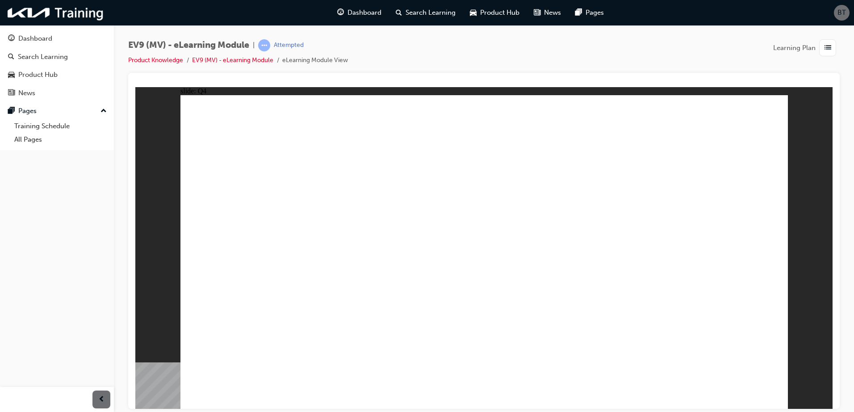
checkbox input "true"
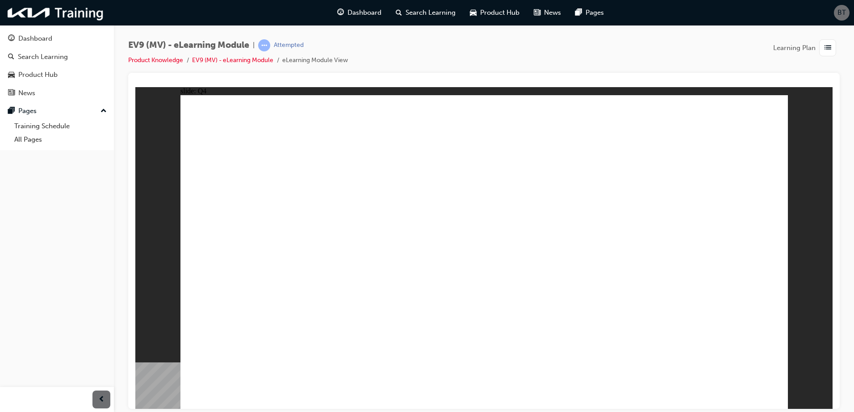
checkbox input "false"
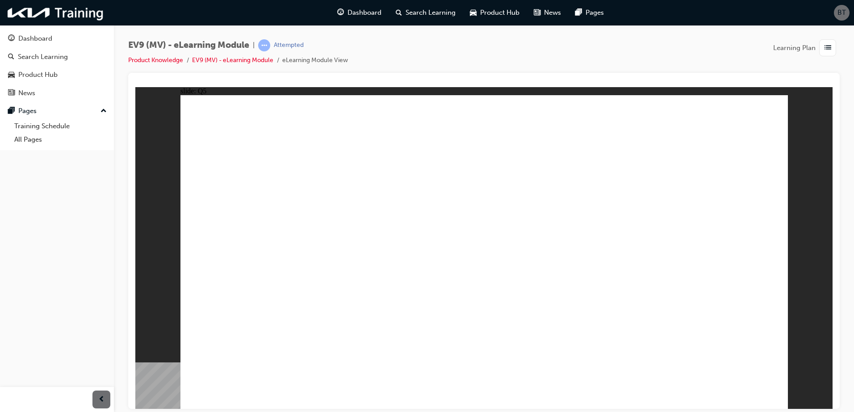
radio input "true"
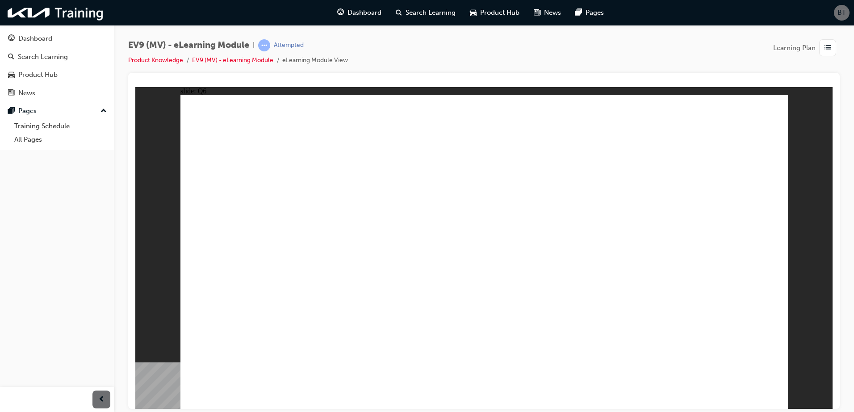
radio input "true"
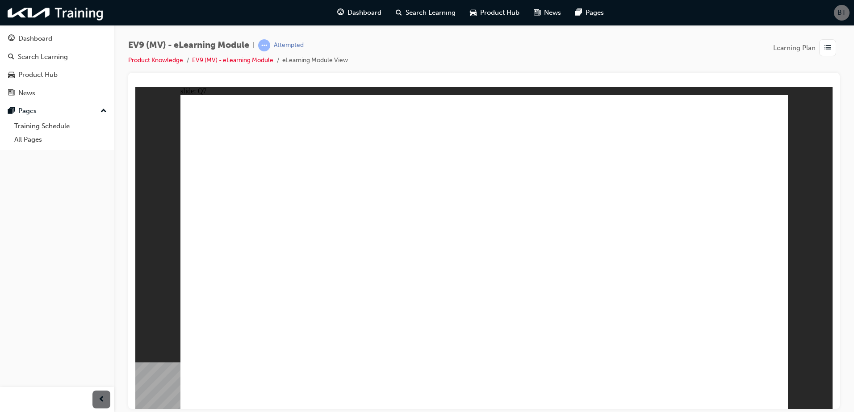
radio input "true"
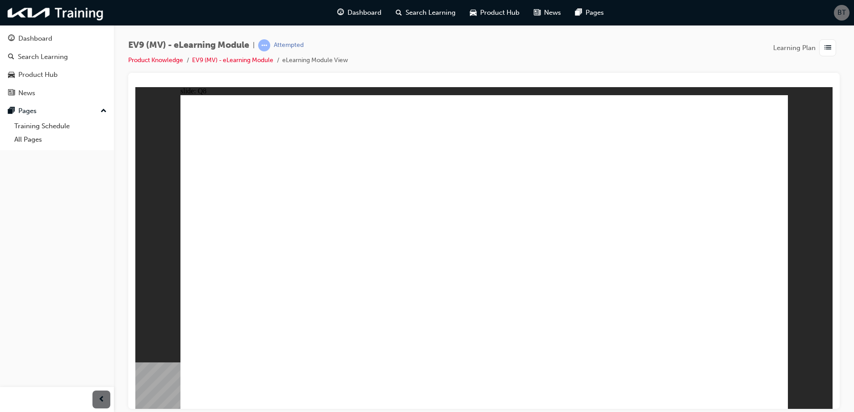
radio input "true"
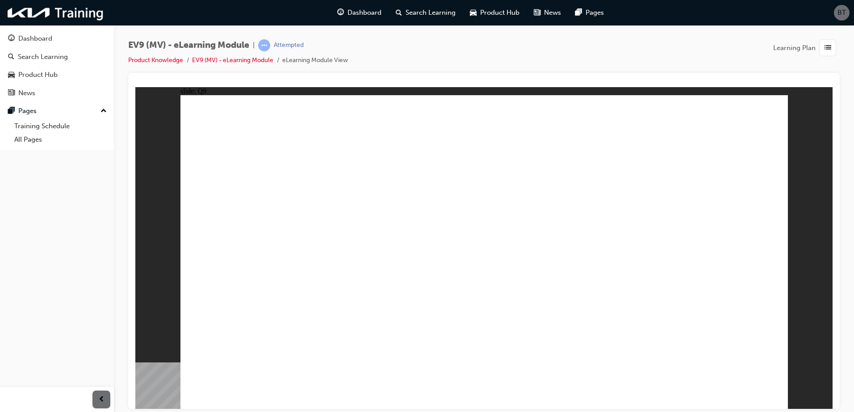
radio input "true"
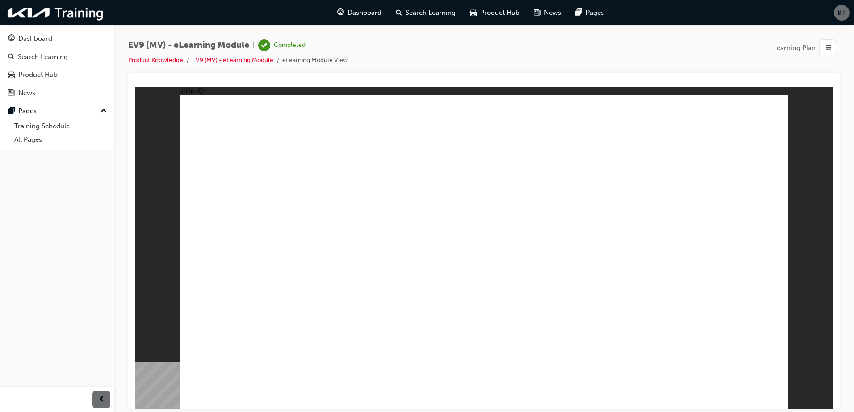
click at [95, 398] on div "button" at bounding box center [101, 399] width 18 height 18
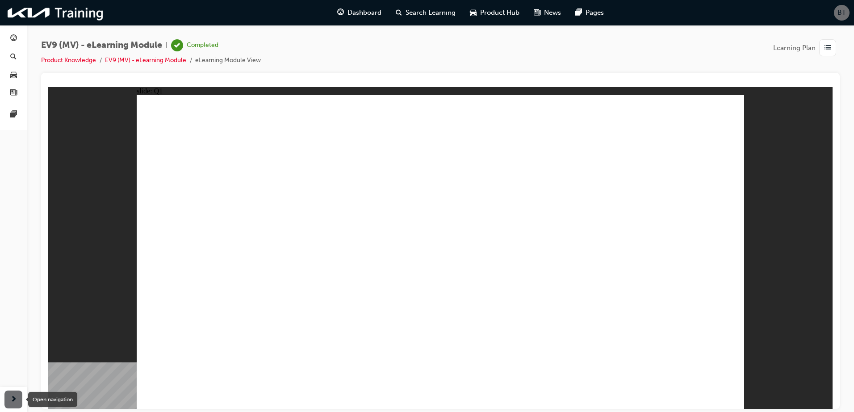
click at [12, 394] on span "next-icon" at bounding box center [13, 399] width 7 height 11
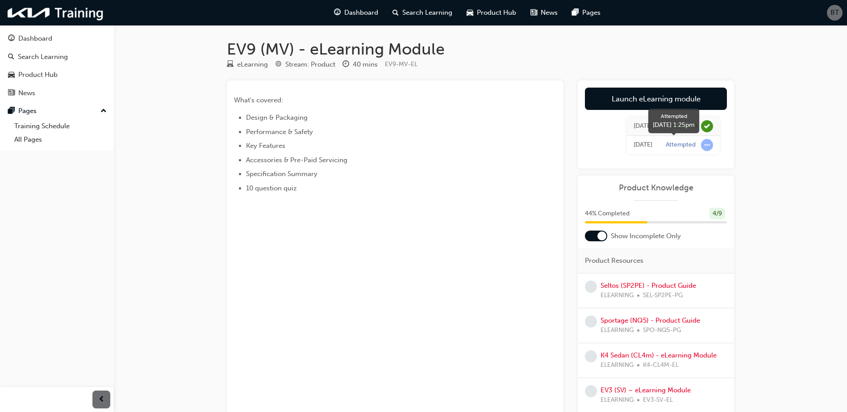
click at [681, 142] on div "Attempted" at bounding box center [681, 145] width 30 height 8
click at [708, 143] on span "learningRecordVerb_ATTEMPT-icon" at bounding box center [707, 145] width 12 height 12
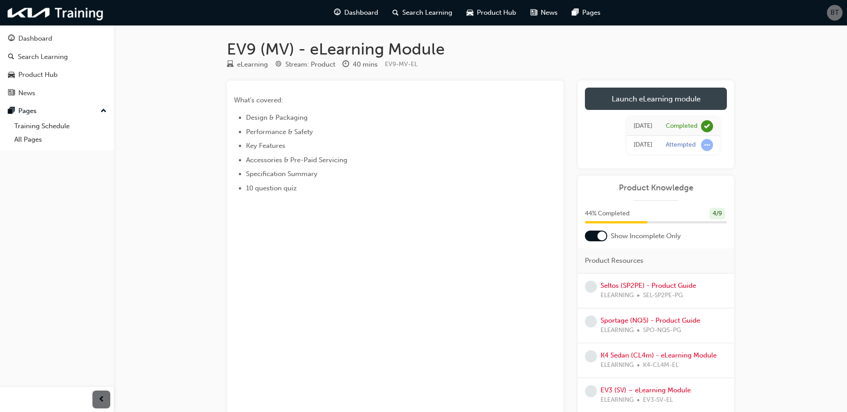
click at [631, 96] on link "Launch eLearning module" at bounding box center [656, 99] width 142 height 22
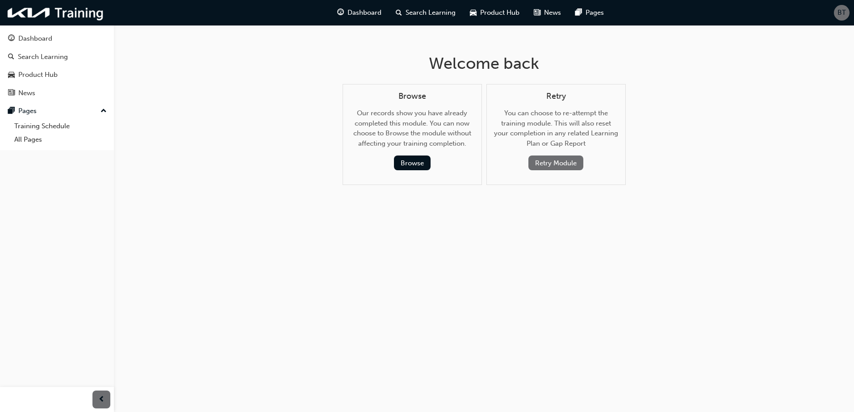
click at [555, 161] on button "Retry Module" at bounding box center [555, 162] width 55 height 15
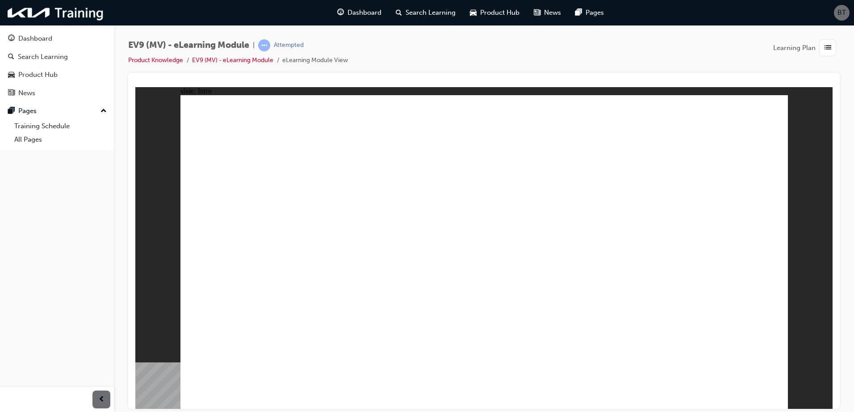
click at [135, 87] on image at bounding box center [135, 87] width 0 height 0
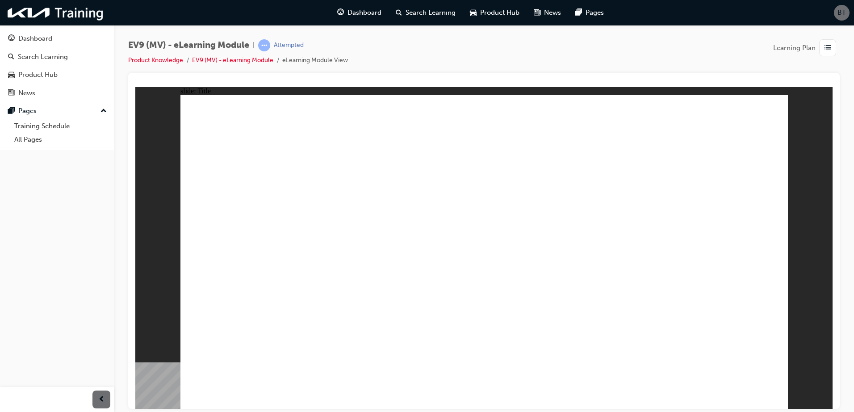
click at [135, 87] on image at bounding box center [135, 87] width 0 height 0
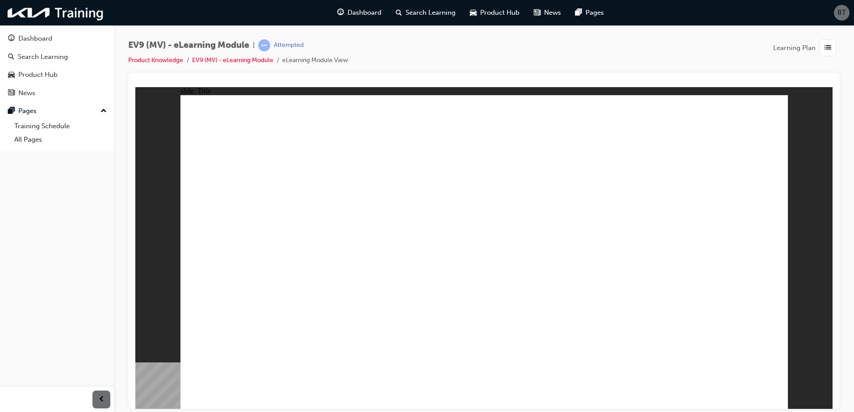
click at [768, 385] on div "This document is strictly confidential. Any unauthorised distribution, or copyi…" at bounding box center [483, 256] width 607 height 322
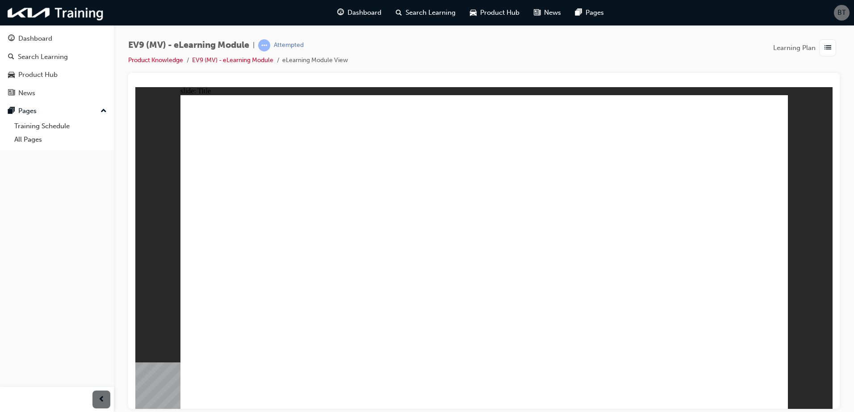
click at [768, 385] on div "This document is strictly confidential. Any unauthorised distribution, or copyi…" at bounding box center [483, 256] width 607 height 322
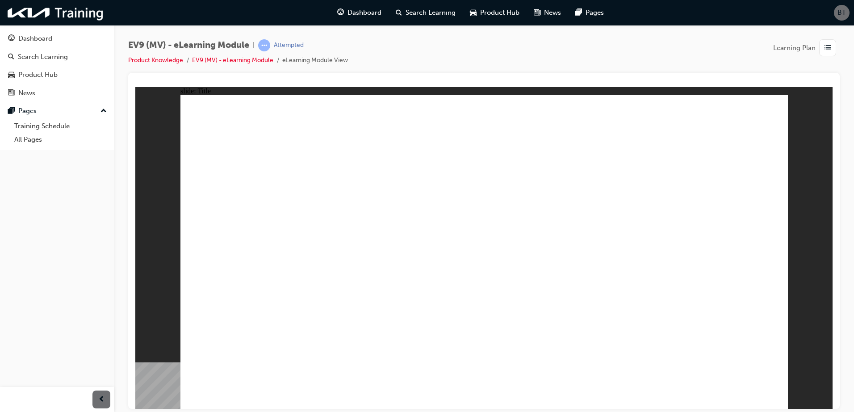
click at [767, 386] on div "This document is strictly confidential. Any unauthorised distribution, or copyi…" at bounding box center [483, 256] width 607 height 322
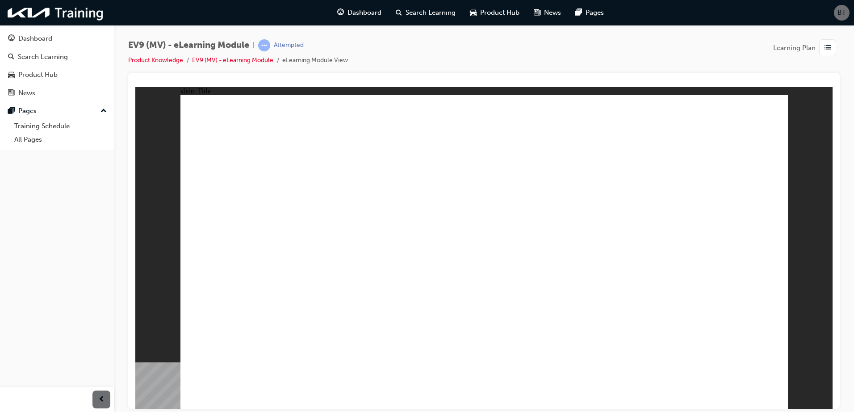
click at [135, 87] on image at bounding box center [135, 87] width 0 height 0
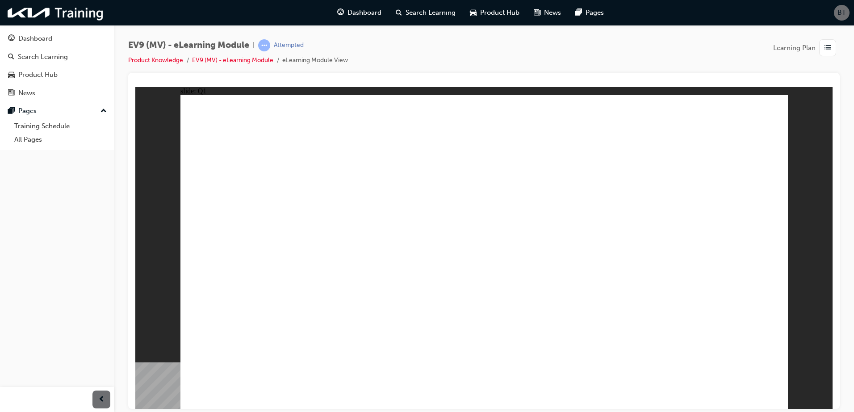
radio input "true"
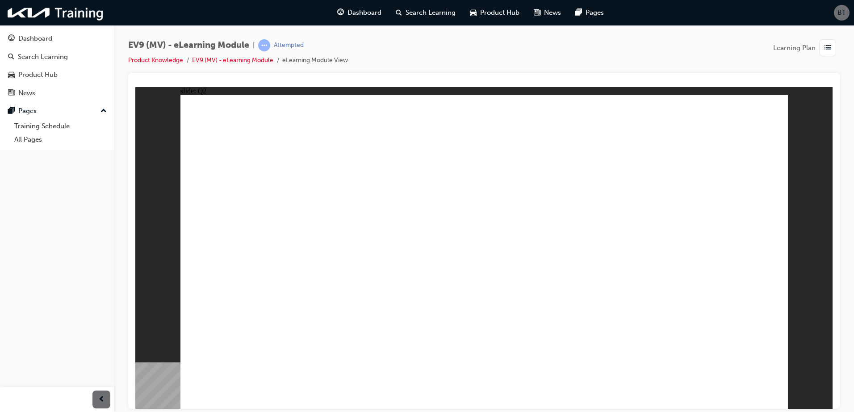
radio input "true"
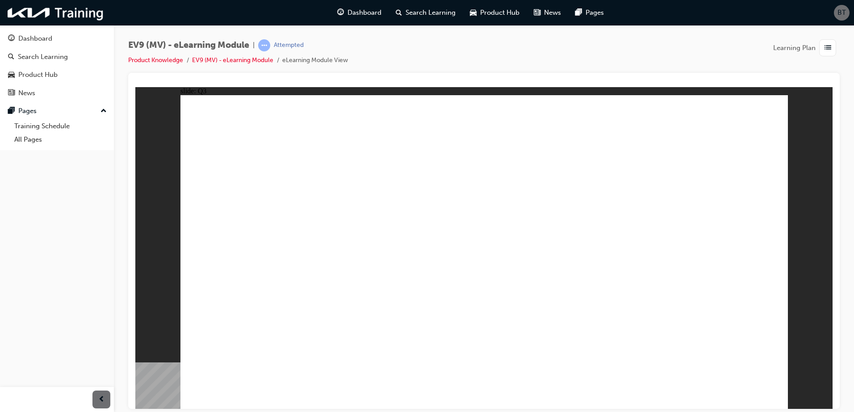
radio input "true"
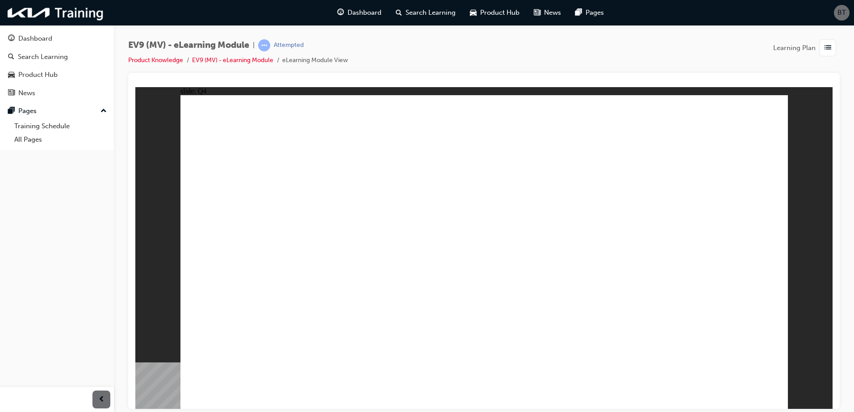
checkbox input "true"
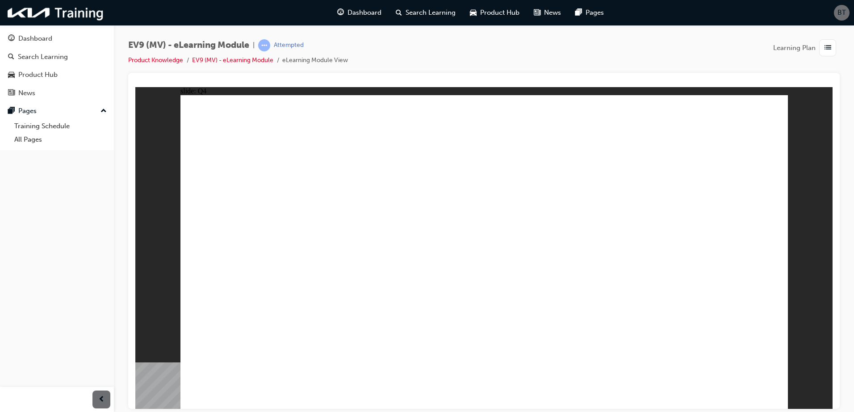
radio input "true"
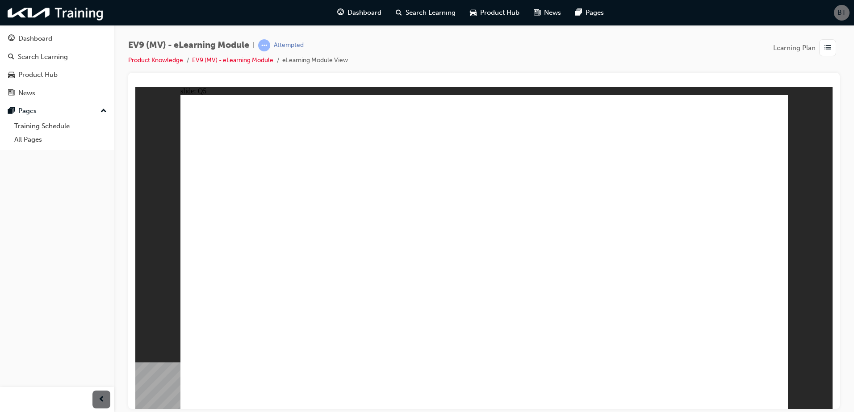
radio input "true"
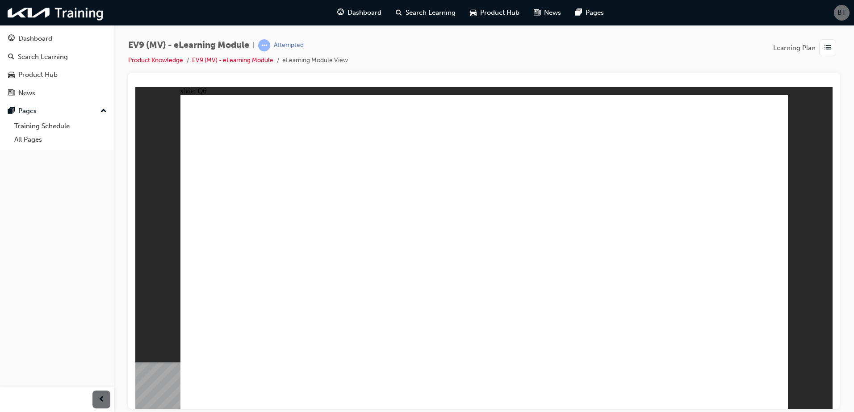
radio input "true"
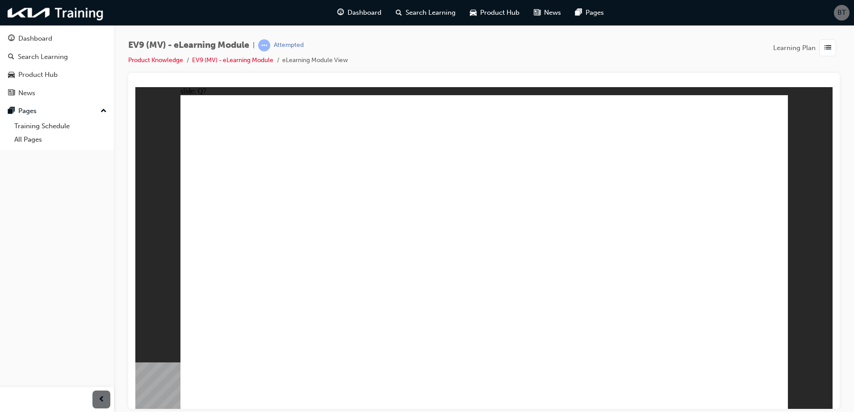
radio input "true"
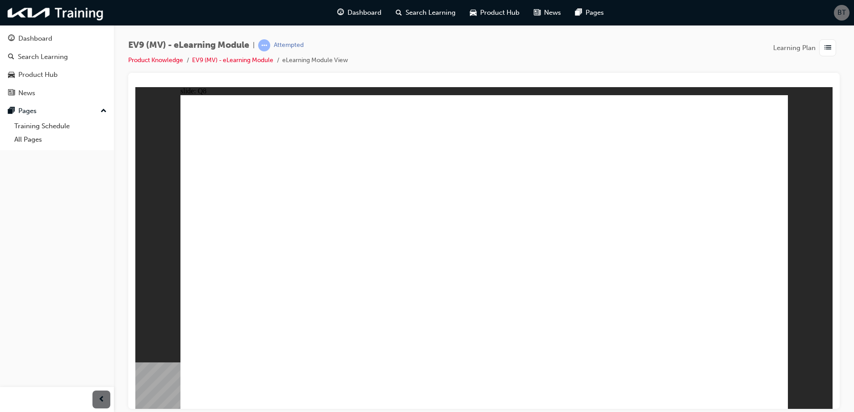
radio input "true"
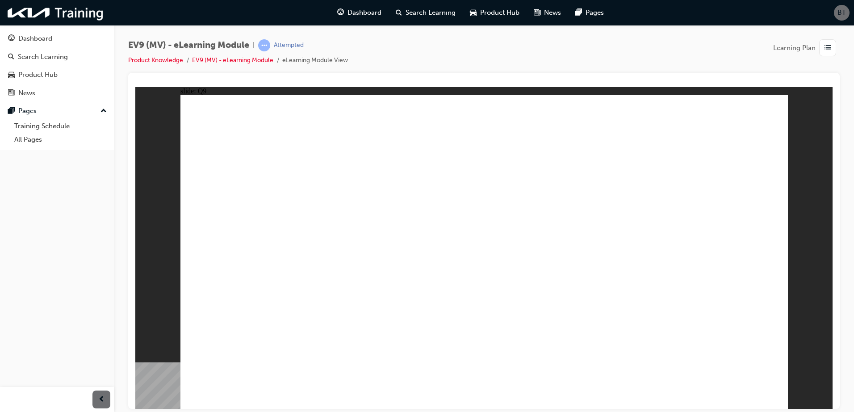
radio input "true"
